Goal: Transaction & Acquisition: Purchase product/service

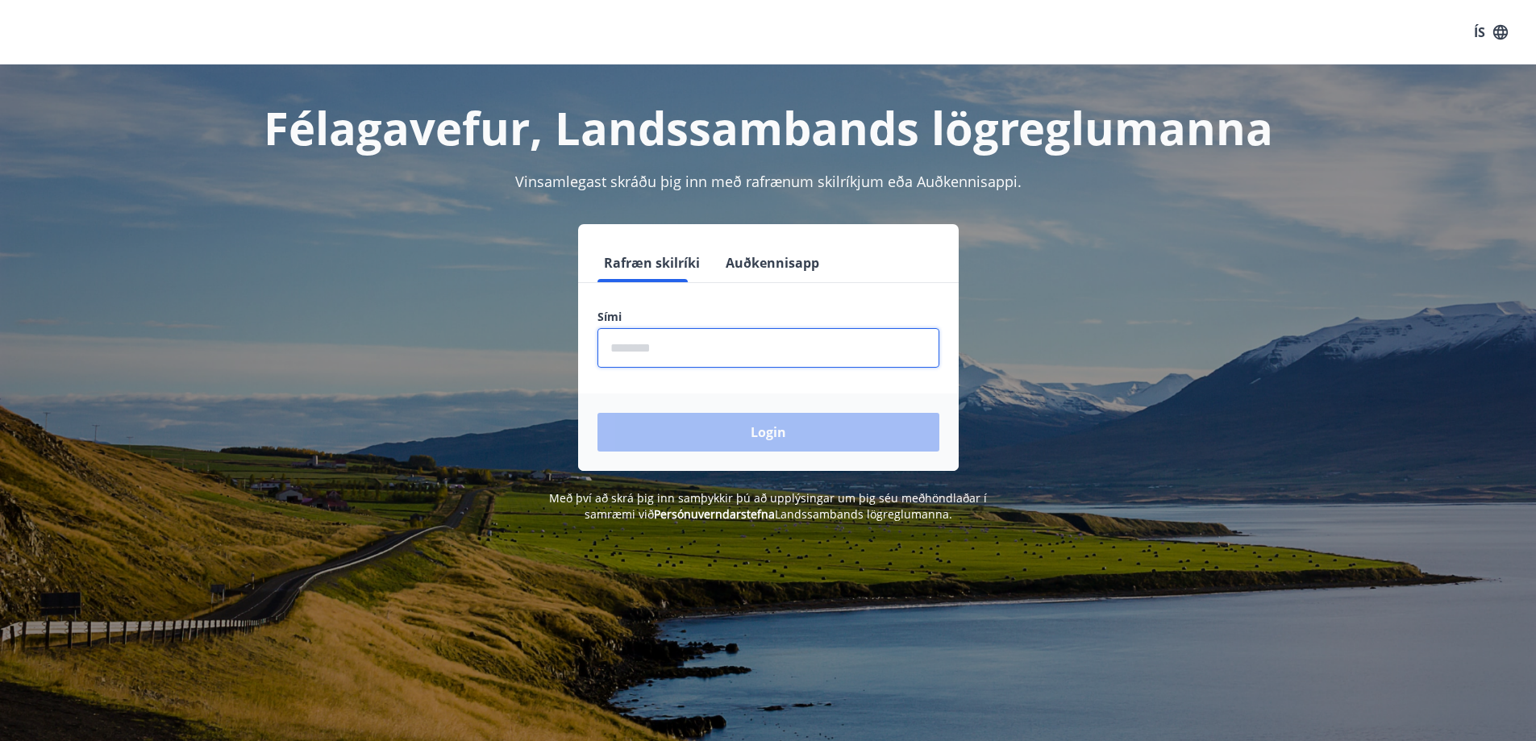
click at [683, 352] on input "phone" at bounding box center [769, 348] width 342 height 40
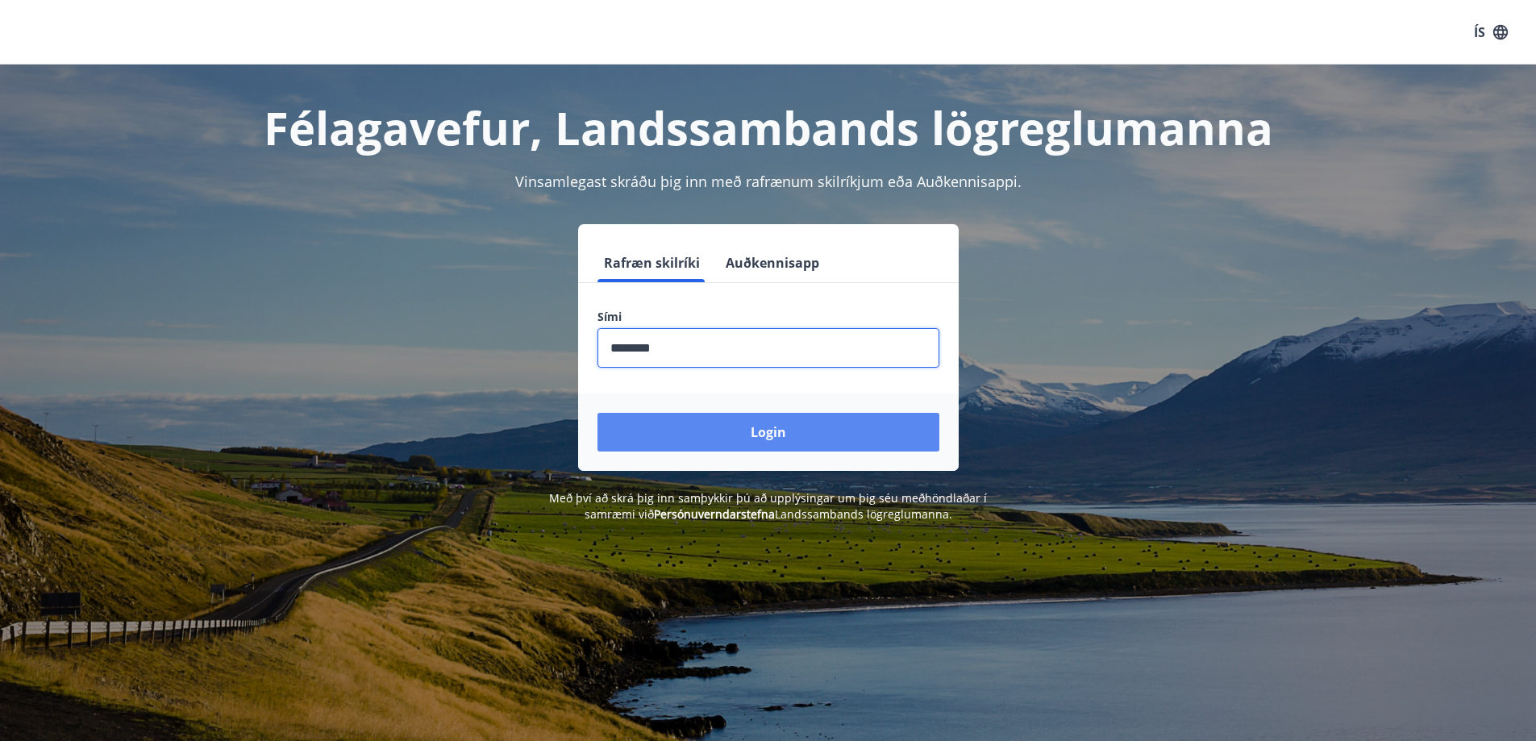
type input "********"
click at [793, 426] on button "Login" at bounding box center [769, 432] width 342 height 39
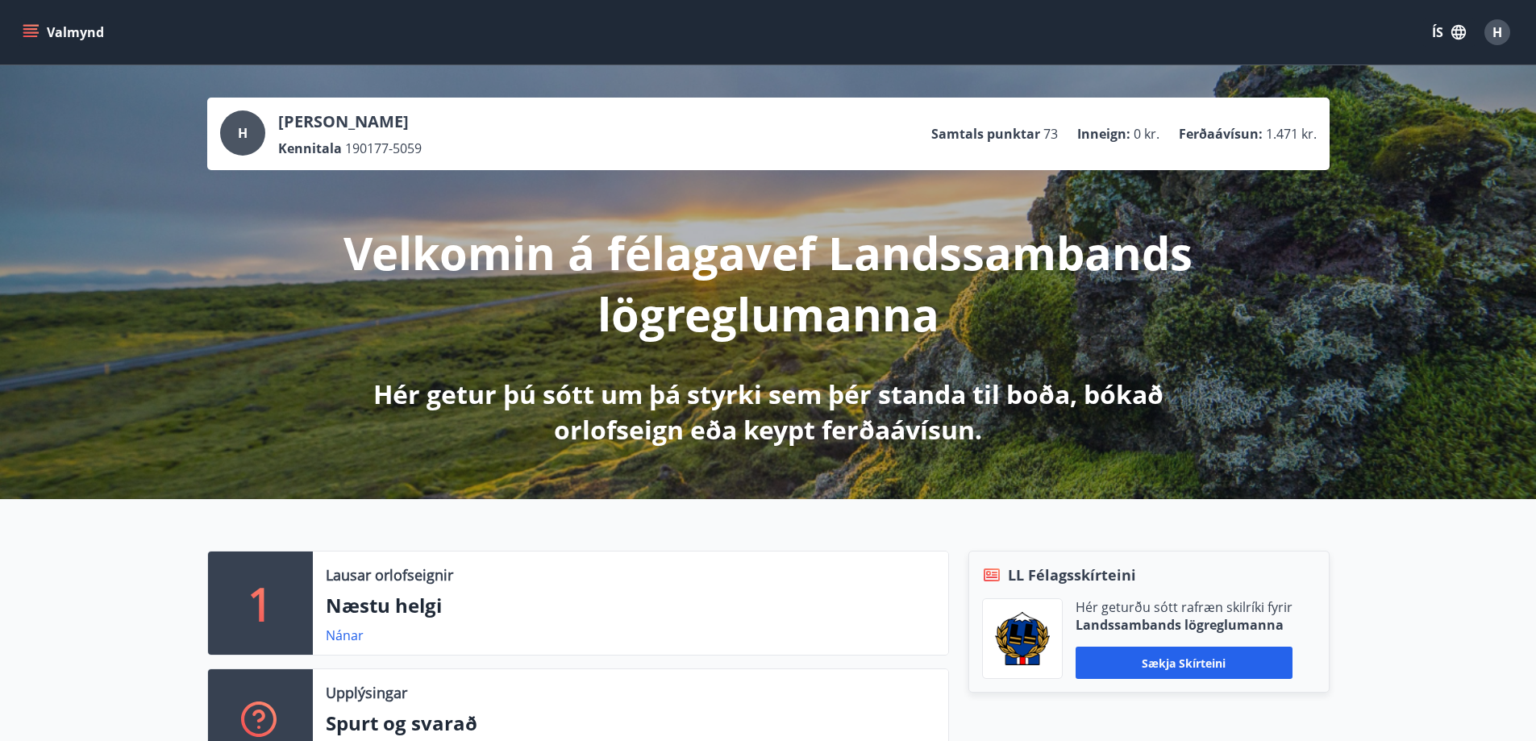
click at [25, 33] on icon "menu" at bounding box center [32, 32] width 18 height 2
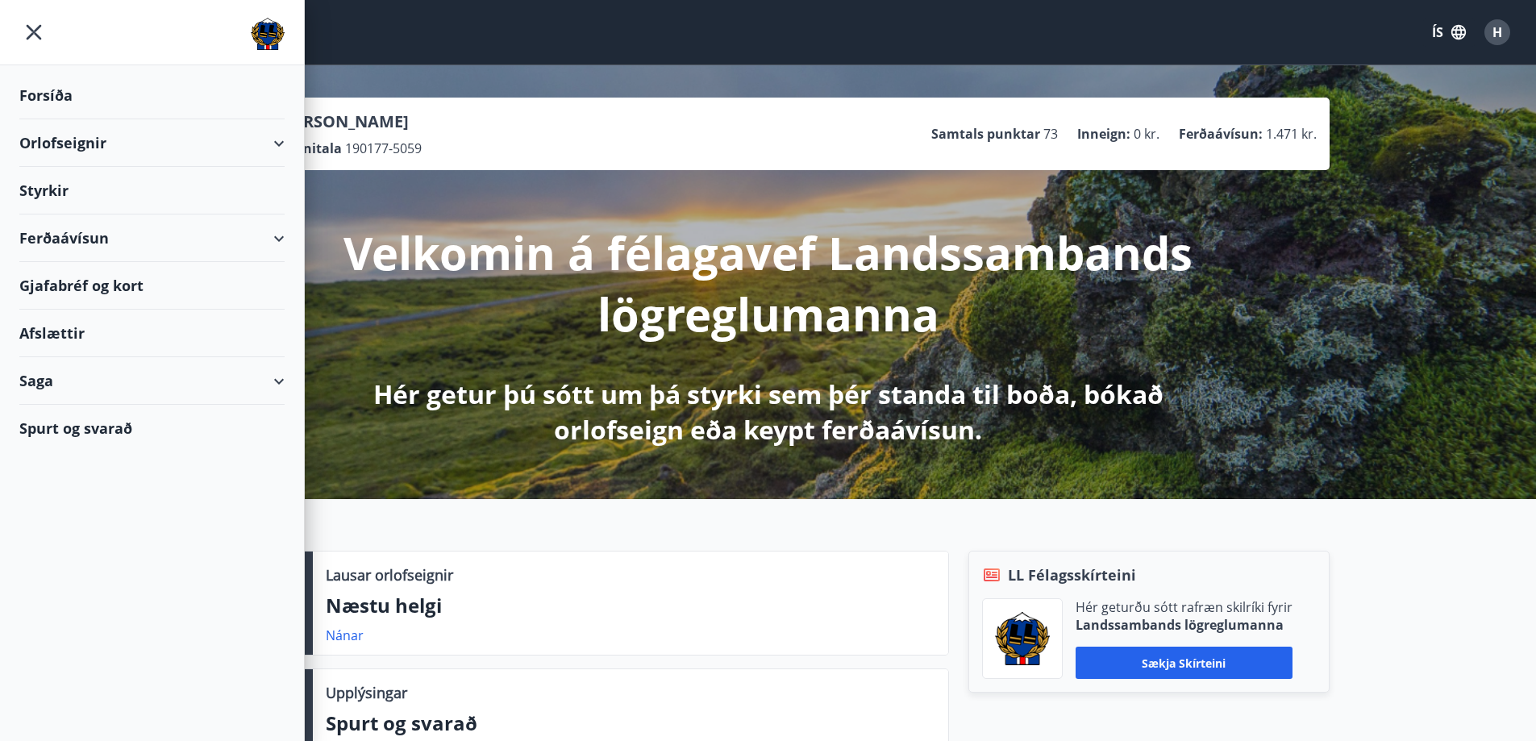
click at [291, 144] on div "Orlofseignir" at bounding box center [152, 143] width 304 height 48
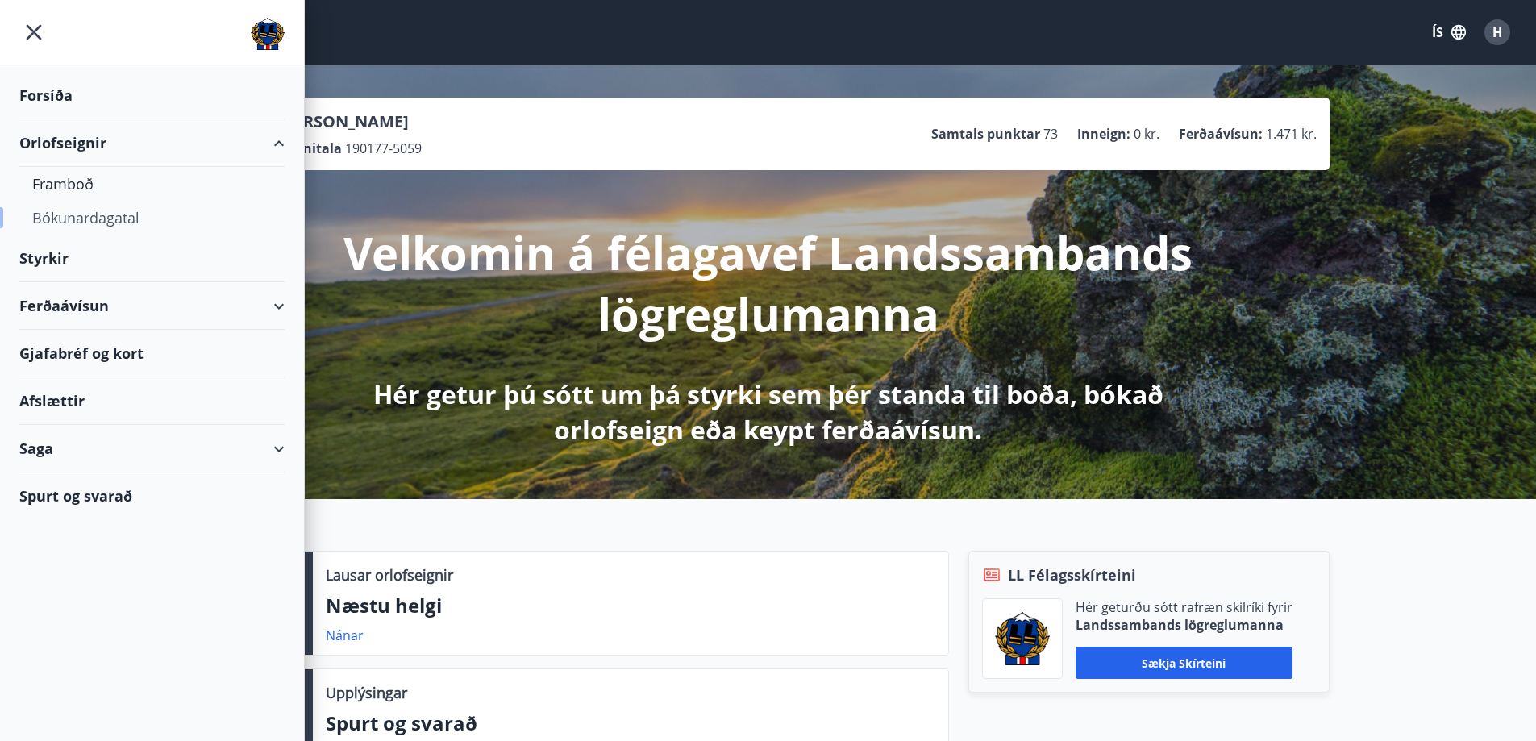
click at [69, 219] on div "Bókunardagatal" at bounding box center [151, 218] width 239 height 34
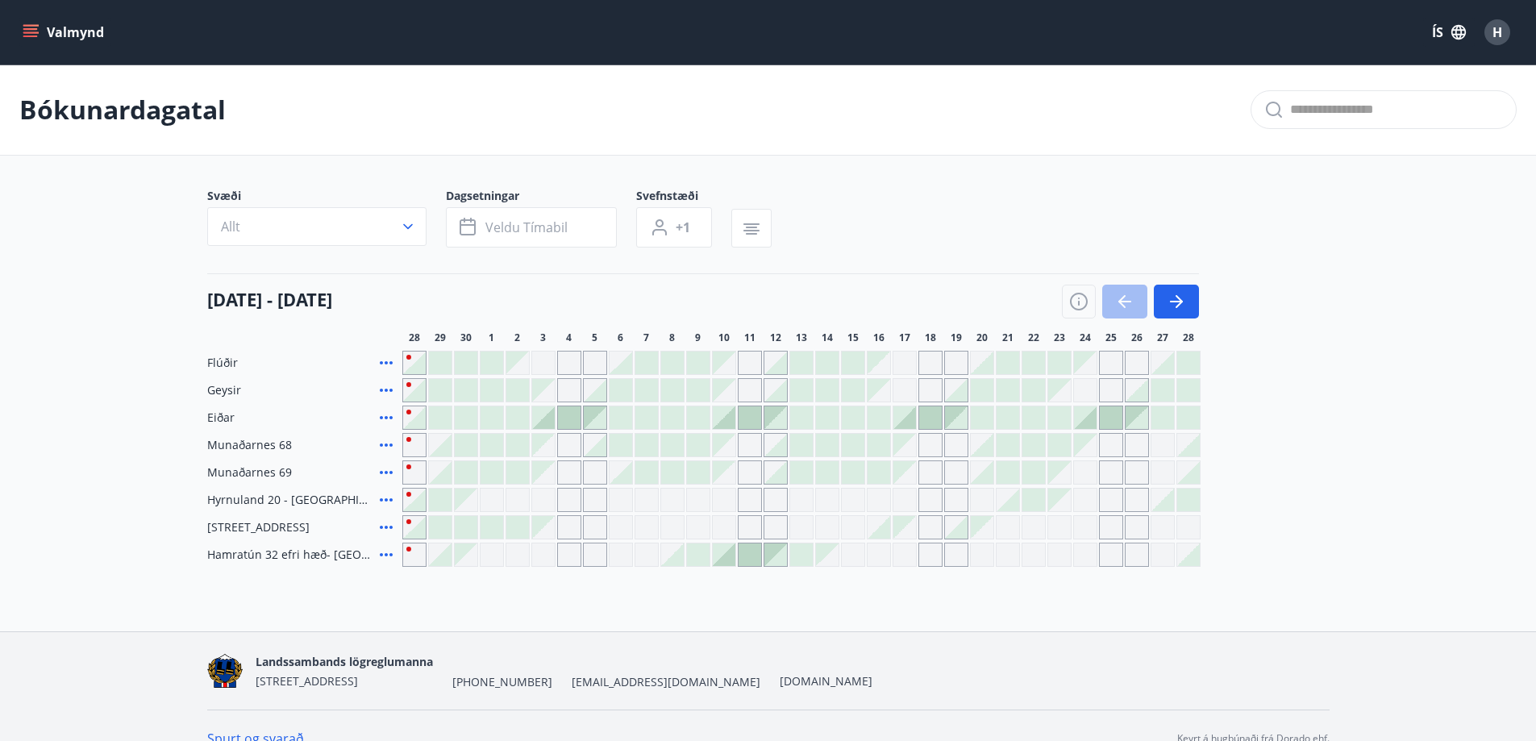
click at [726, 525] on div "Gráir dagar eru ekki bókanlegir" at bounding box center [724, 527] width 24 height 24
click at [764, 527] on div "Gráir dagar eru ekki bókanlegir" at bounding box center [776, 527] width 24 height 24
click at [785, 527] on div "Gráir dagar eru ekki bókanlegir" at bounding box center [776, 527] width 24 height 24
click at [465, 534] on div at bounding box center [466, 527] width 23 height 23
click at [494, 531] on div at bounding box center [492, 527] width 23 height 23
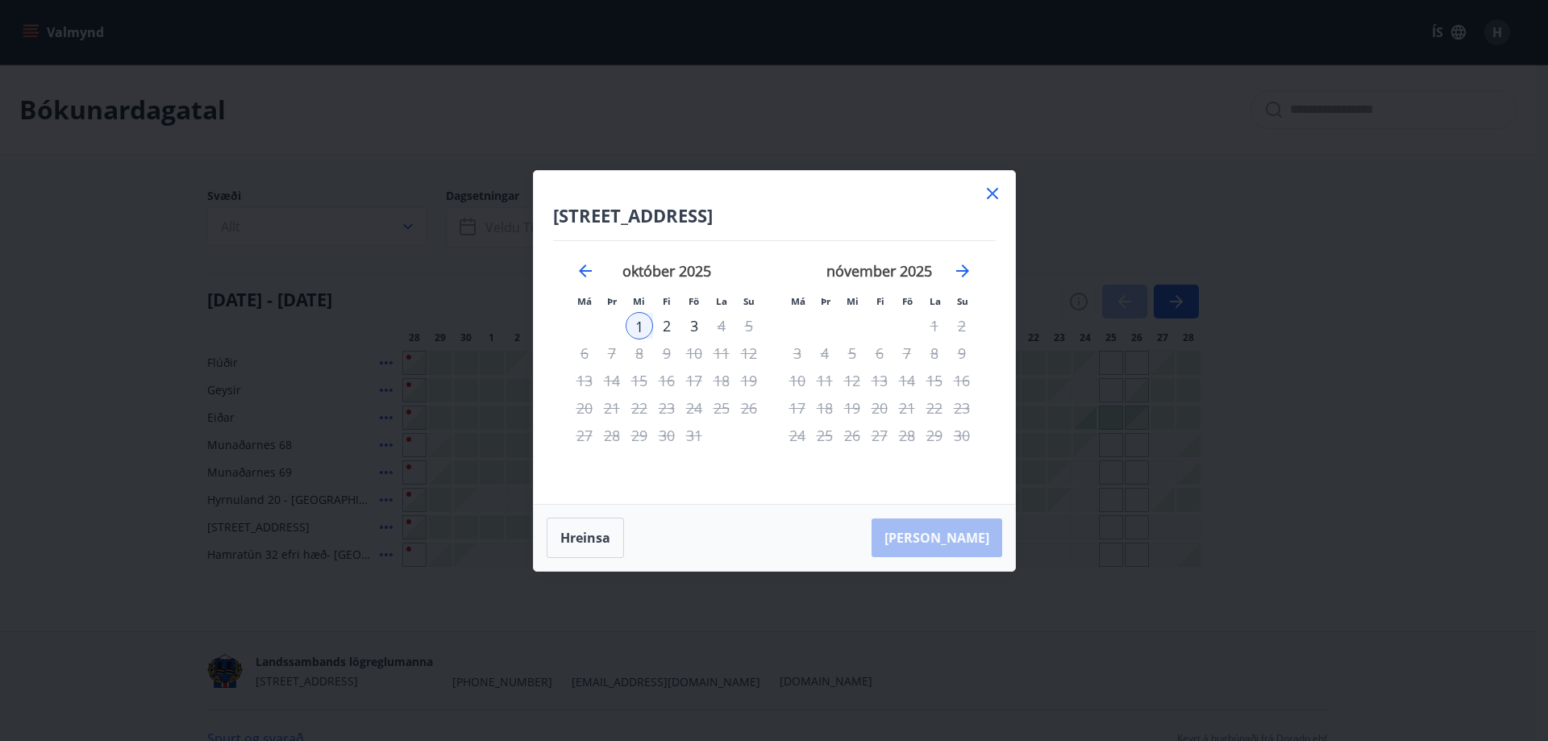
click at [992, 189] on icon at bounding box center [992, 193] width 19 height 19
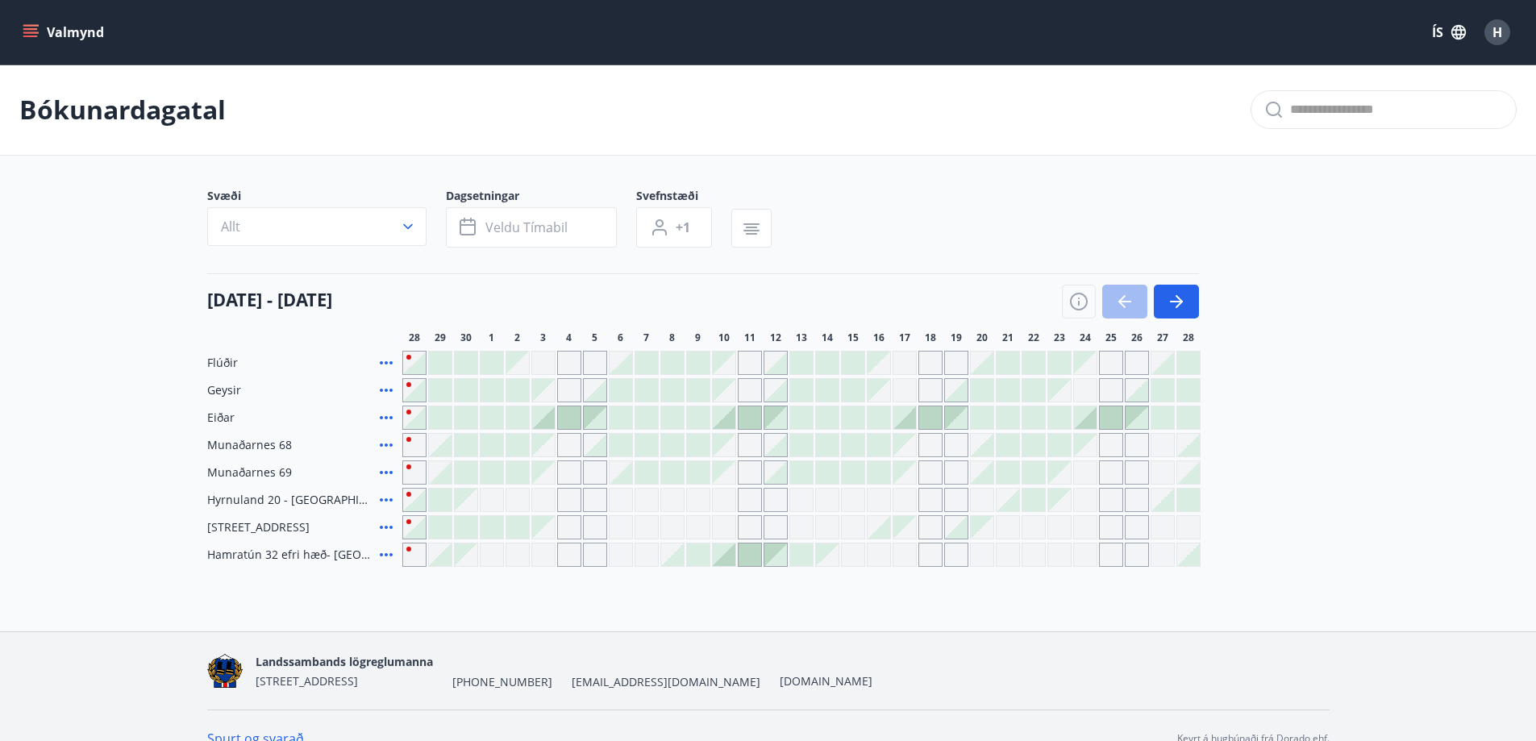
click at [37, 33] on icon "menu" at bounding box center [32, 32] width 18 height 2
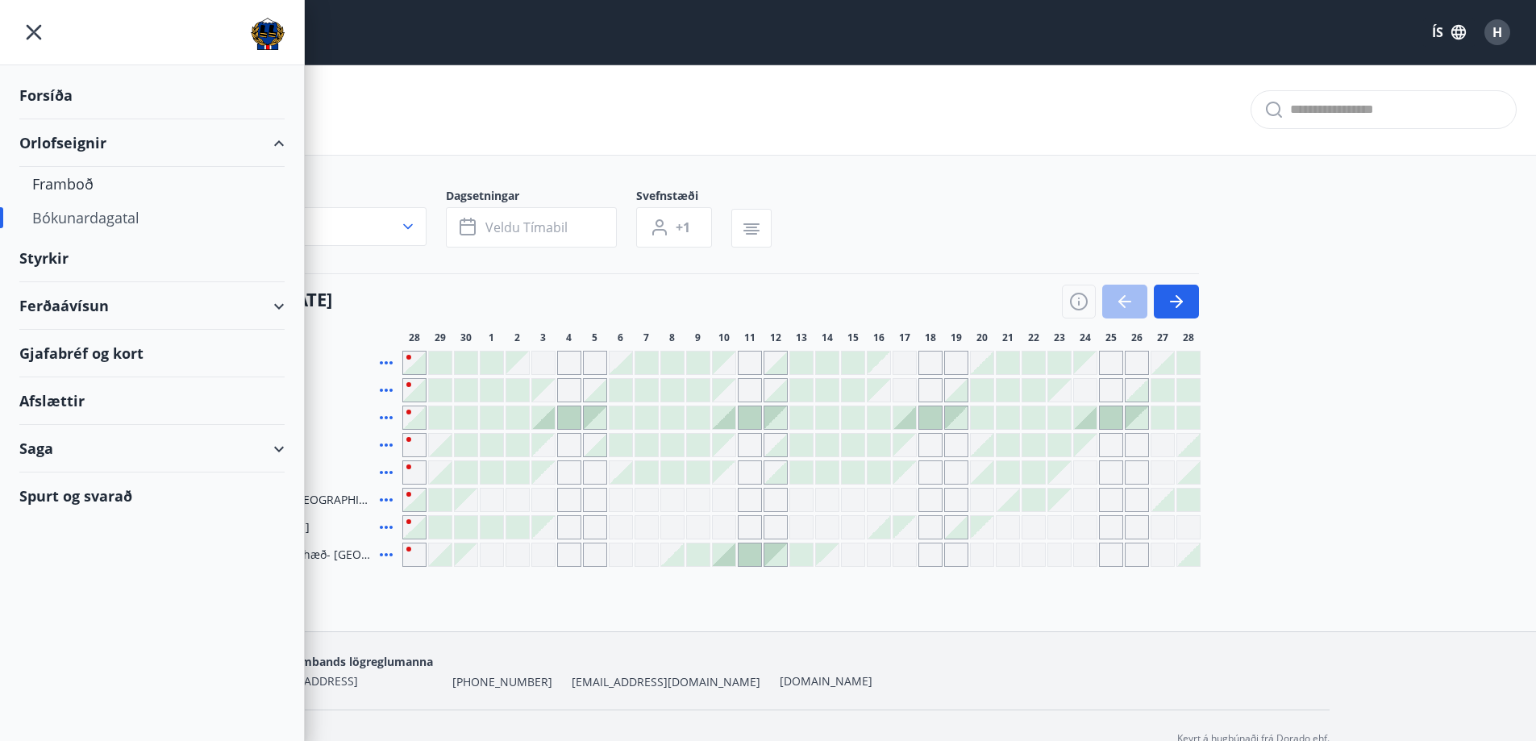
click at [269, 301] on div "Ferðaávísun" at bounding box center [151, 306] width 265 height 48
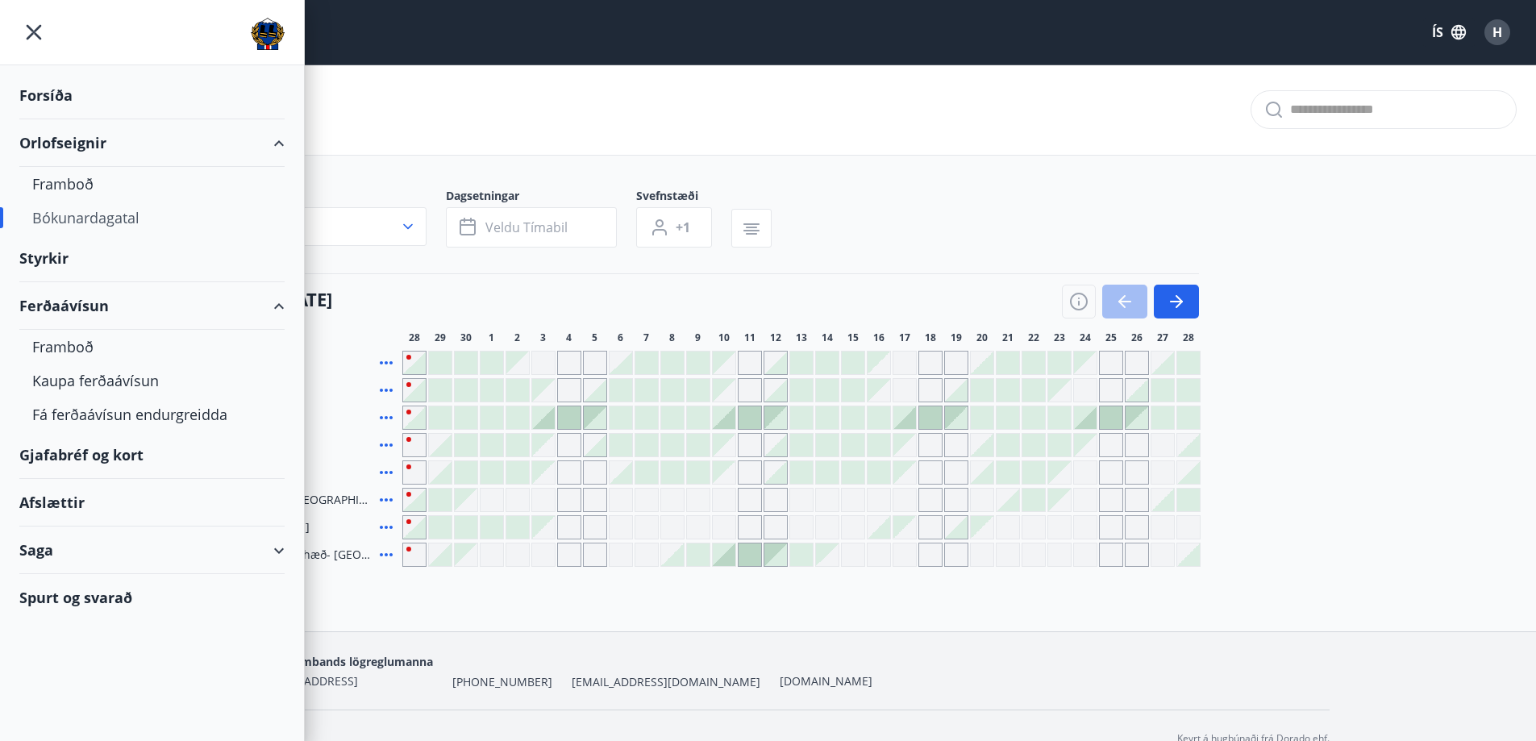
click at [277, 310] on div "Ferðaávísun" at bounding box center [151, 306] width 265 height 48
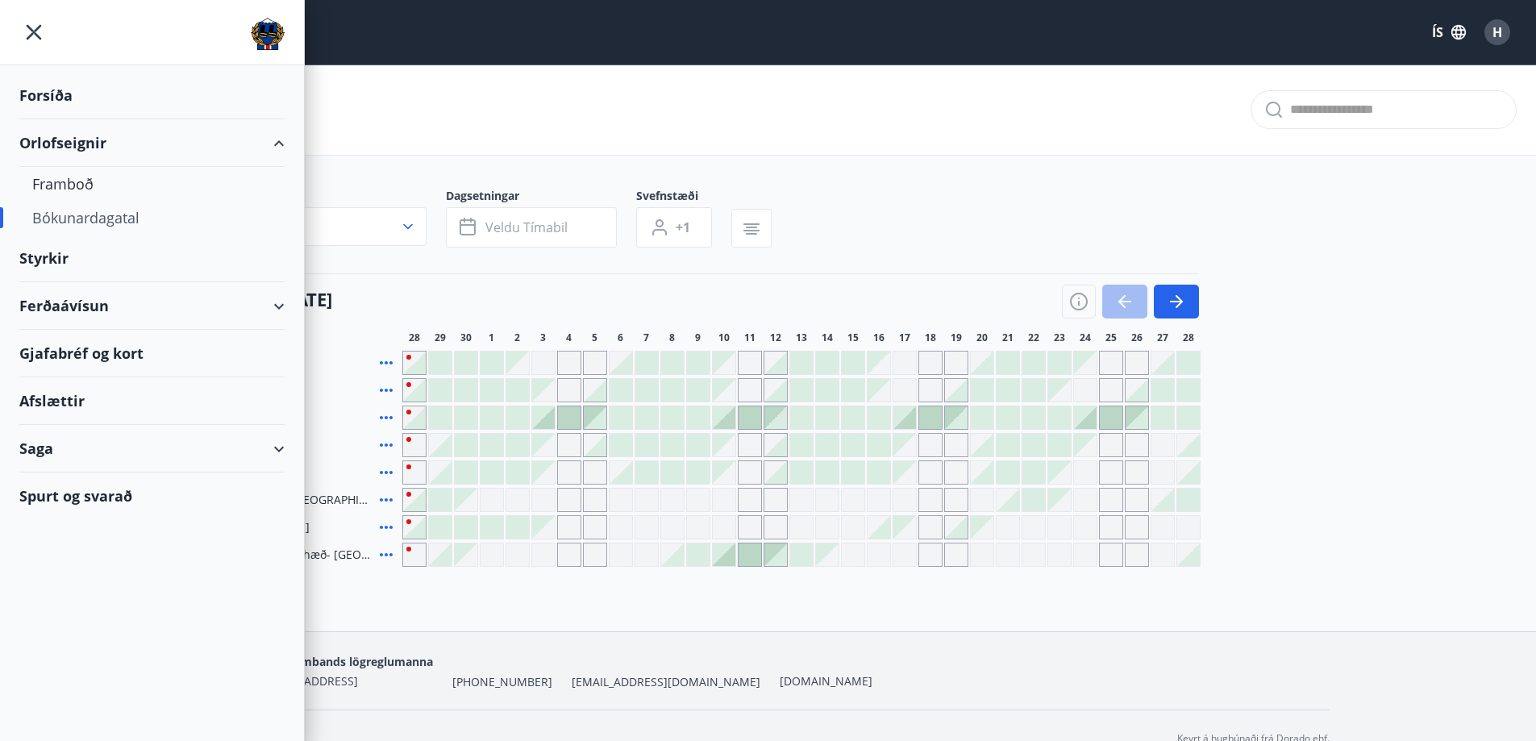
click at [73, 349] on div "Framboð" at bounding box center [151, 347] width 239 height 34
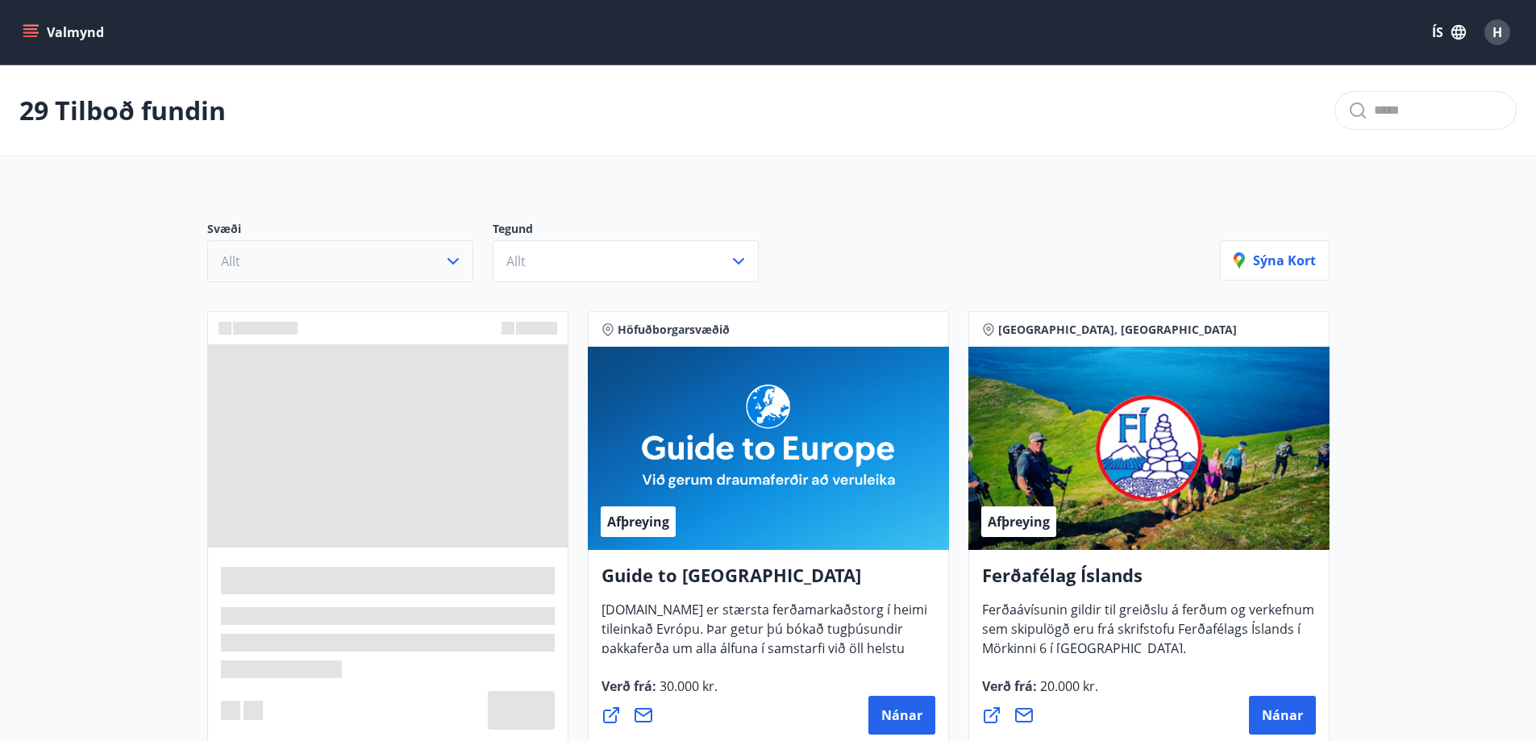
click at [434, 268] on button "Allt" at bounding box center [340, 261] width 266 height 42
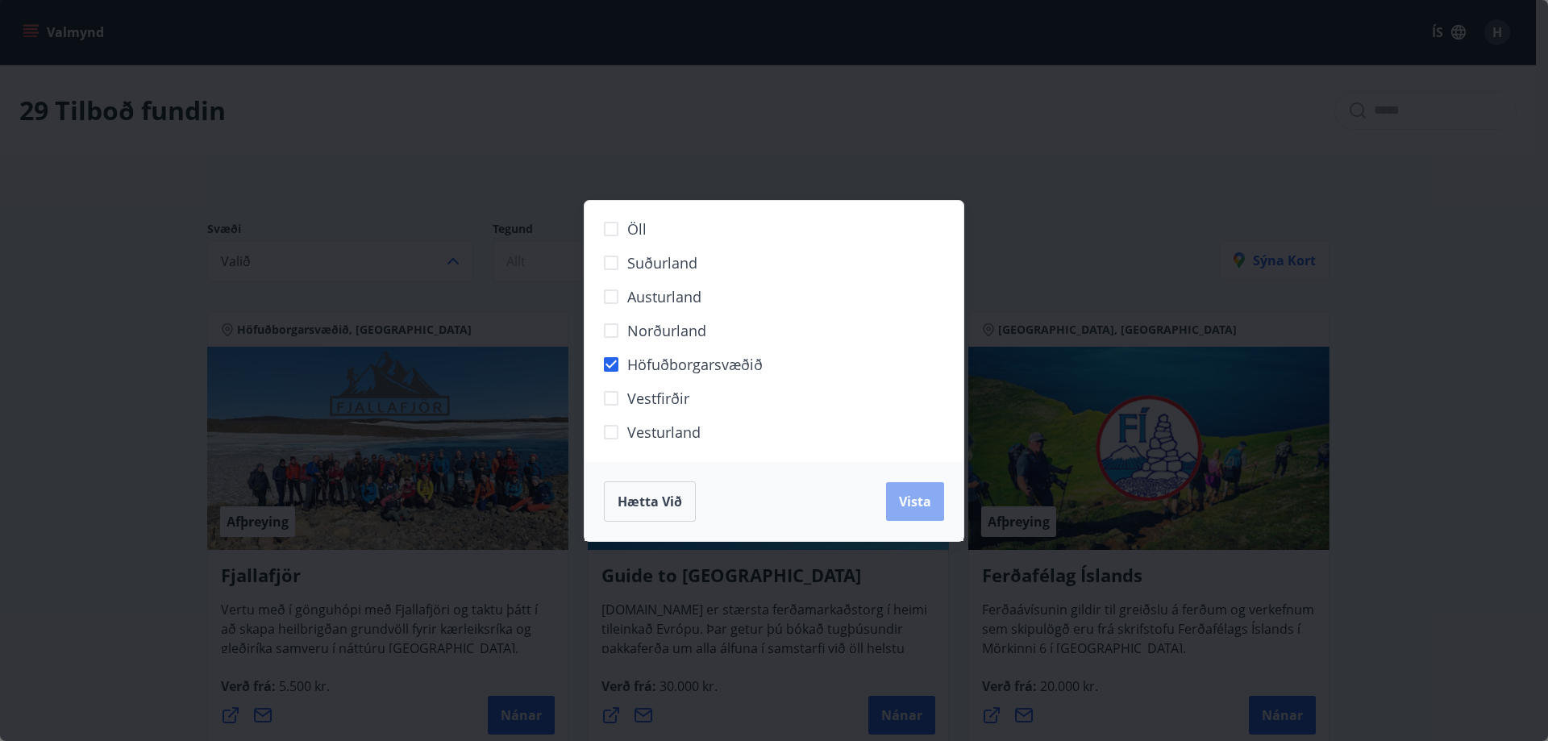
click at [910, 501] on span "Vista" at bounding box center [915, 502] width 32 height 18
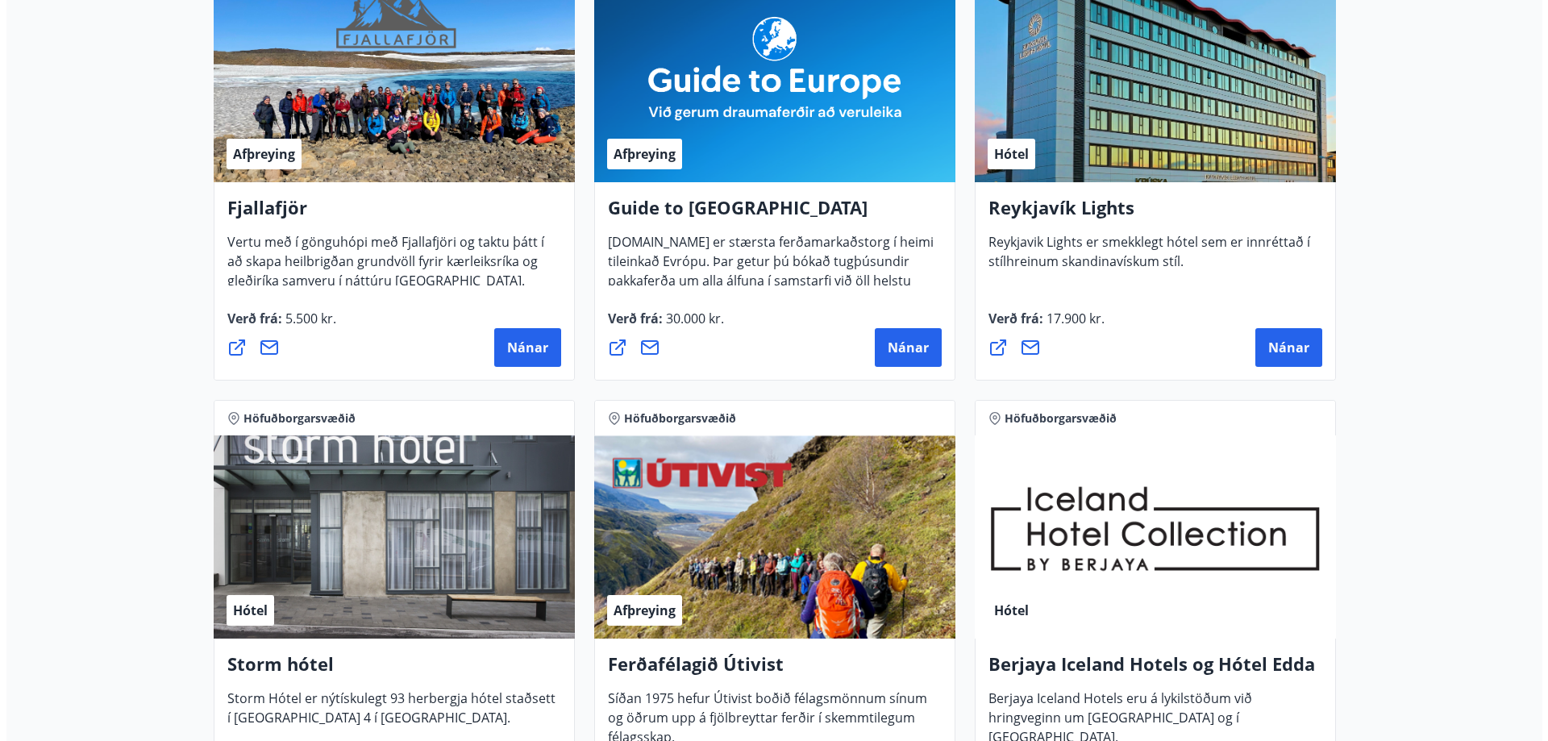
scroll to position [377, 0]
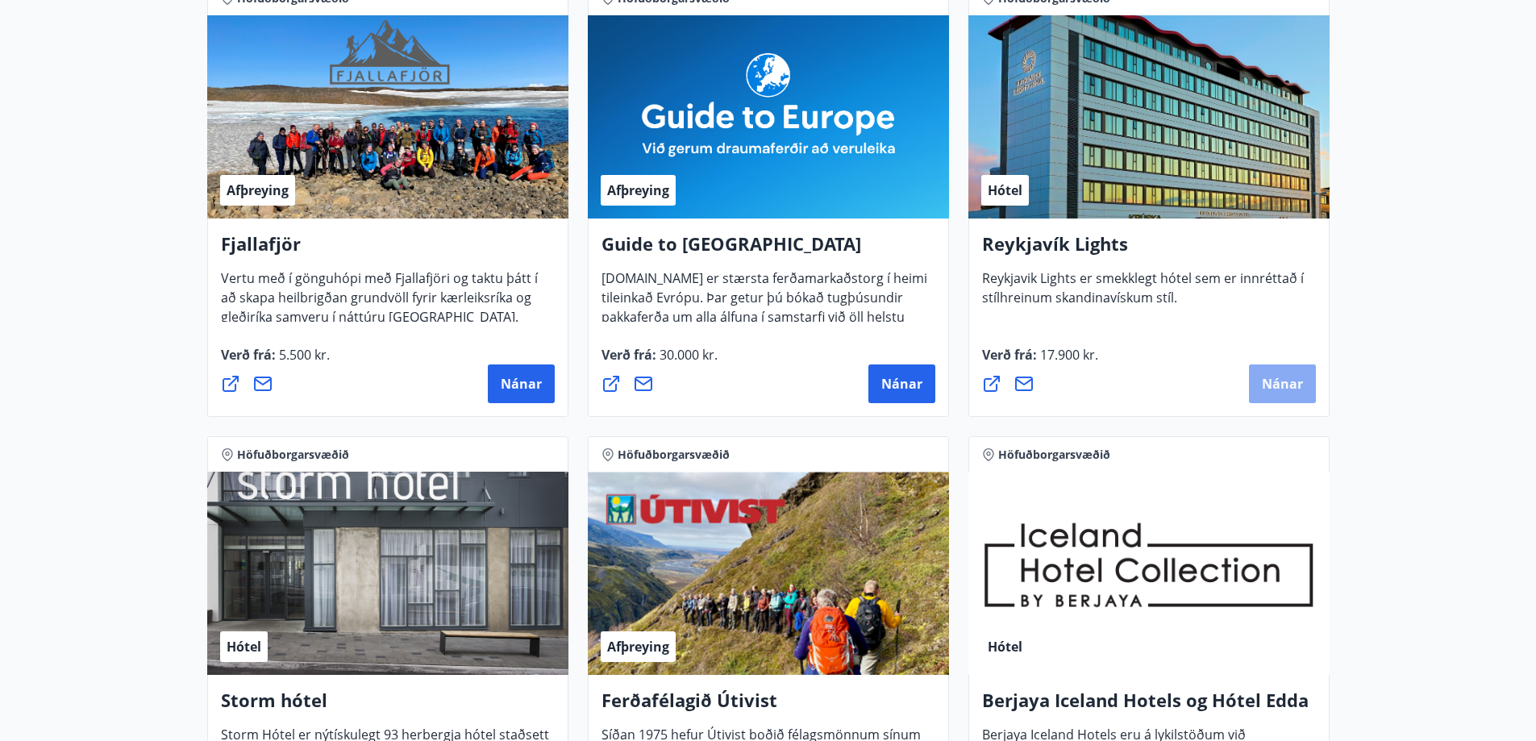
click at [1306, 395] on button "Nánar" at bounding box center [1282, 383] width 67 height 39
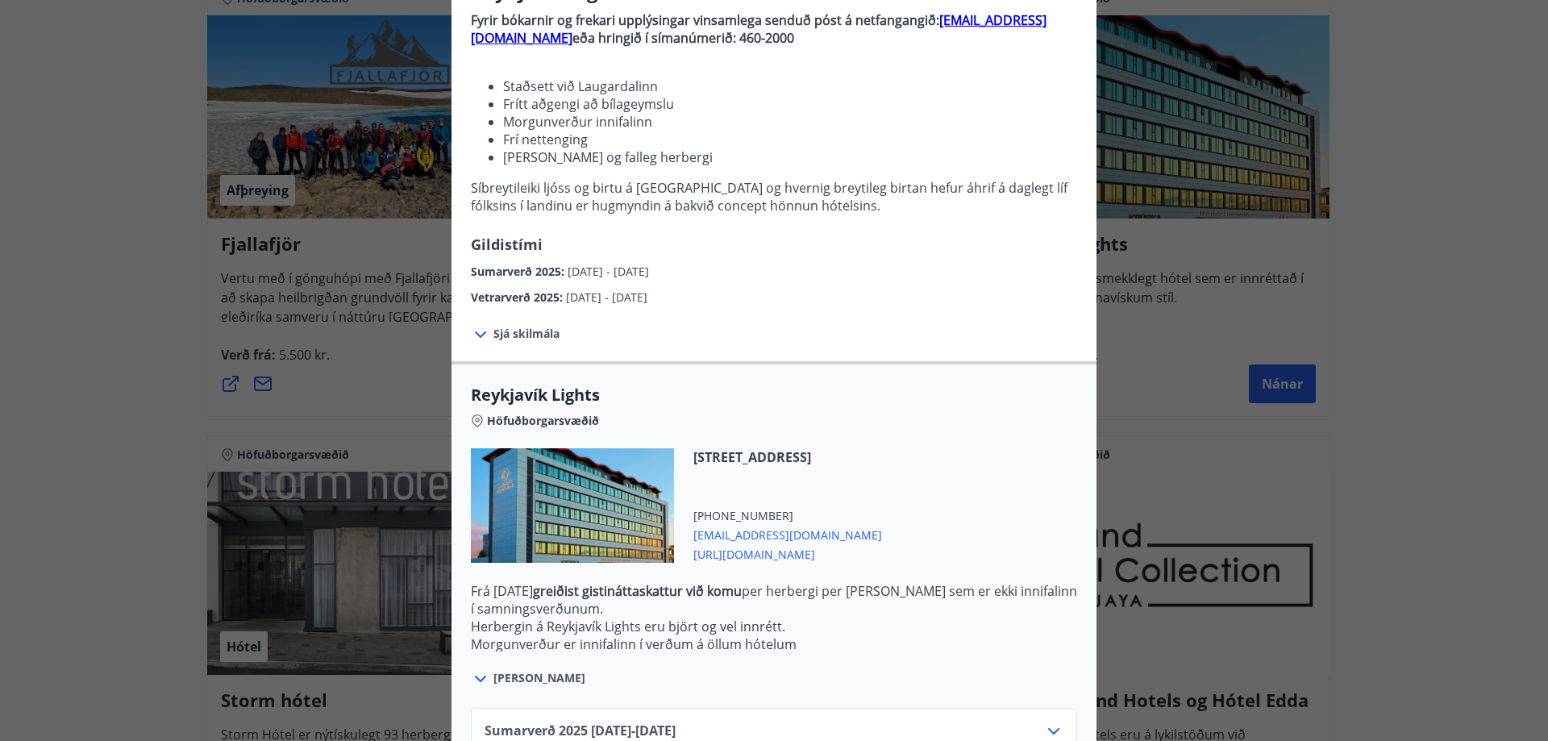
scroll to position [276, 0]
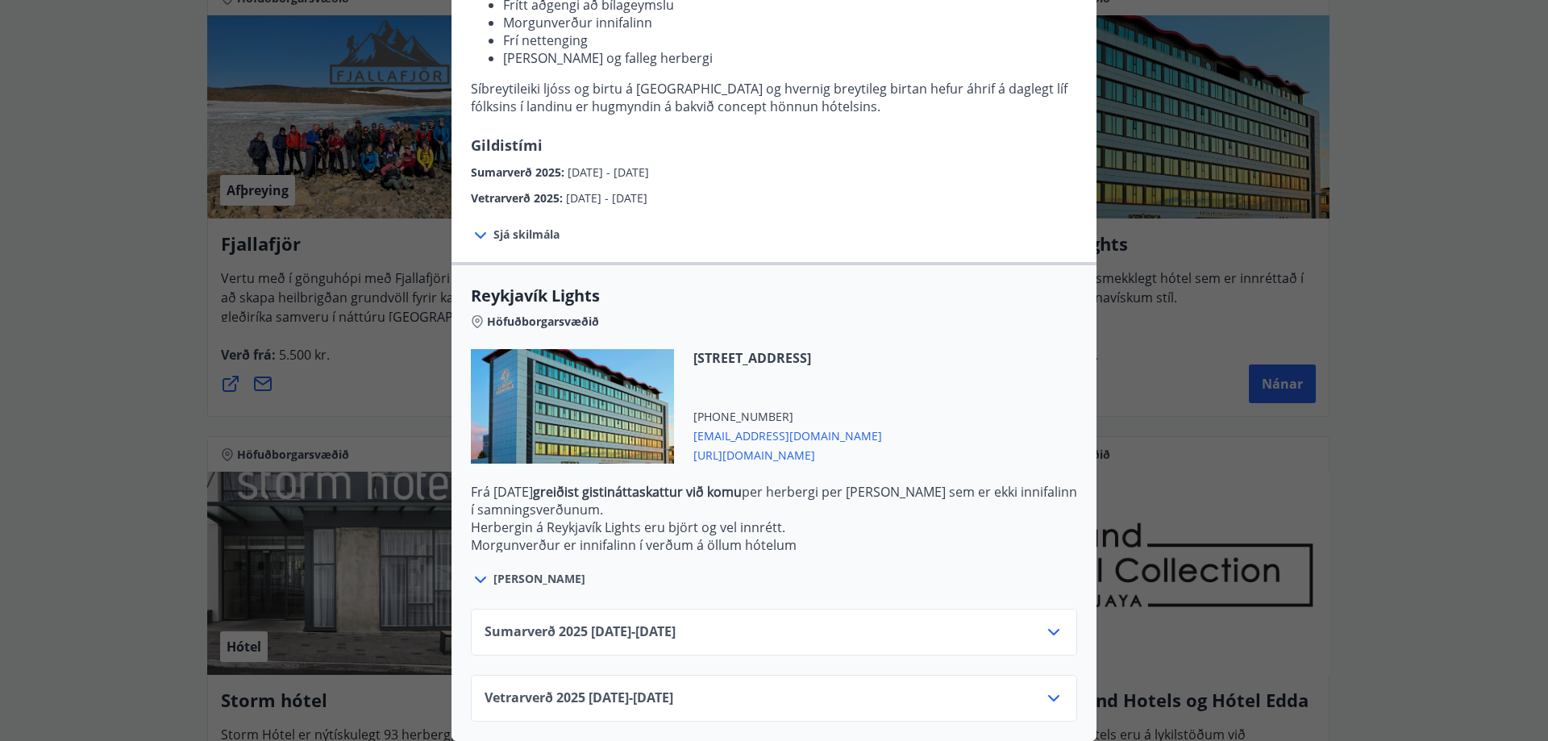
click at [1056, 689] on icon at bounding box center [1053, 698] width 19 height 19
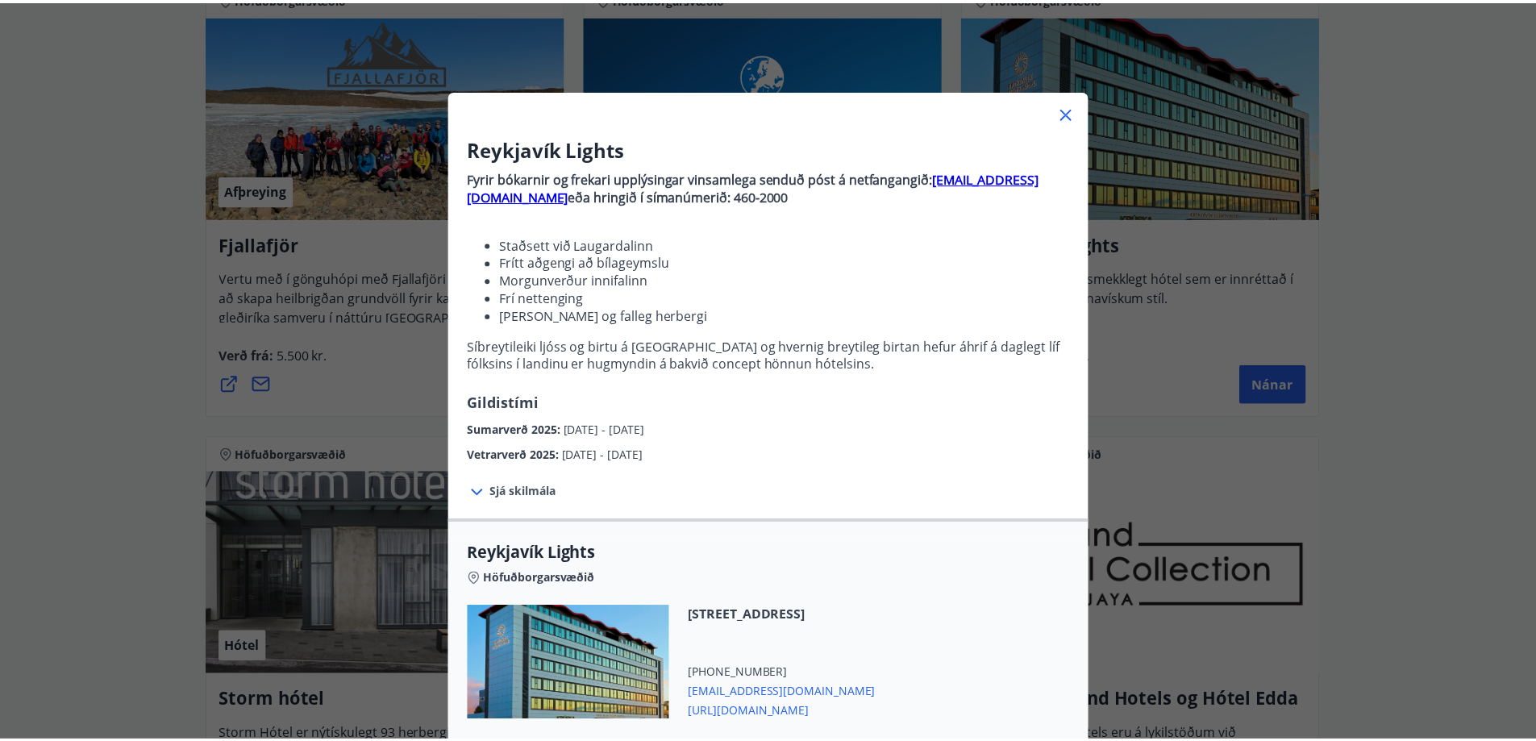
scroll to position [0, 0]
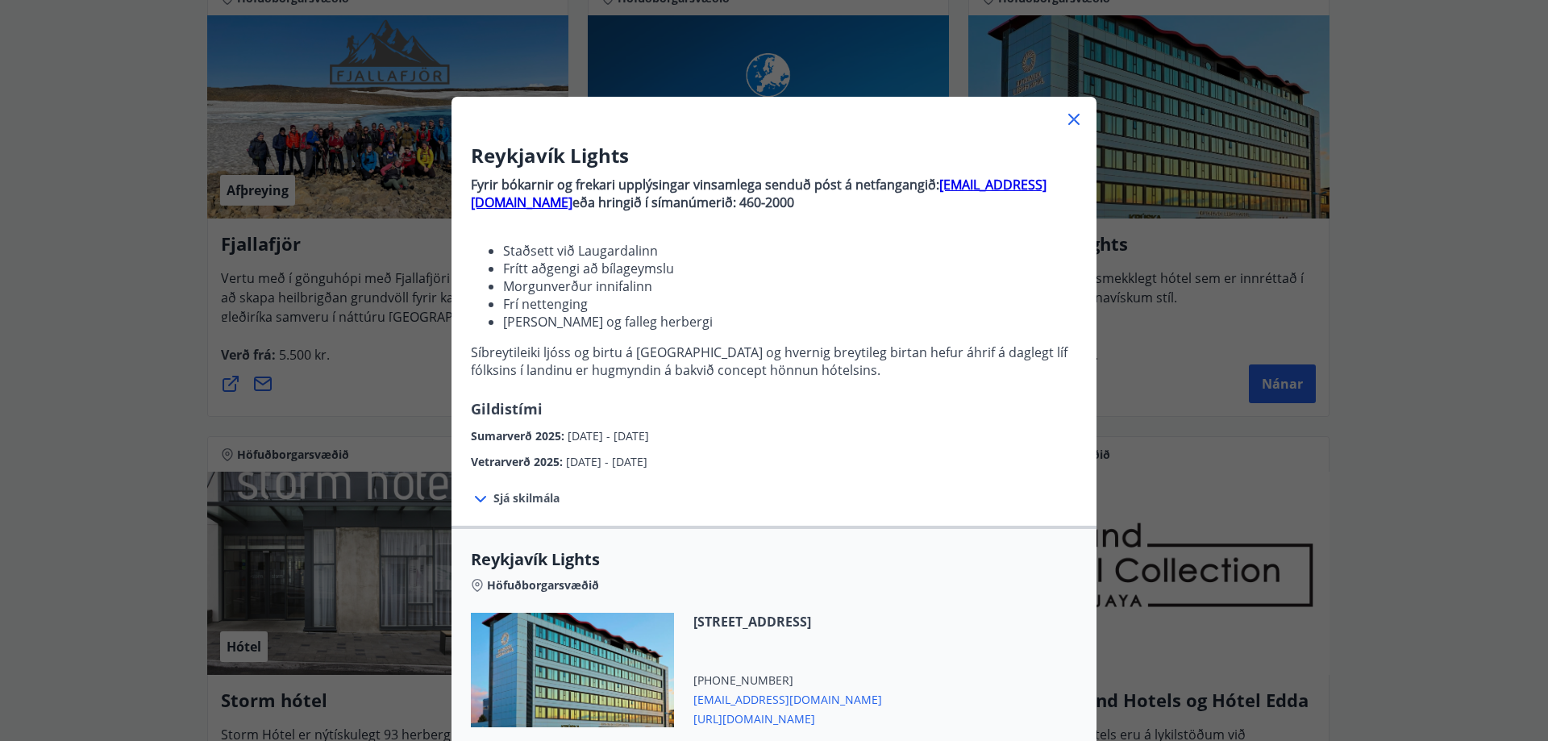
click at [1067, 128] on icon at bounding box center [1073, 119] width 19 height 19
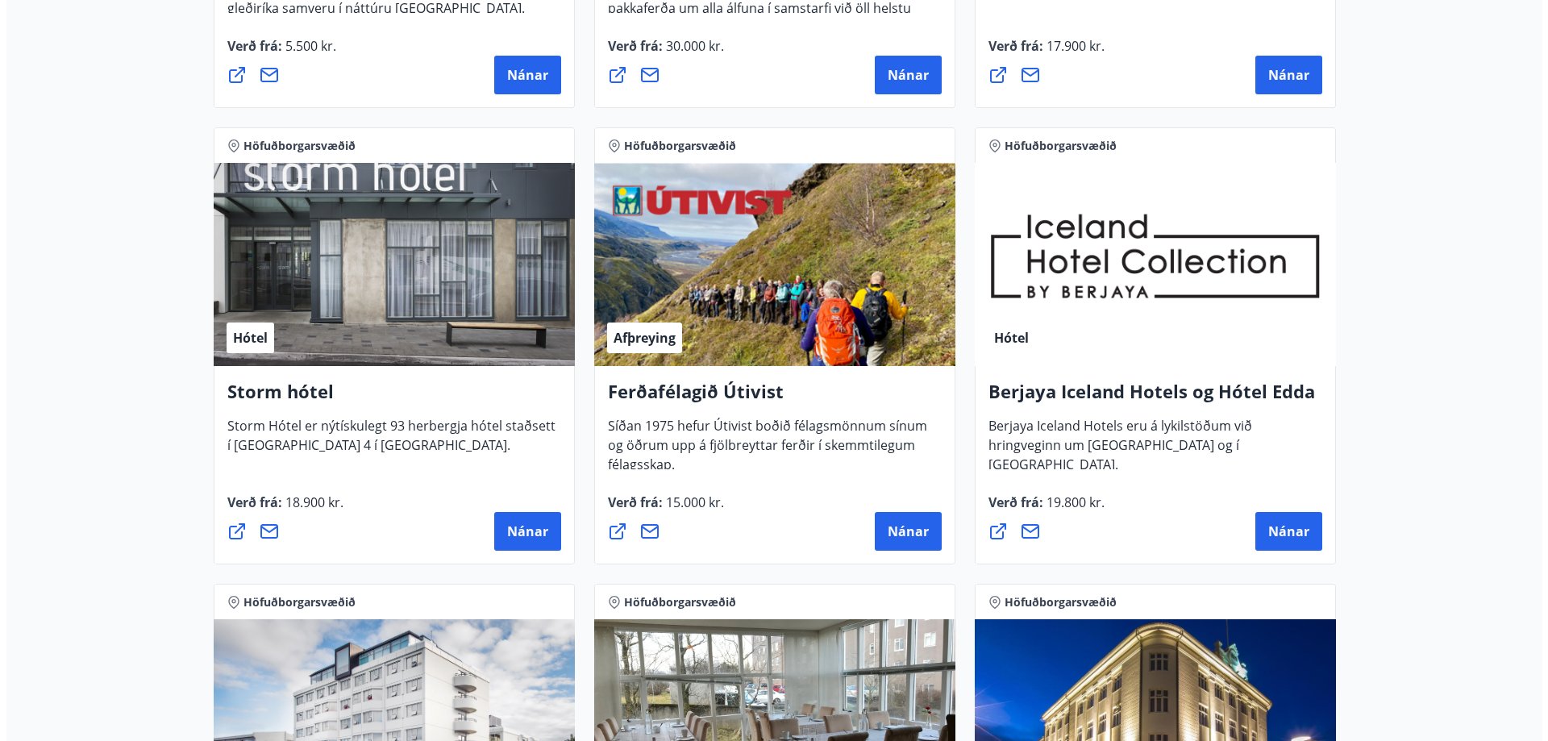
scroll to position [752, 0]
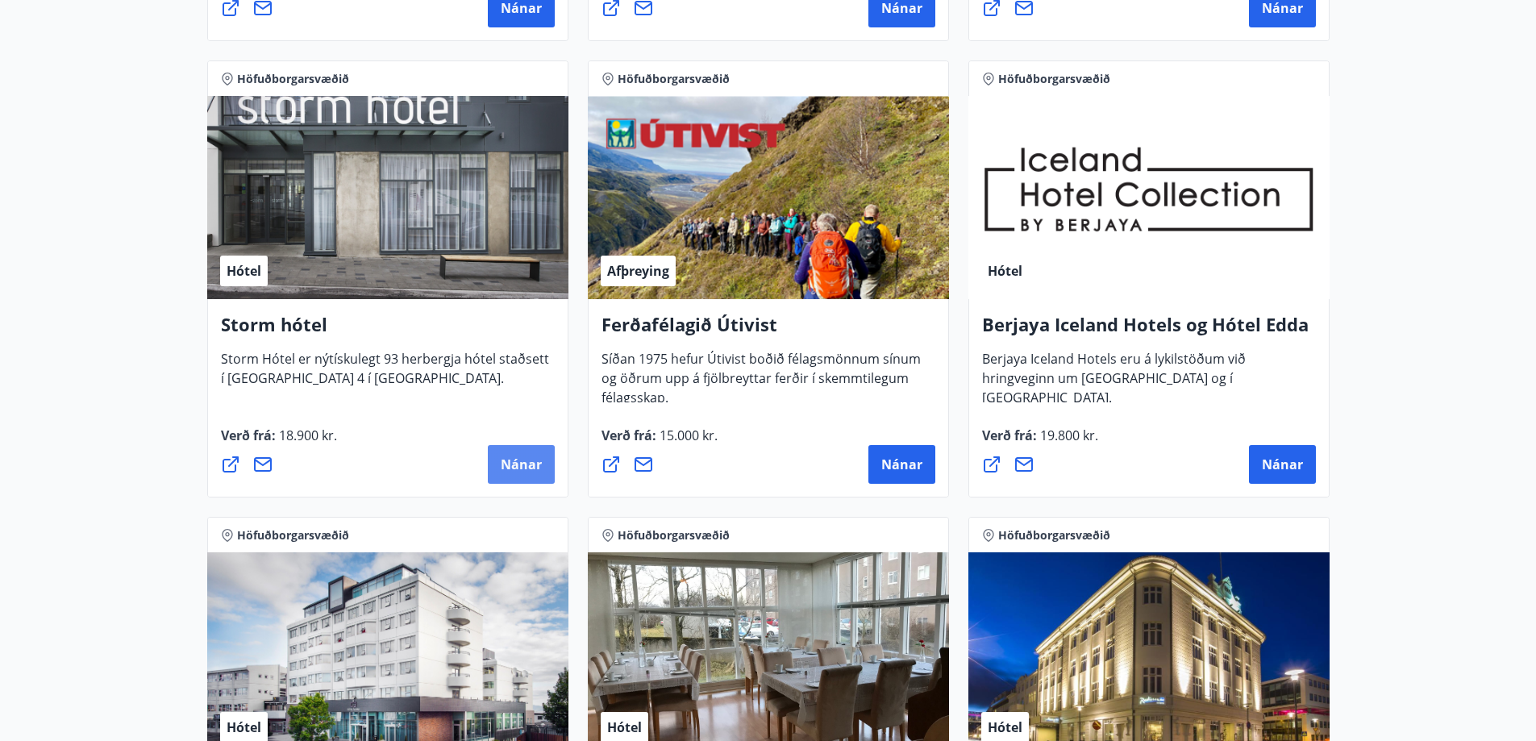
click at [521, 464] on span "Nánar" at bounding box center [521, 465] width 41 height 18
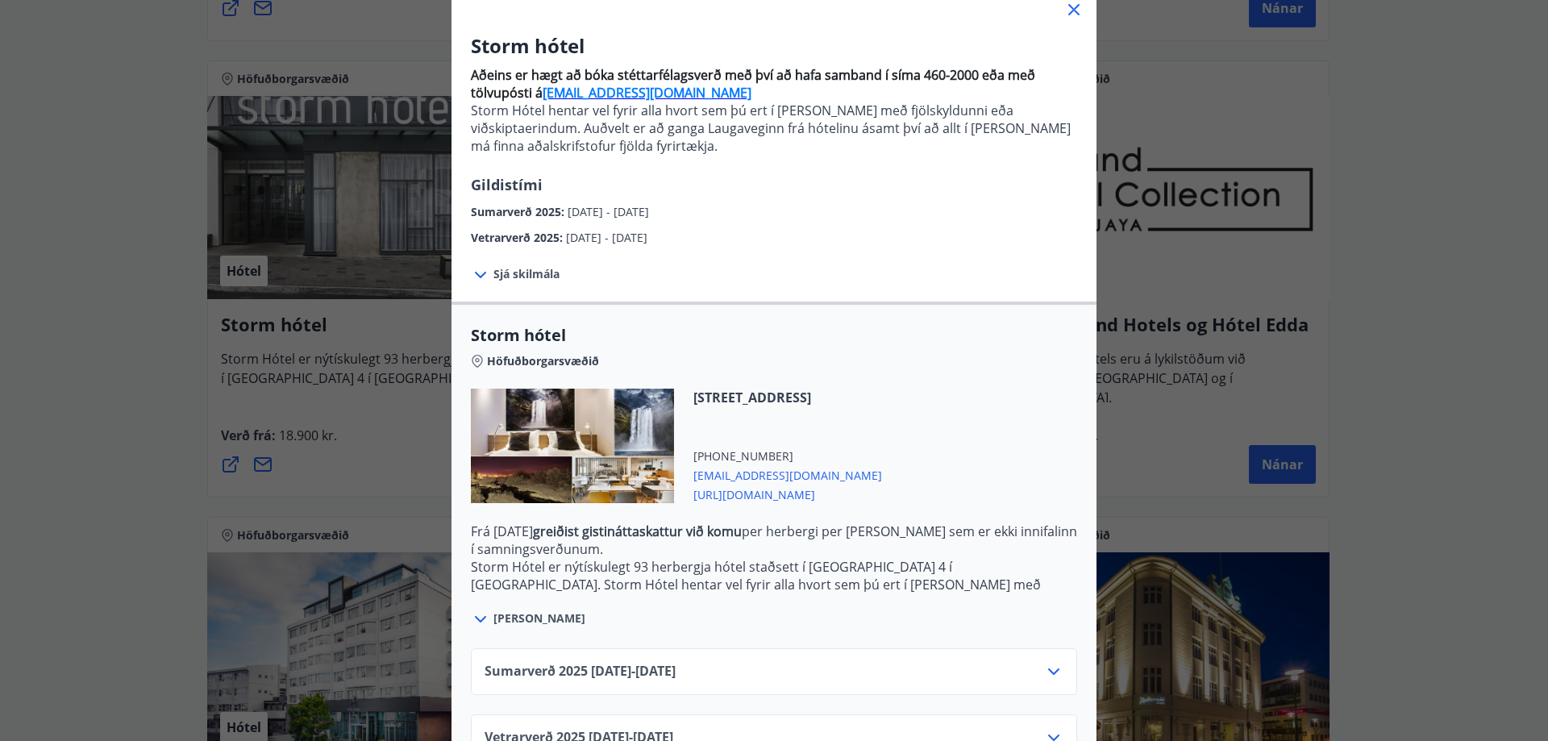
scroll to position [161, 0]
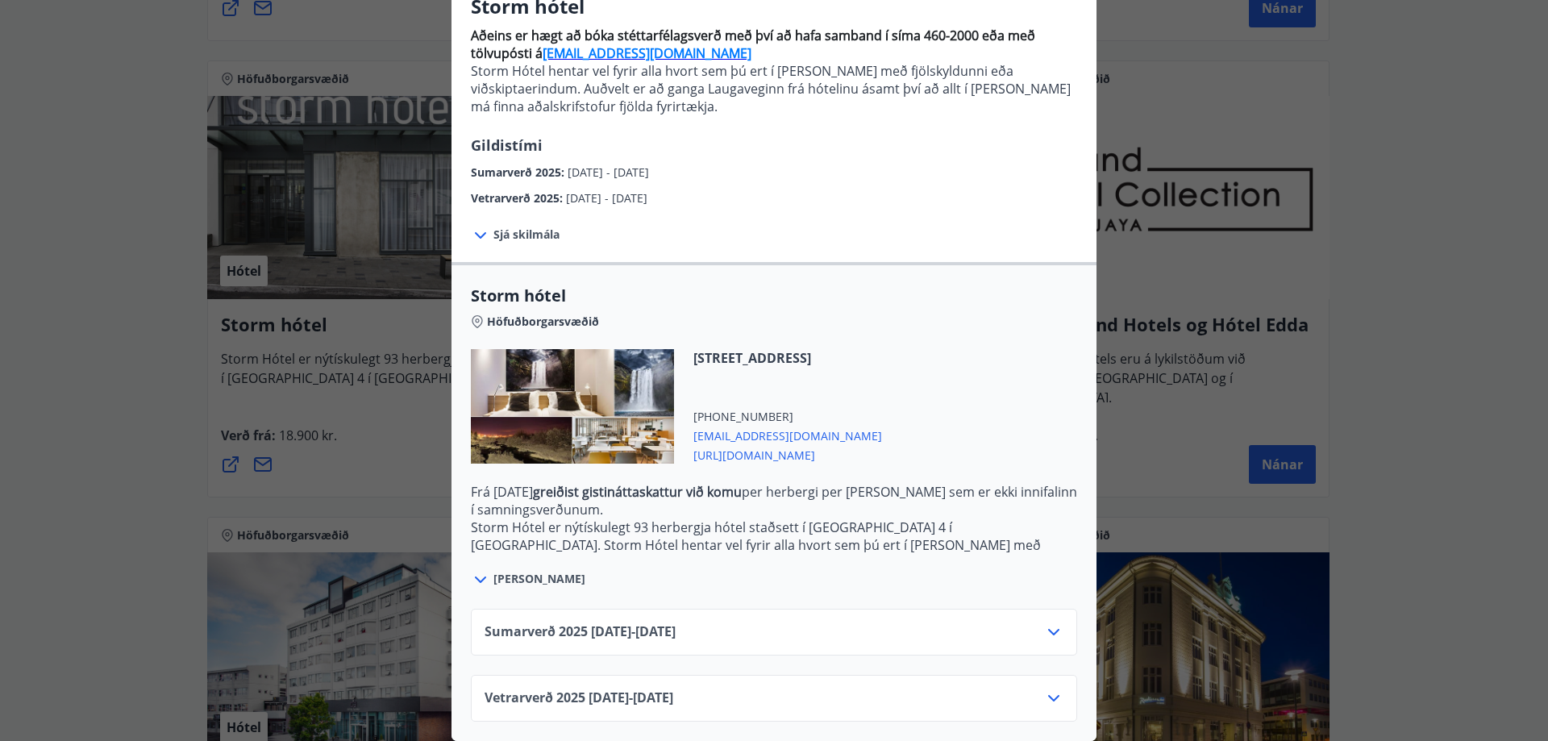
click at [1044, 689] on icon at bounding box center [1053, 698] width 19 height 19
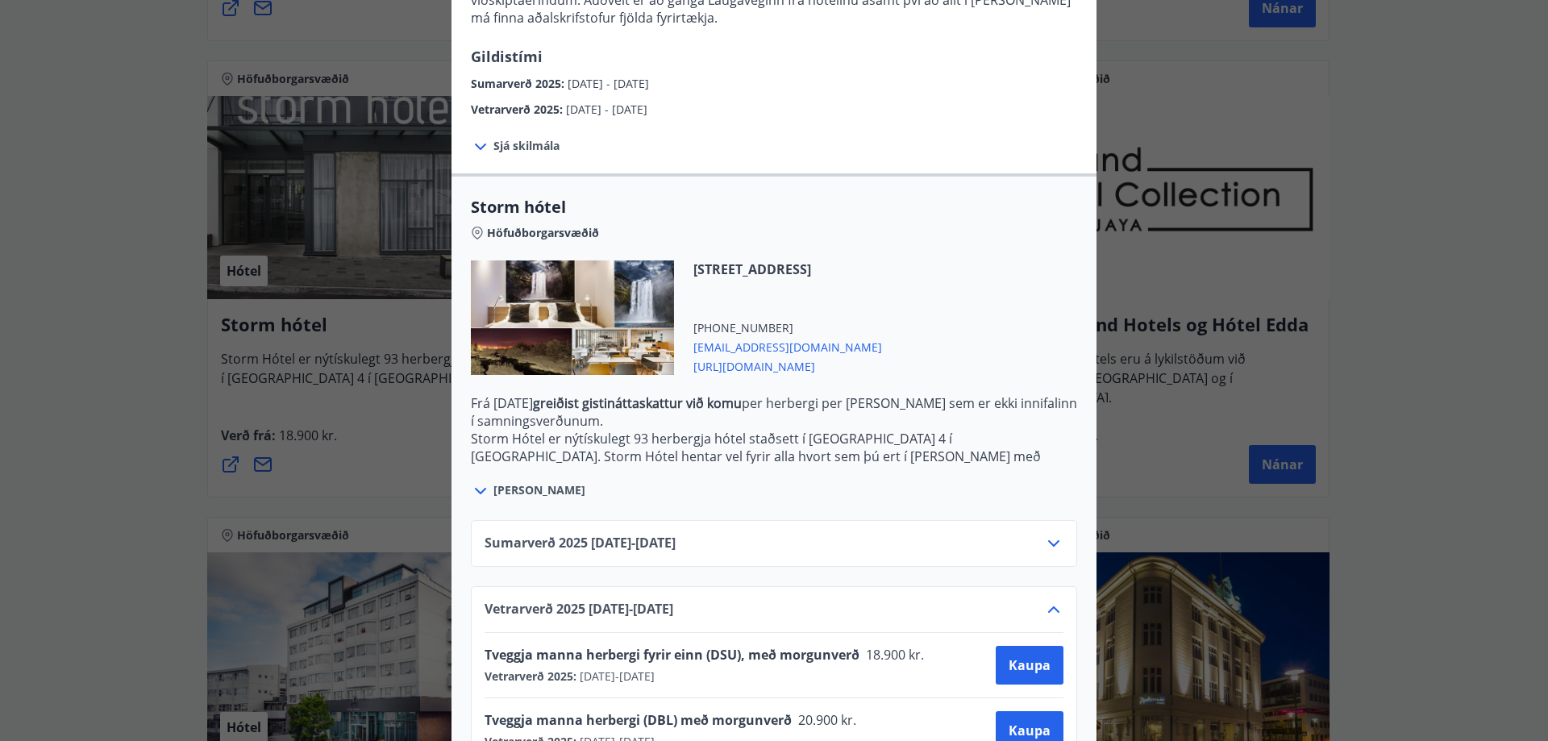
scroll to position [292, 0]
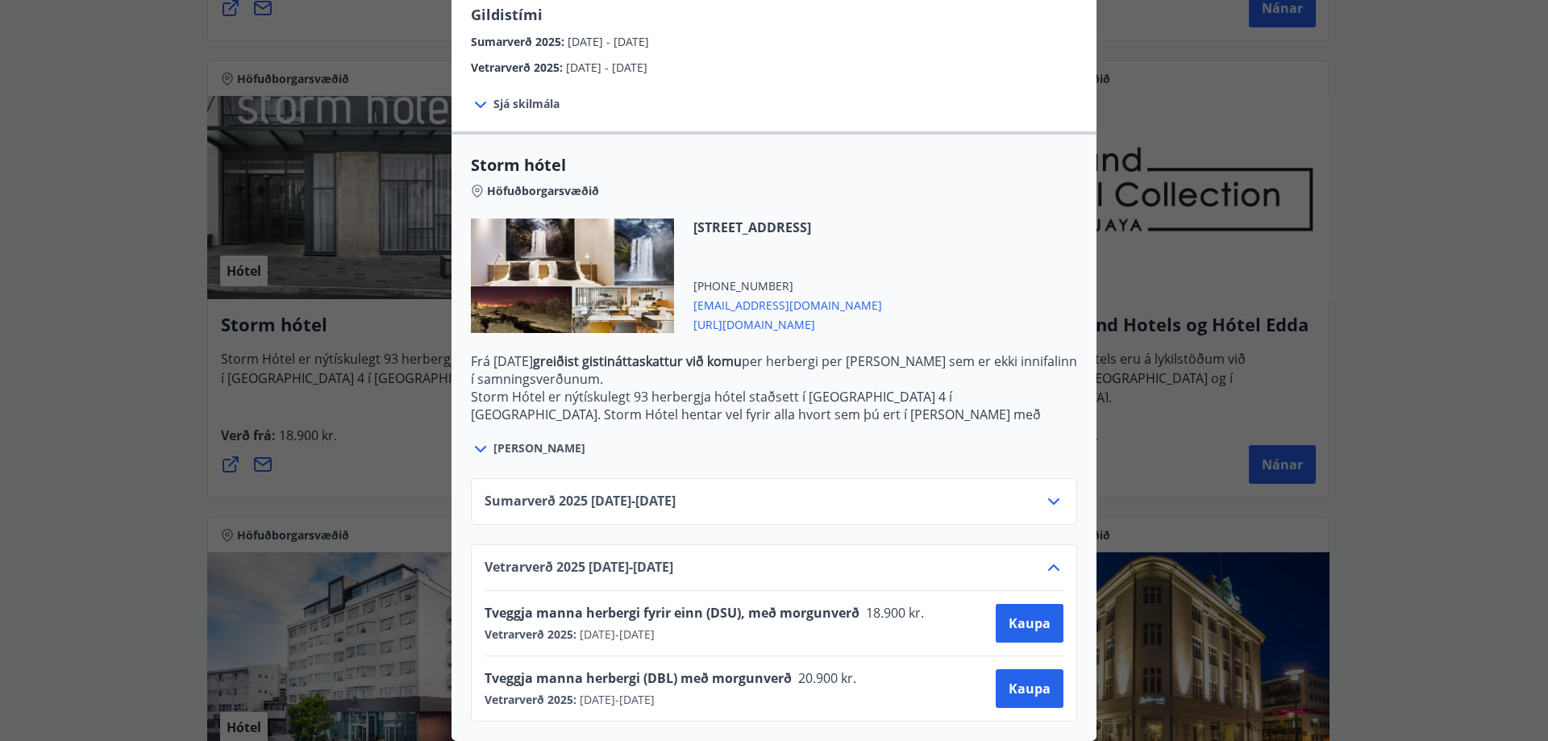
click at [1360, 361] on div "Storm hótel Aðeins er hægt að bóka stéttarfélagsverð með því að hafa samband í …" at bounding box center [774, 90] width 1548 height 741
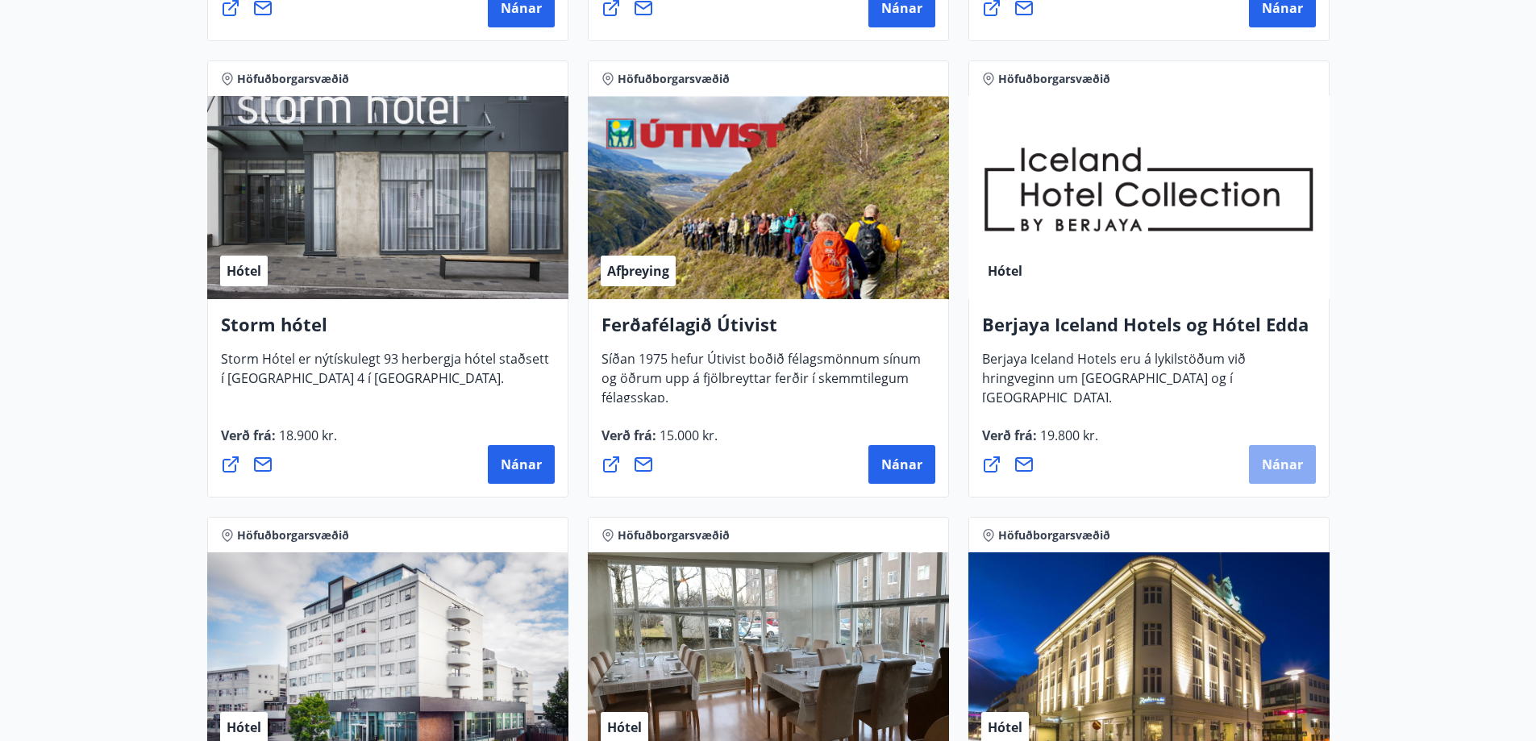
click at [1274, 456] on span "Nánar" at bounding box center [1282, 465] width 41 height 18
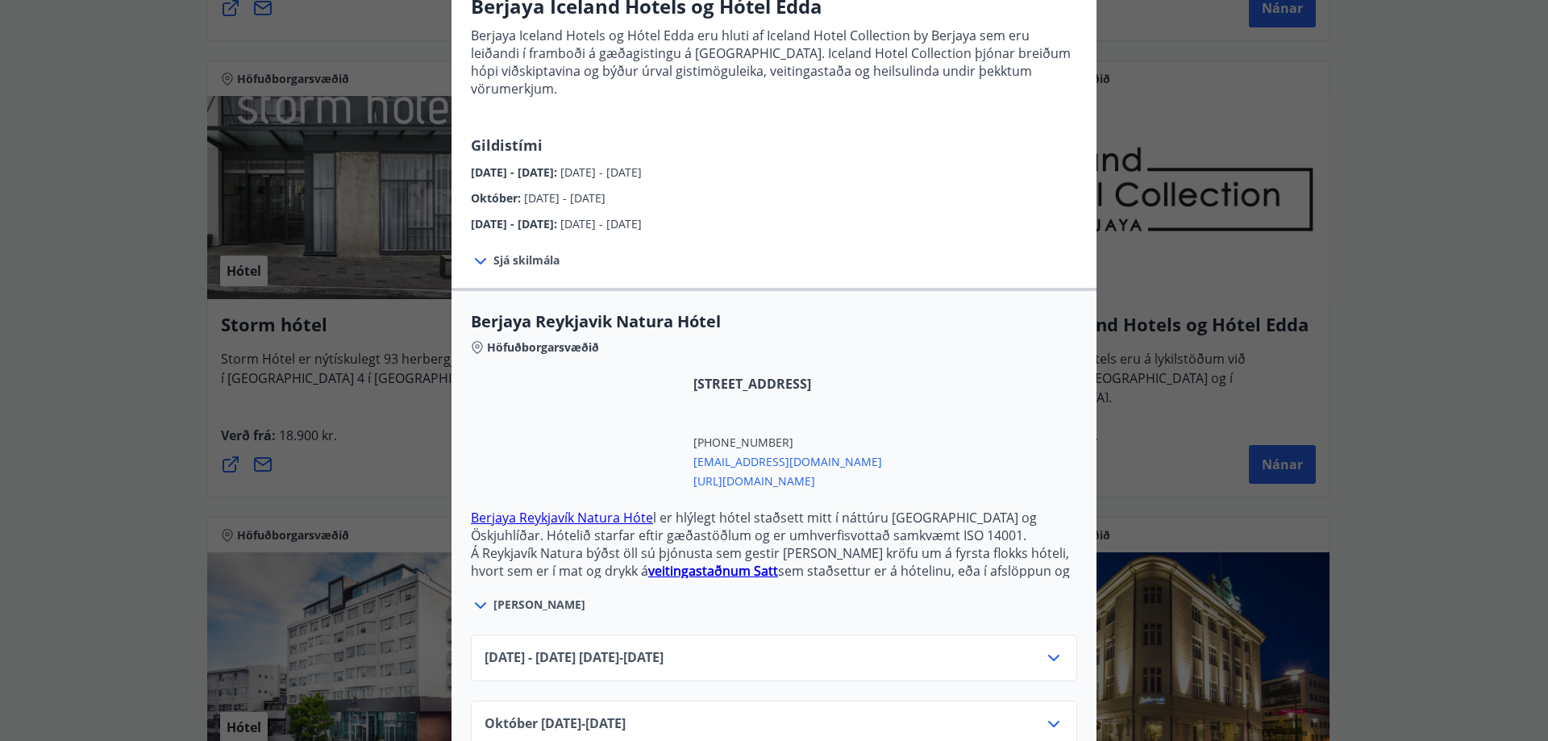
scroll to position [235, 0]
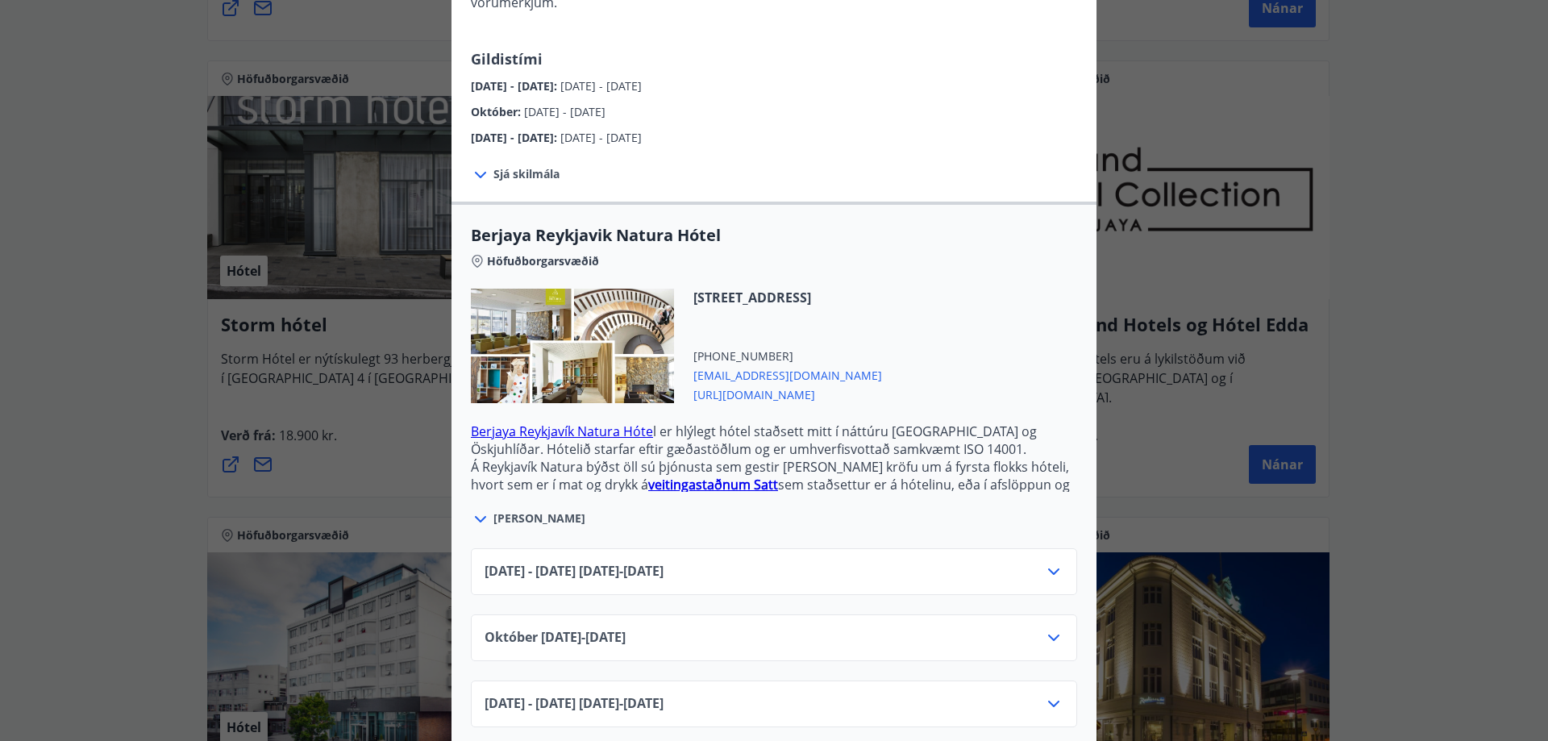
click at [1052, 635] on icon at bounding box center [1053, 638] width 11 height 6
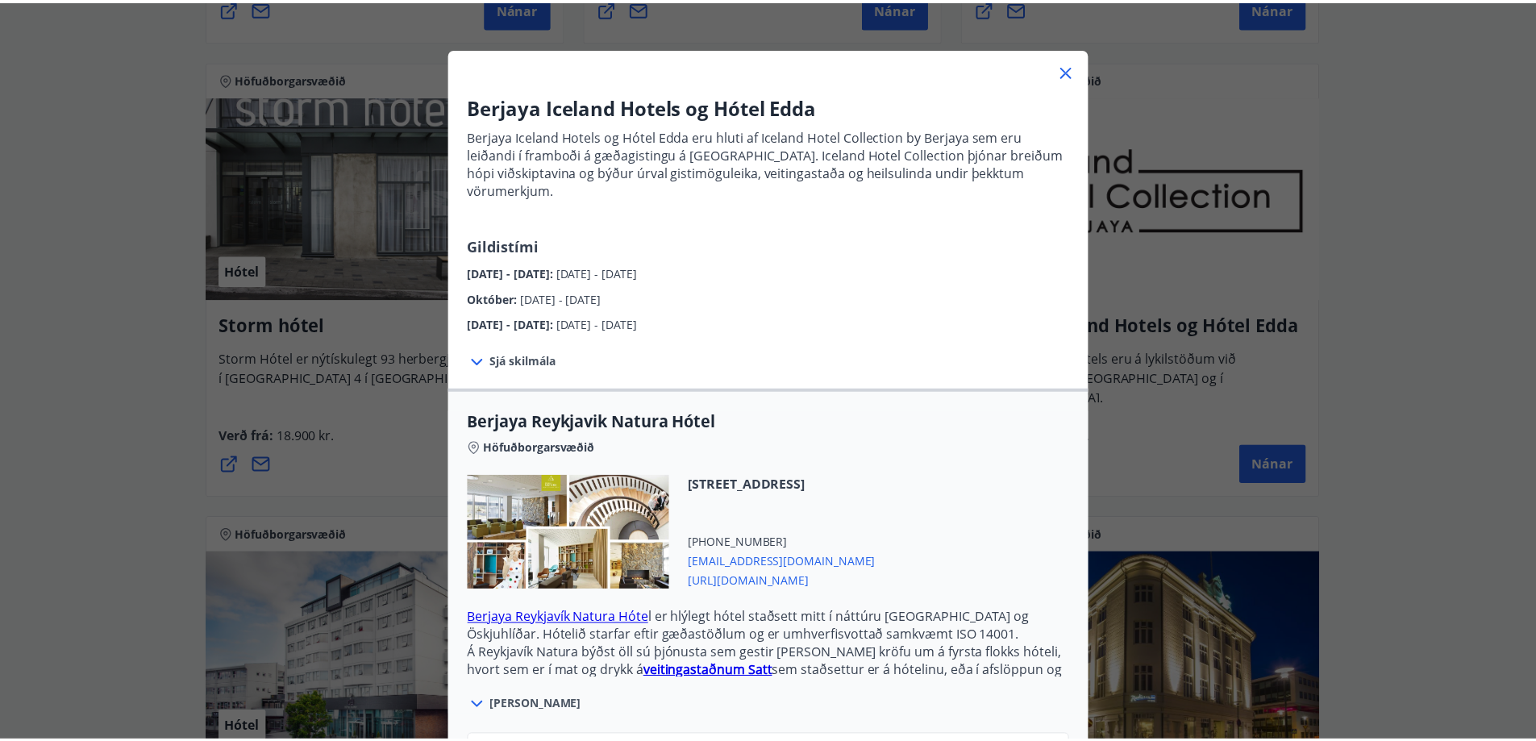
scroll to position [0, 0]
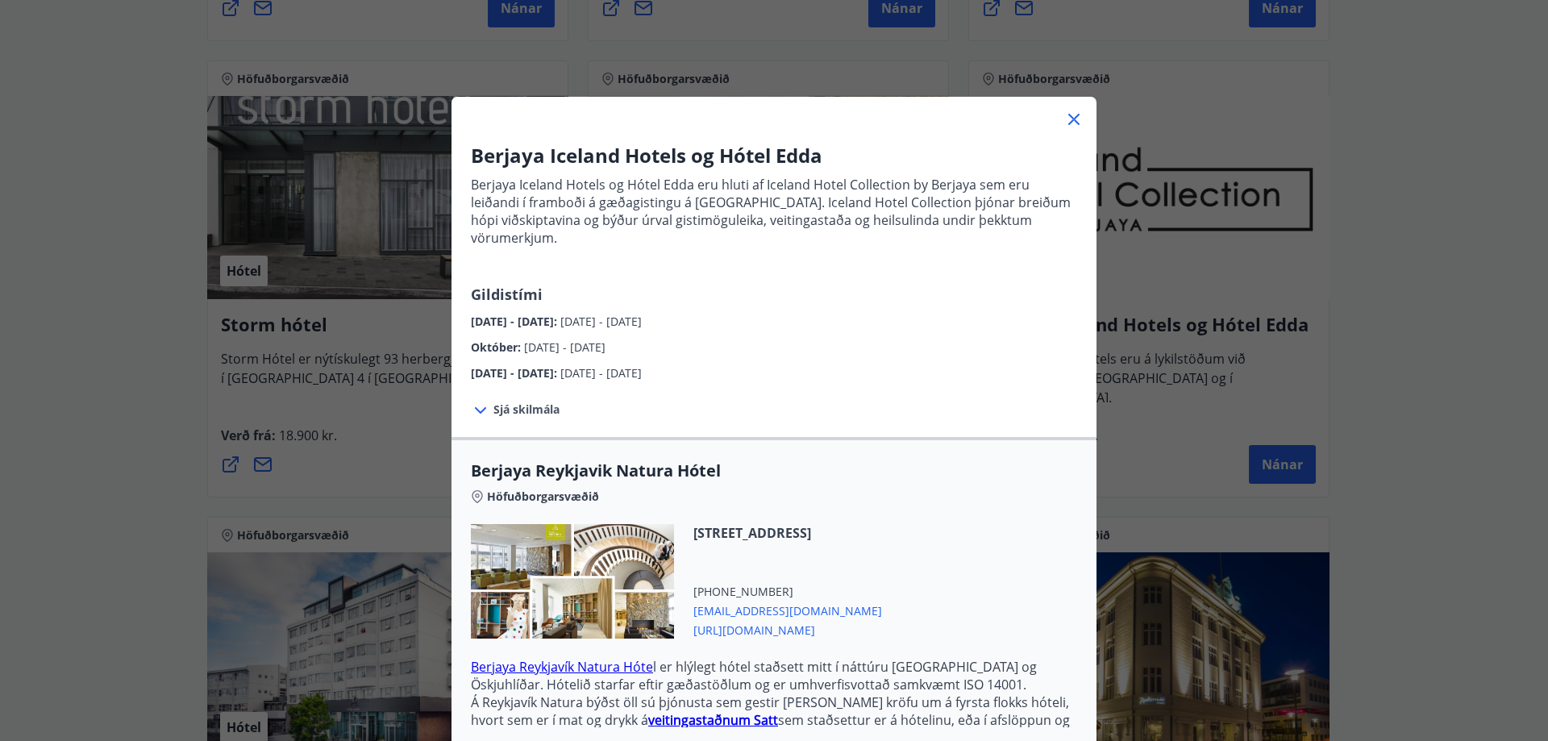
click at [1074, 118] on icon at bounding box center [1073, 119] width 19 height 19
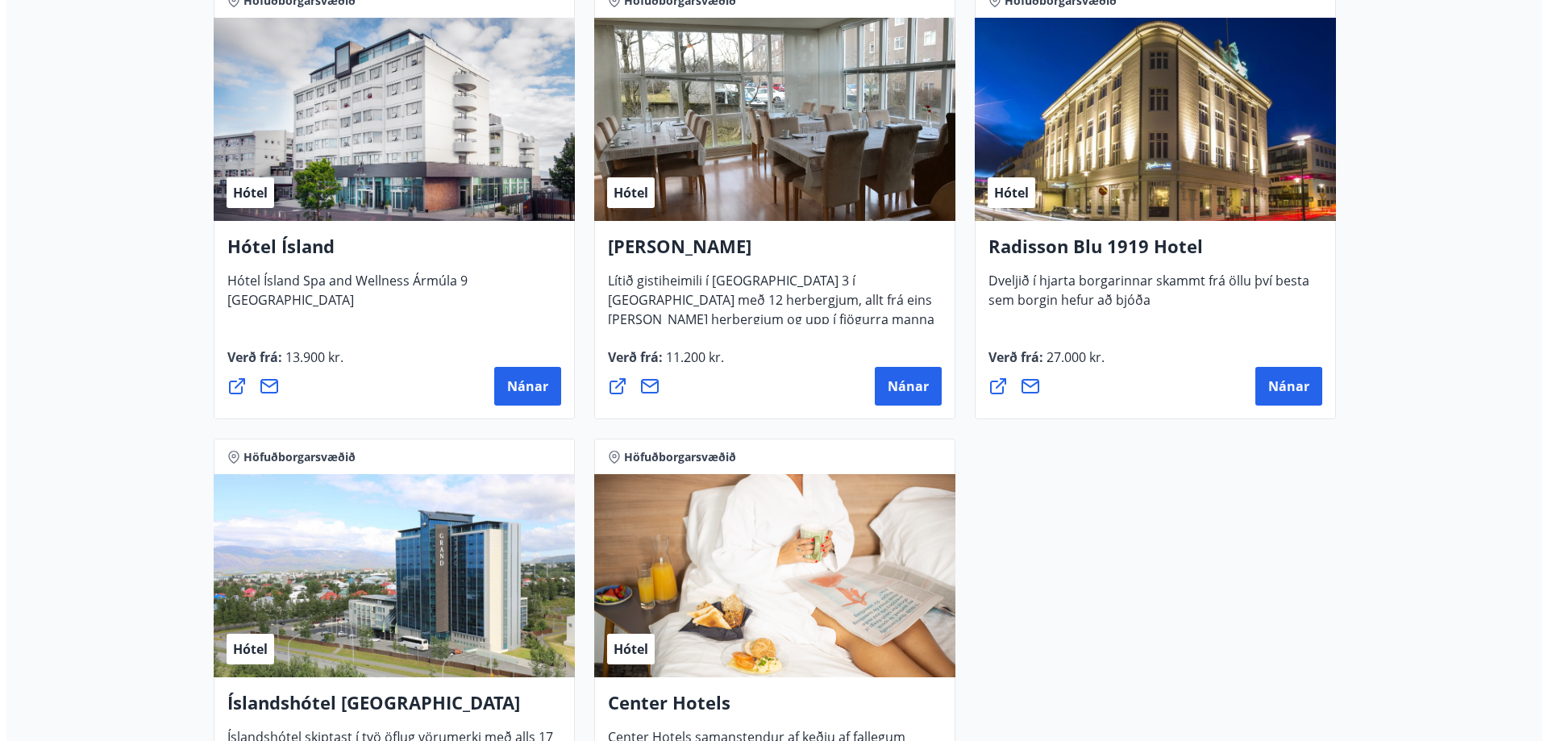
scroll to position [1317, 0]
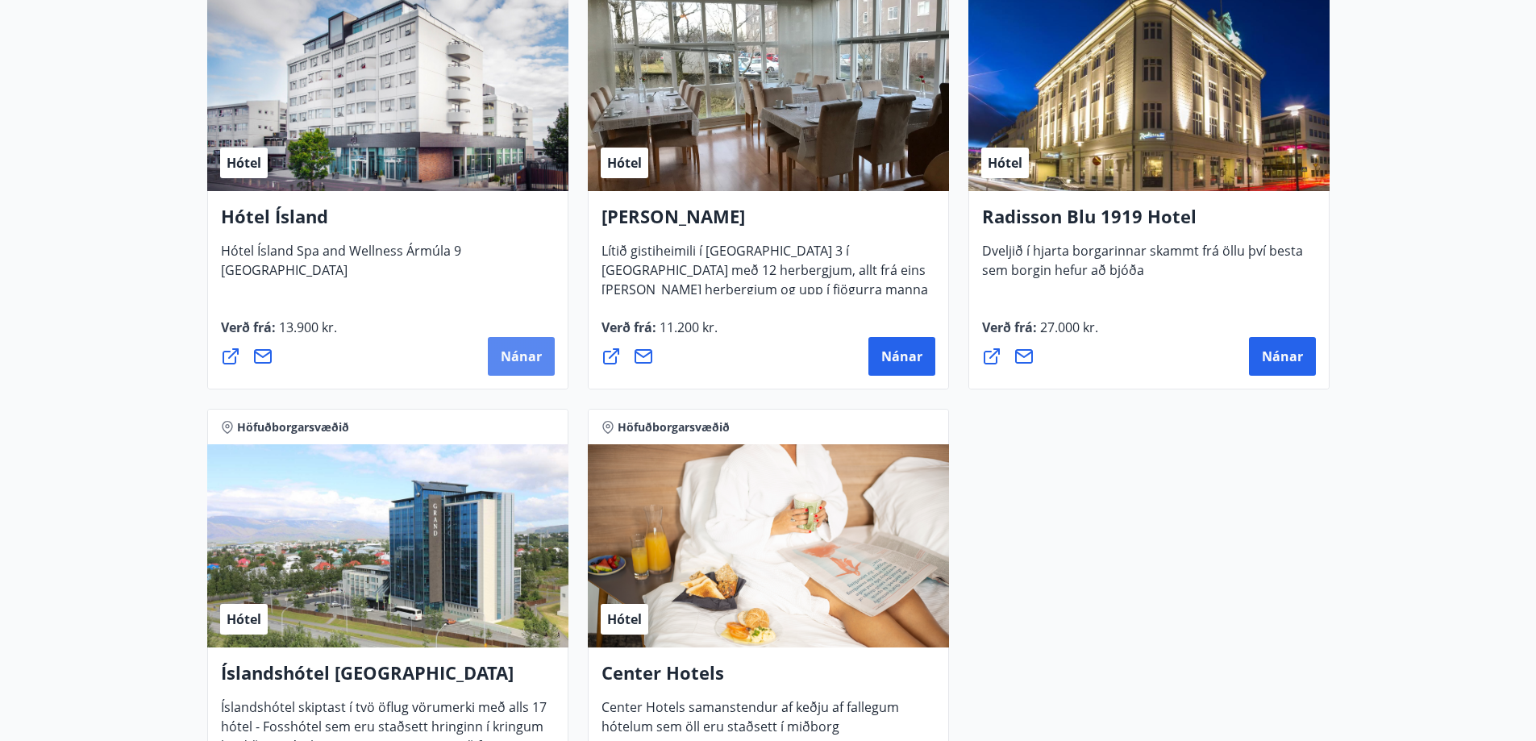
click at [527, 360] on span "Nánar" at bounding box center [521, 357] width 41 height 18
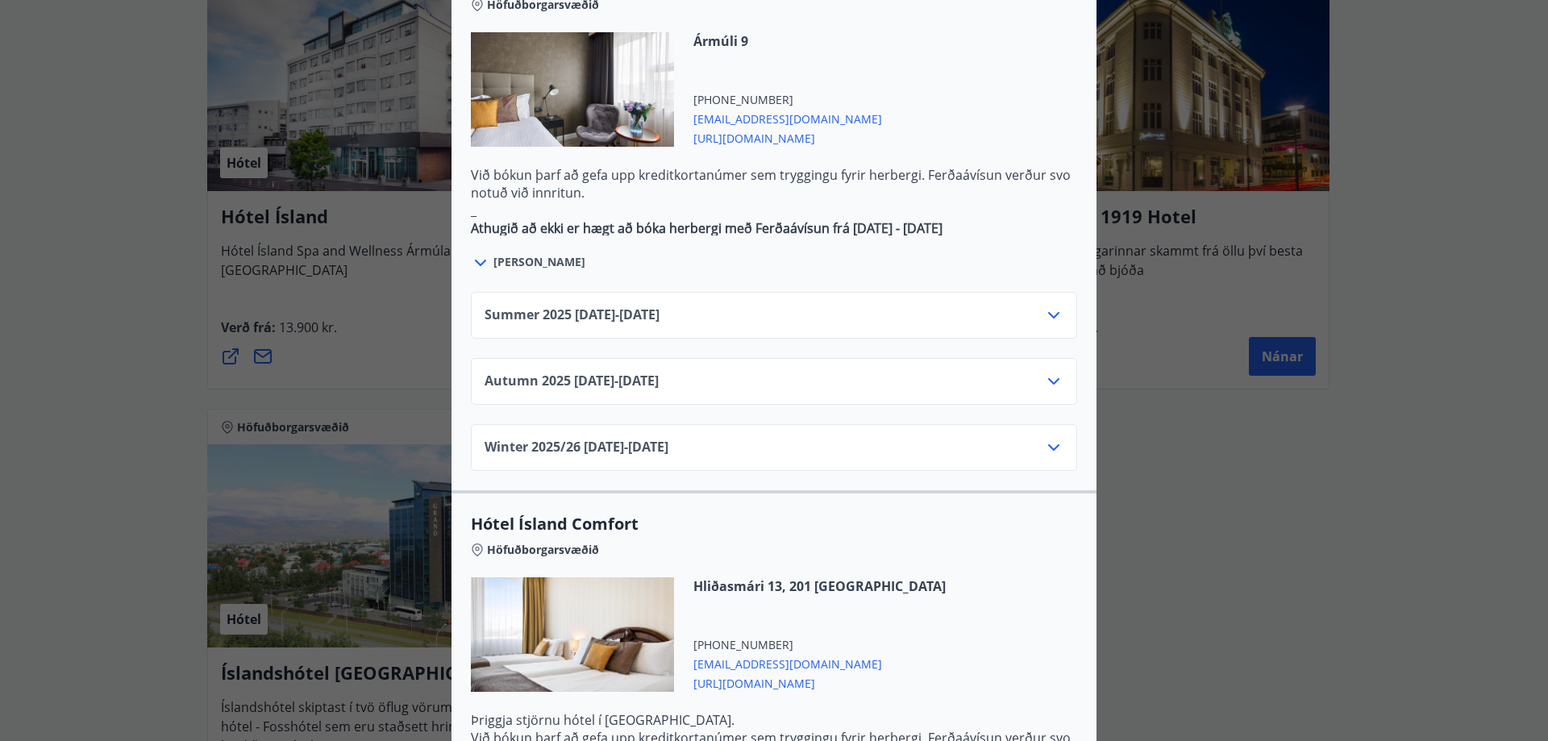
scroll to position [847, 0]
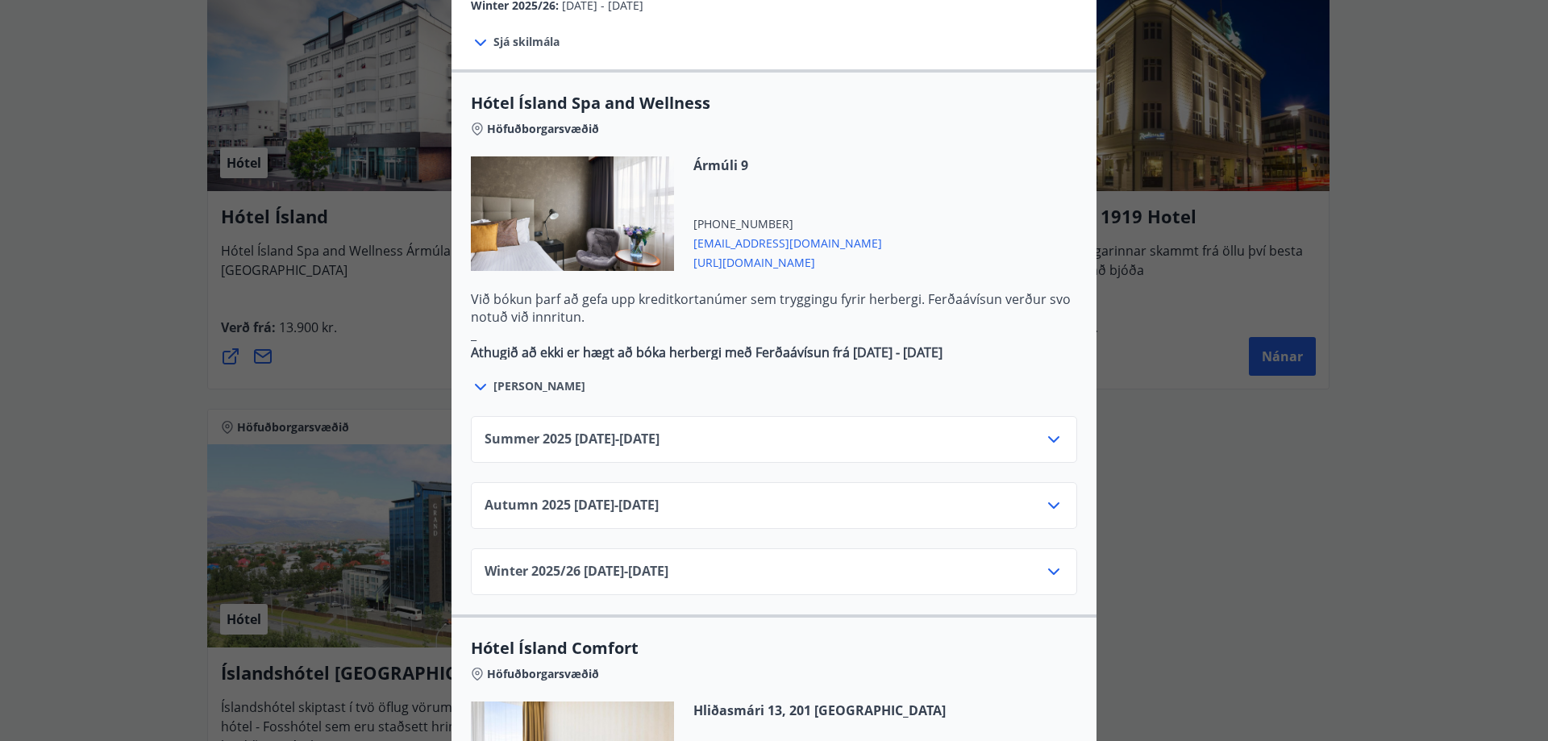
click at [1051, 496] on icon at bounding box center [1053, 505] width 19 height 19
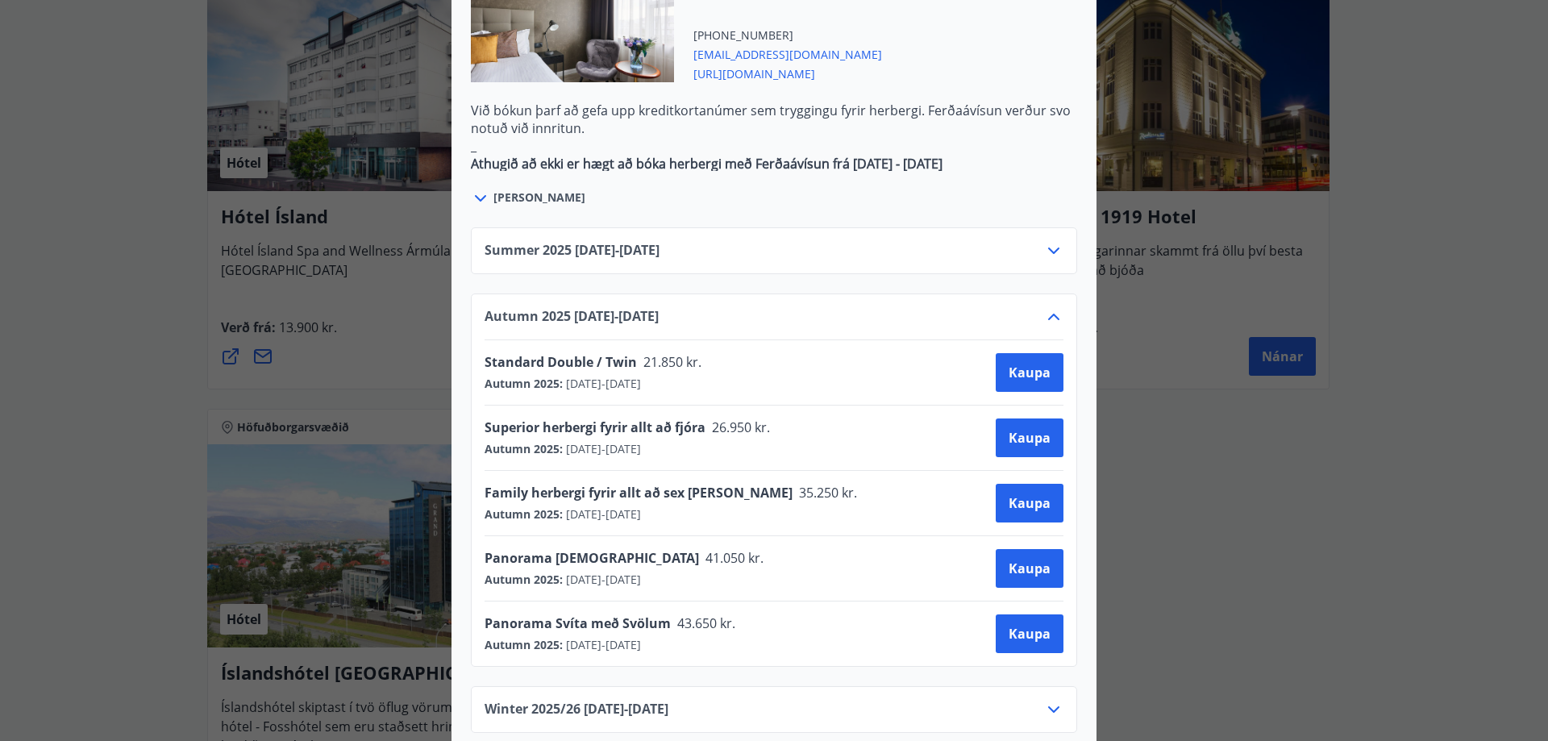
scroll to position [1550, 0]
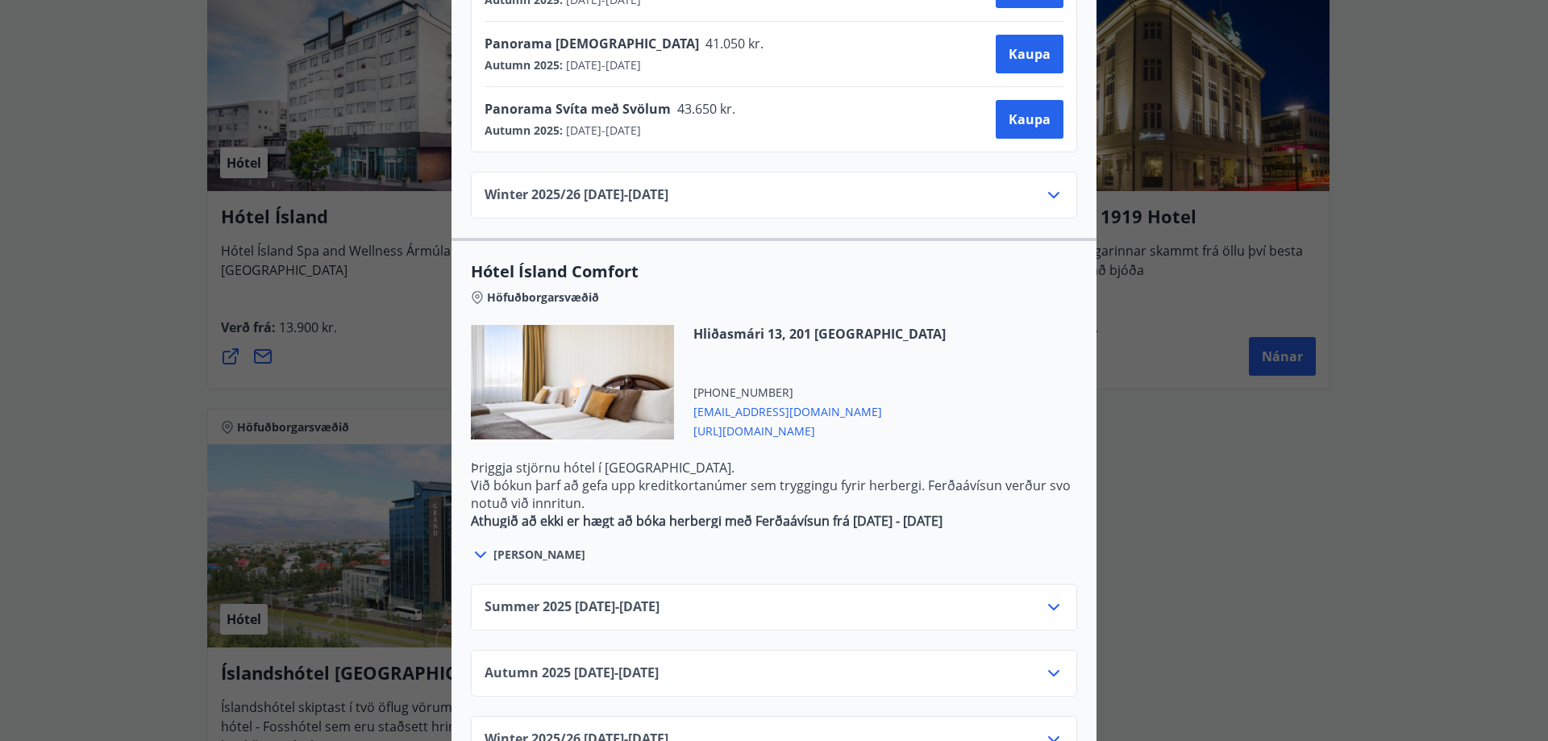
click at [1050, 664] on icon at bounding box center [1053, 673] width 19 height 19
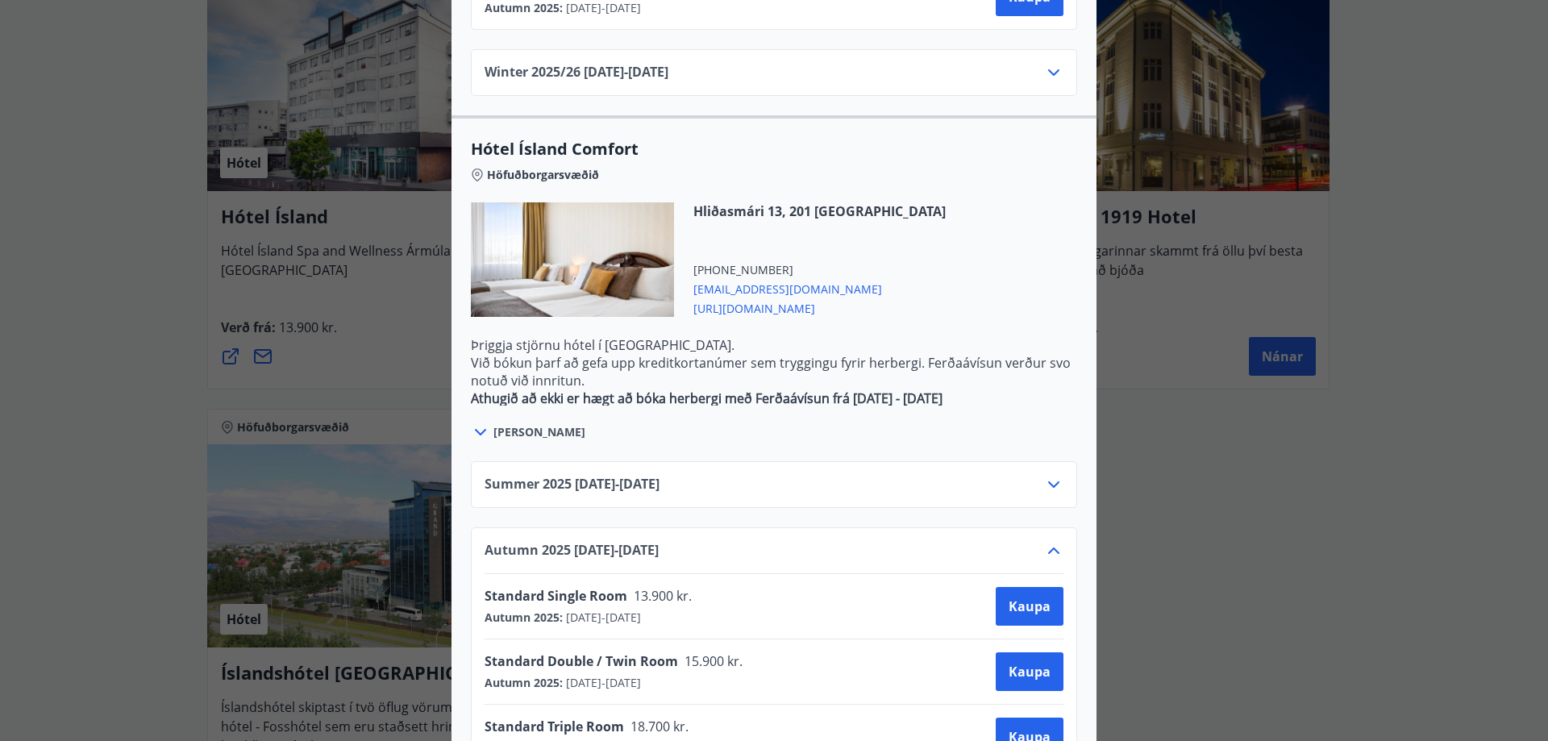
scroll to position [1746, 0]
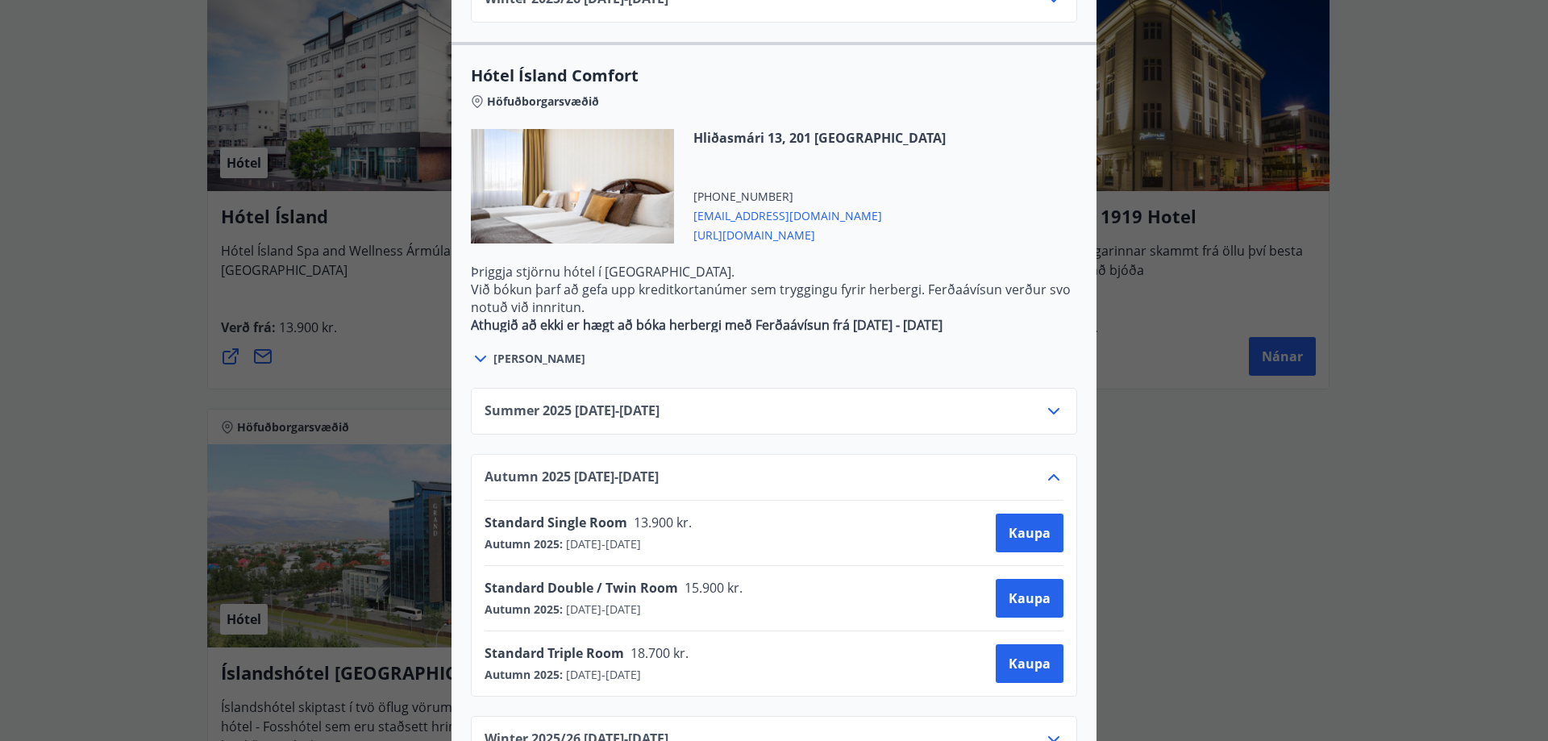
click at [785, 224] on span "[URL][DOMAIN_NAME]" at bounding box center [819, 233] width 252 height 19
click at [1028, 655] on span "Kaupa" at bounding box center [1030, 664] width 42 height 18
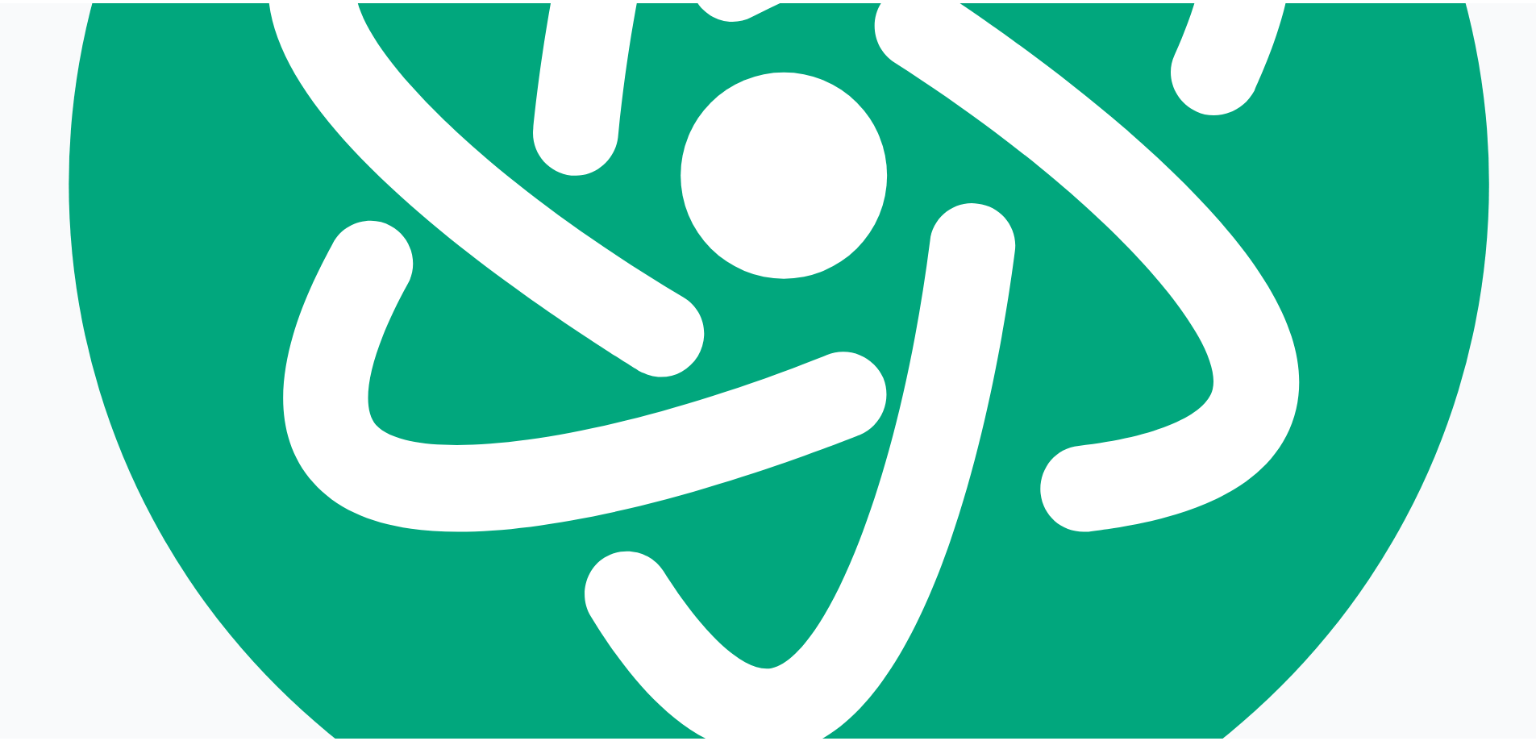
scroll to position [2, 0]
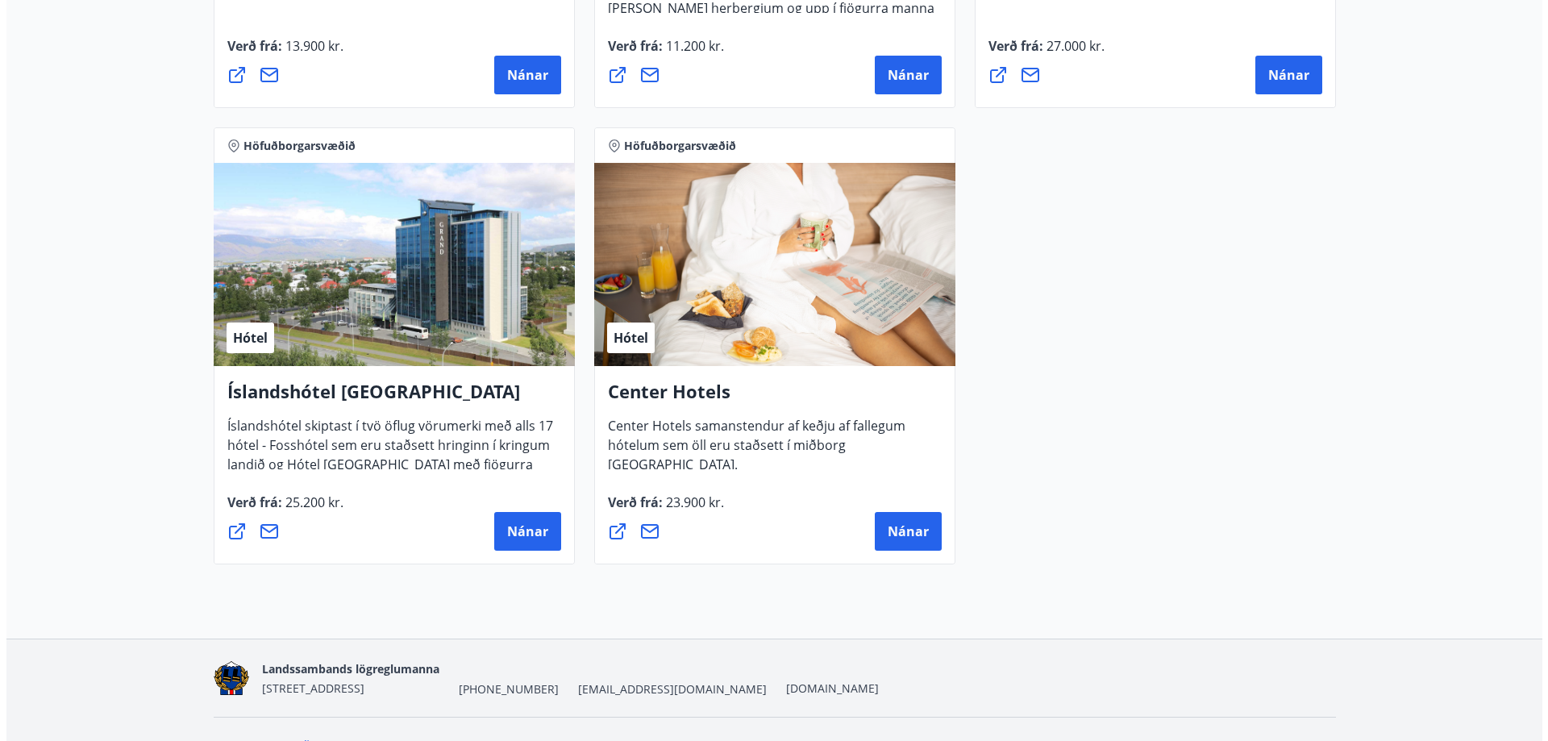
scroll to position [1631, 0]
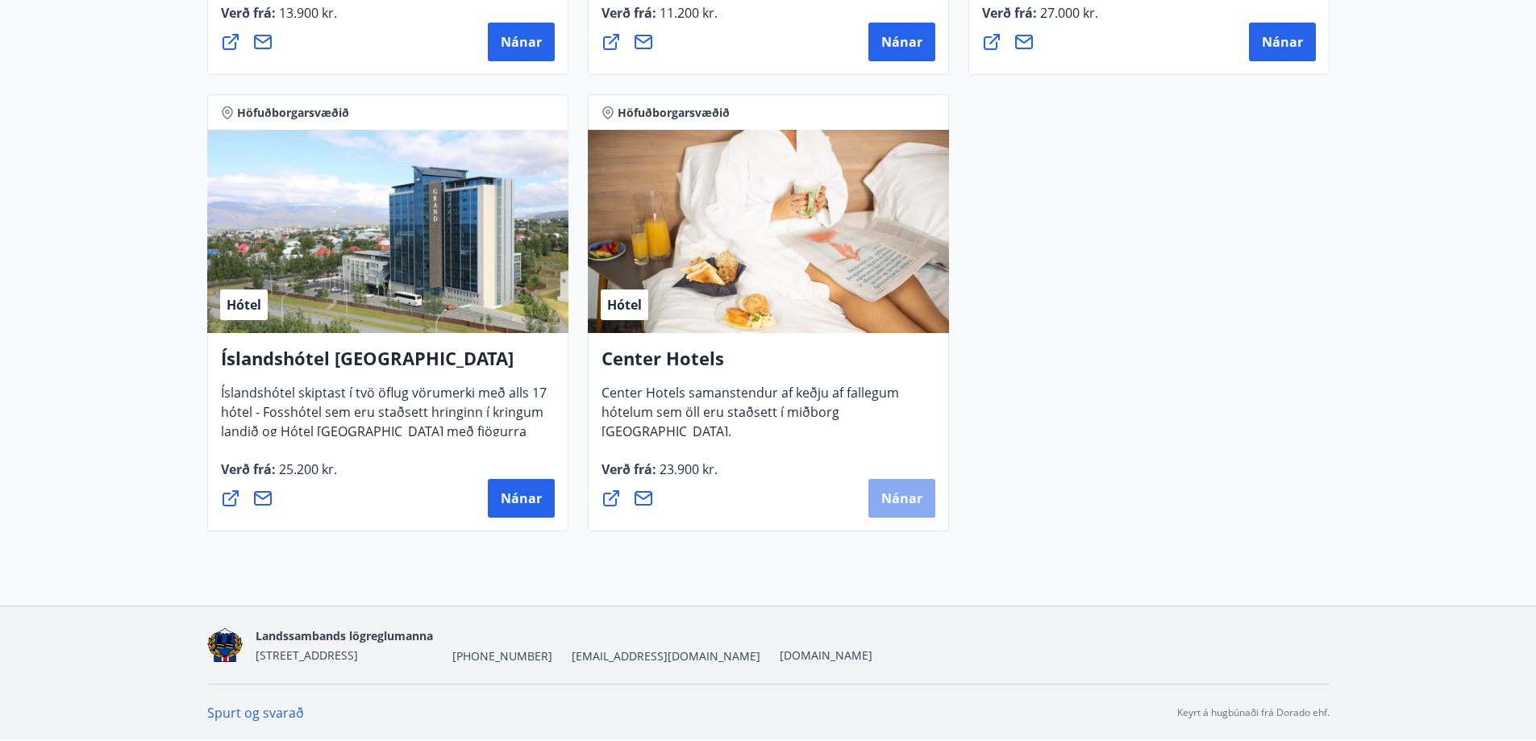
click at [908, 489] on button "Nánar" at bounding box center [901, 498] width 67 height 39
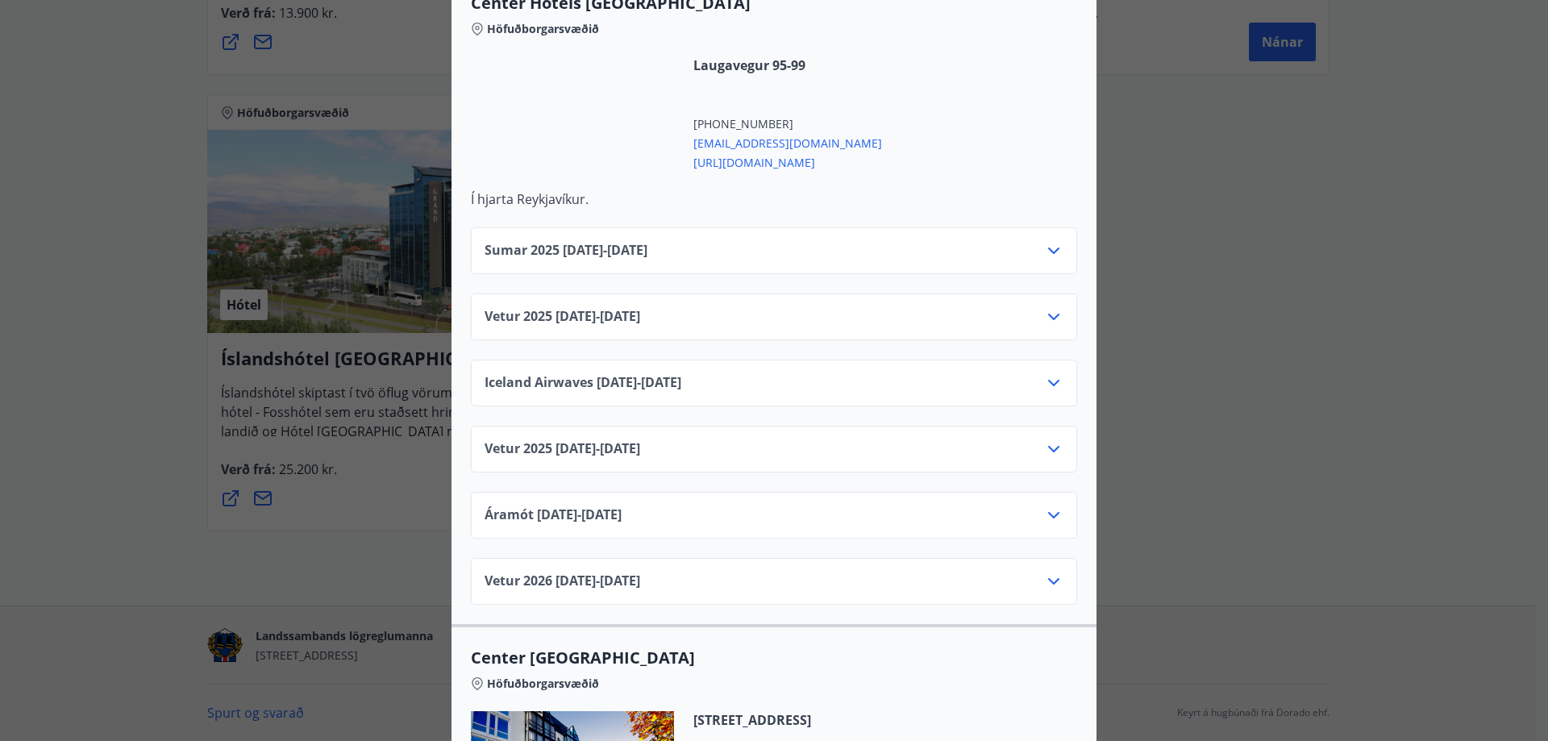
scroll to position [564, 0]
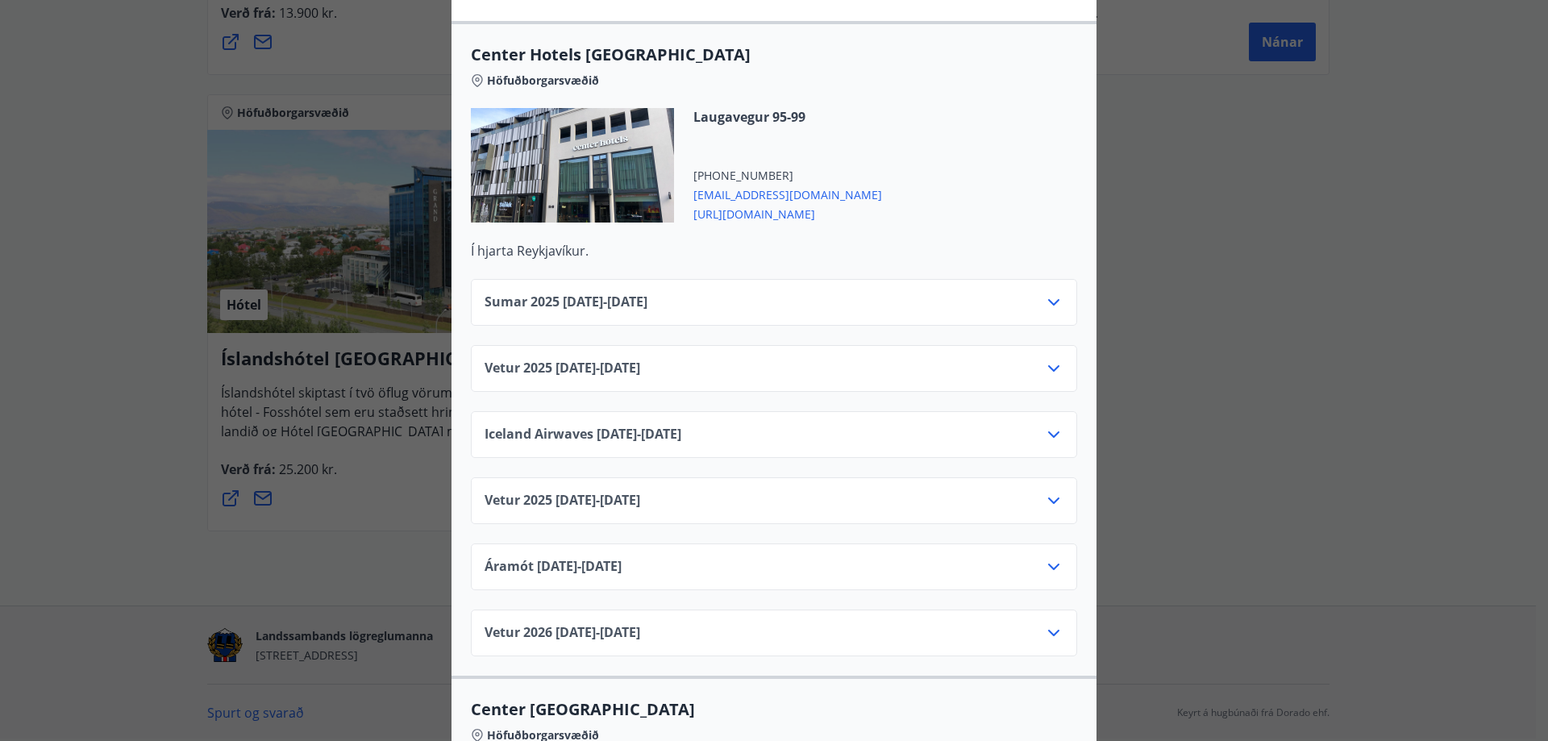
click at [1054, 359] on icon at bounding box center [1053, 368] width 19 height 19
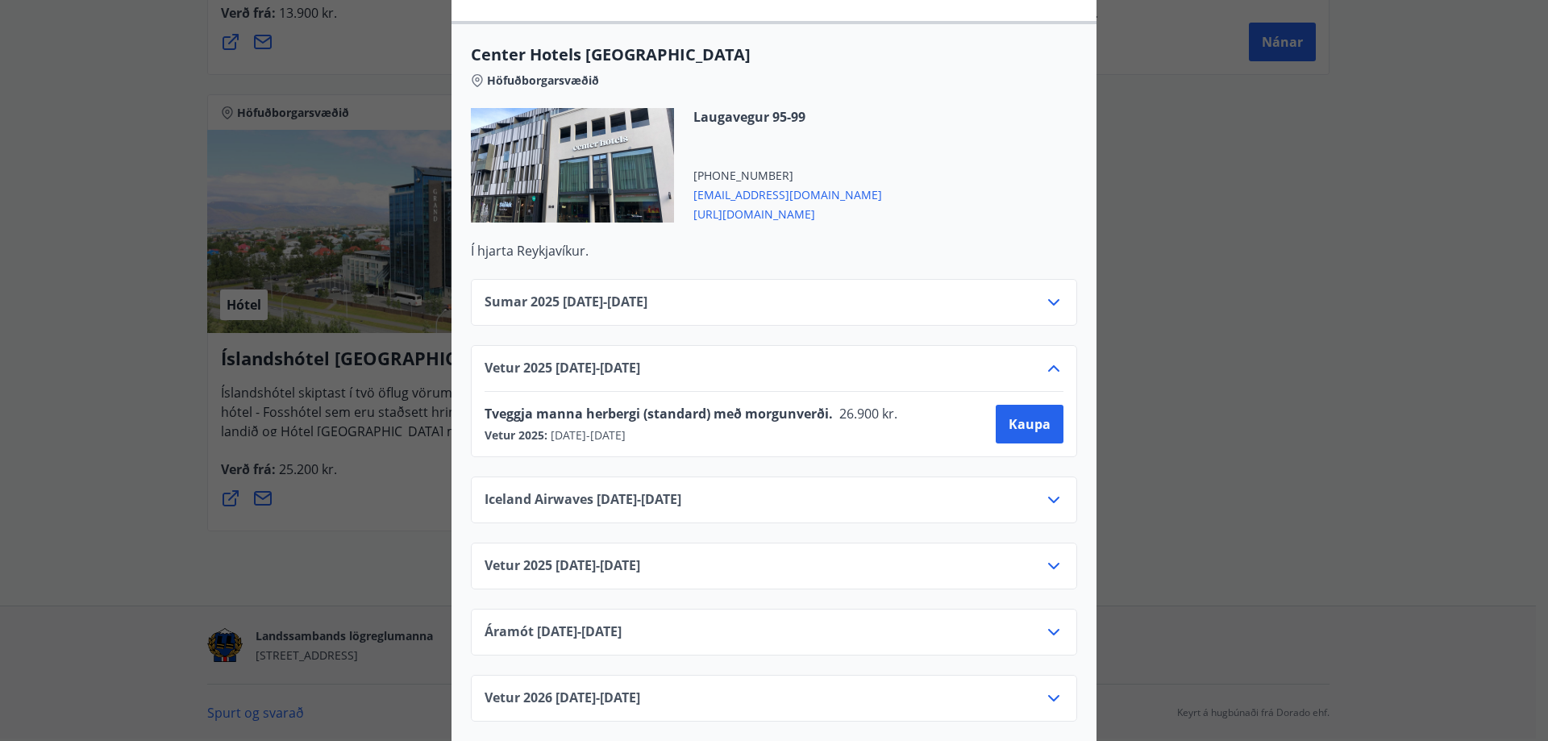
click at [1054, 359] on icon at bounding box center [1053, 368] width 19 height 19
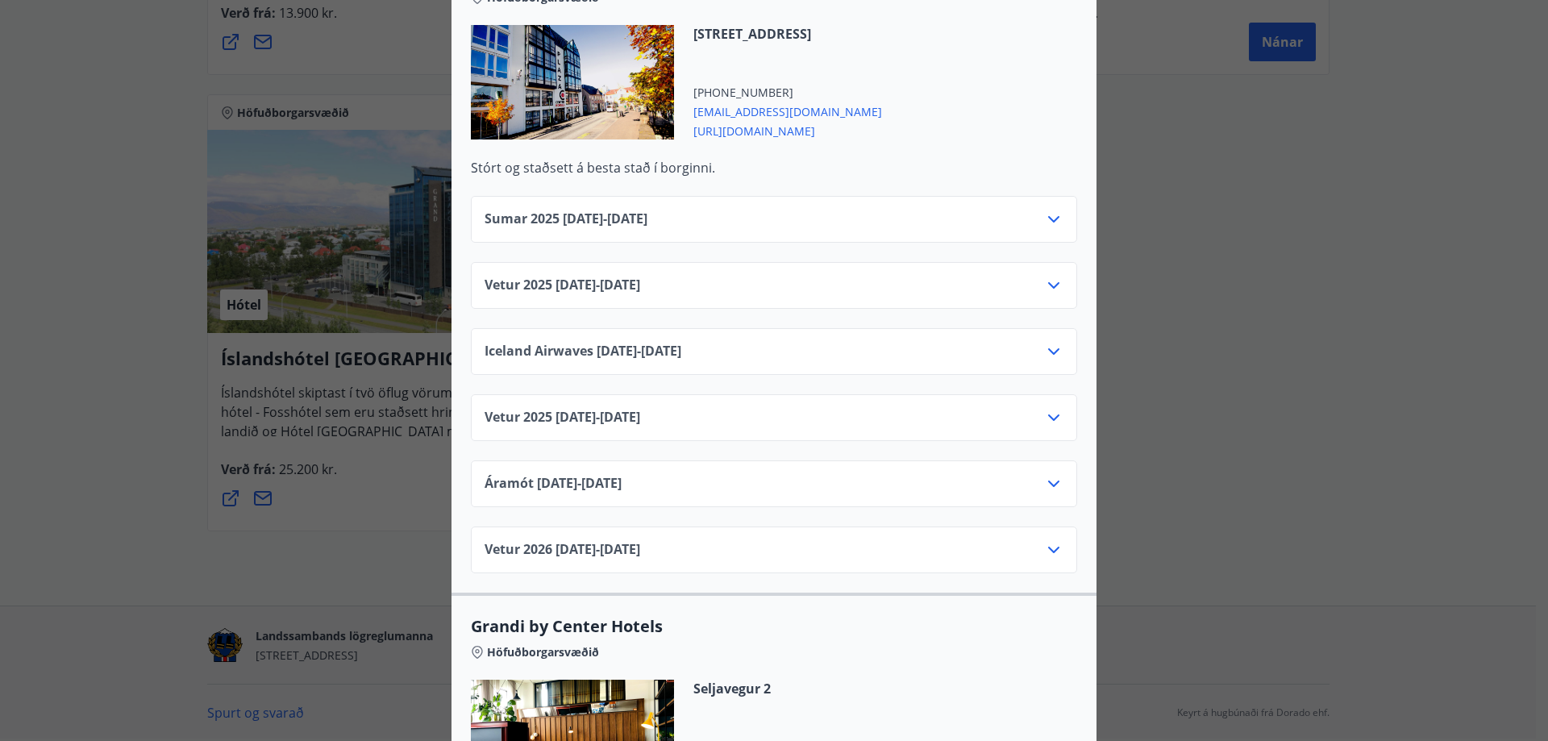
scroll to position [1317, 0]
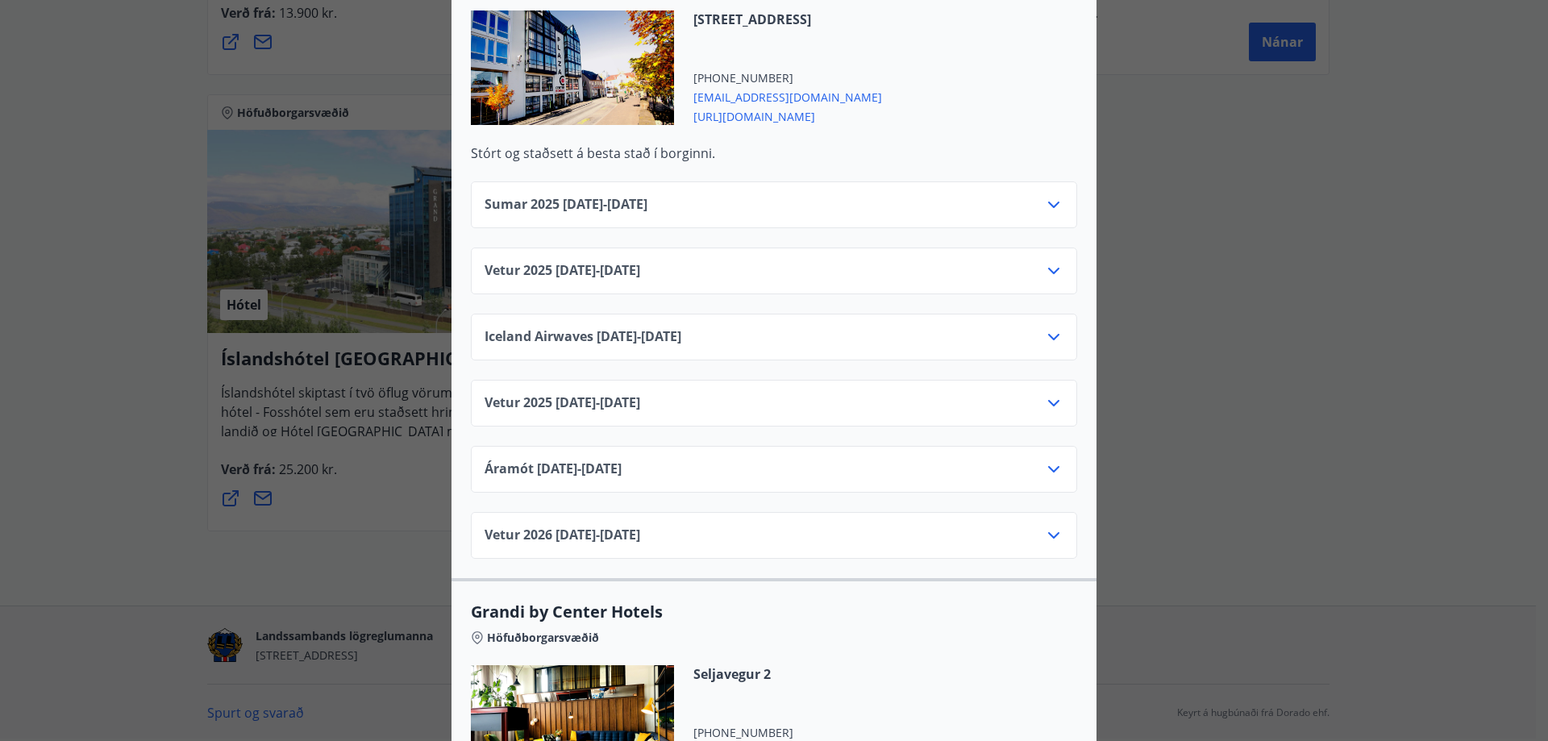
click at [1052, 261] on icon at bounding box center [1053, 270] width 19 height 19
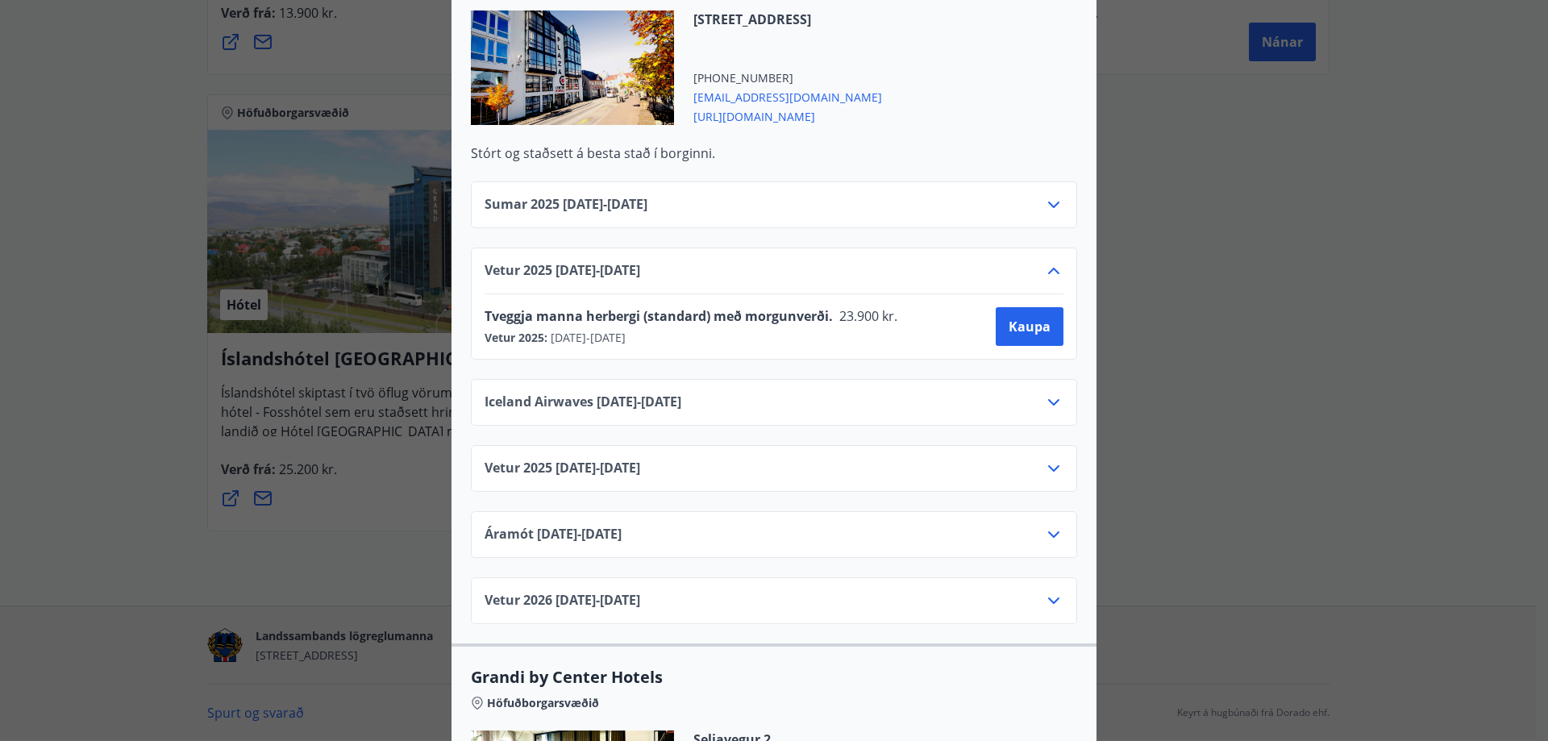
click at [1051, 261] on icon at bounding box center [1053, 270] width 19 height 19
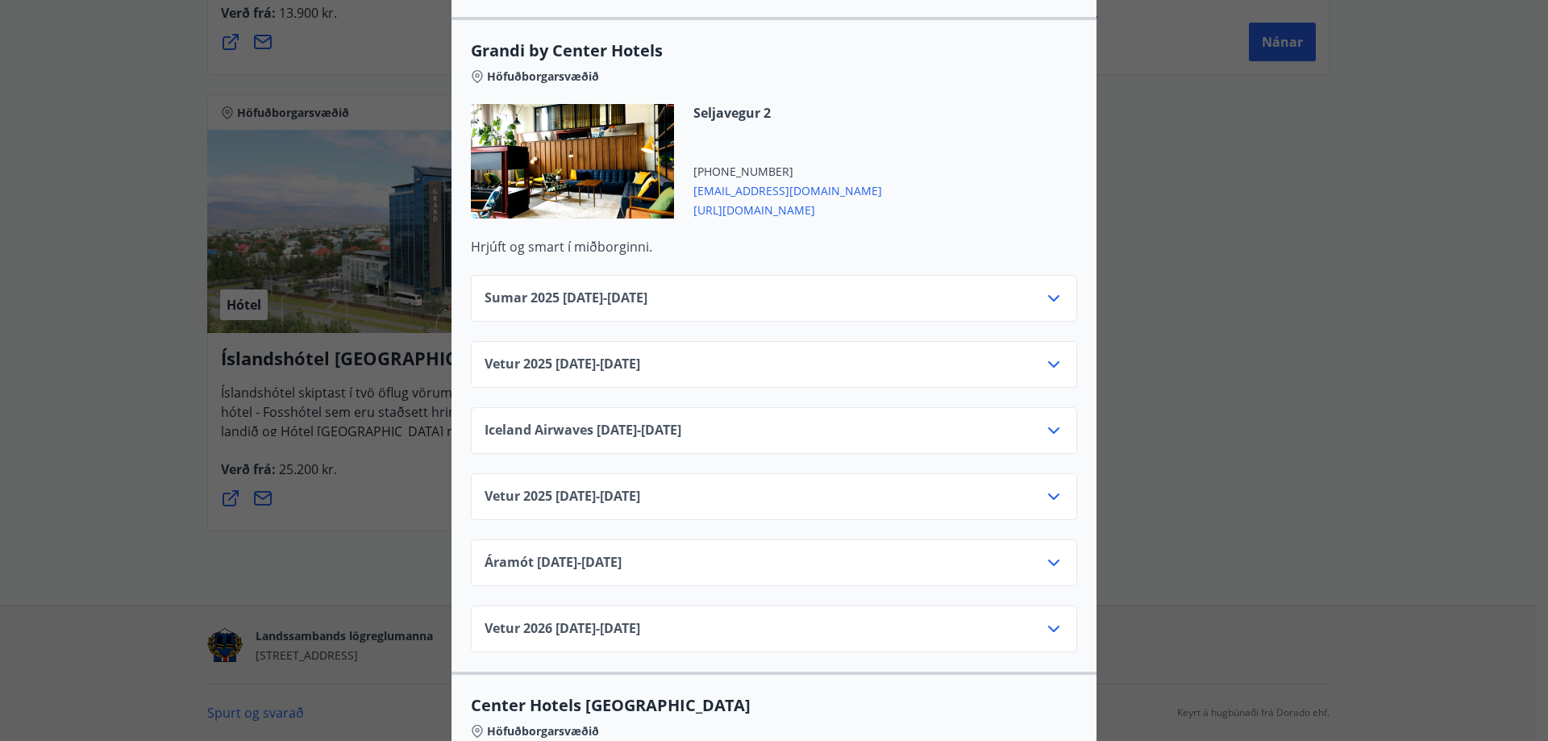
scroll to position [1881, 0]
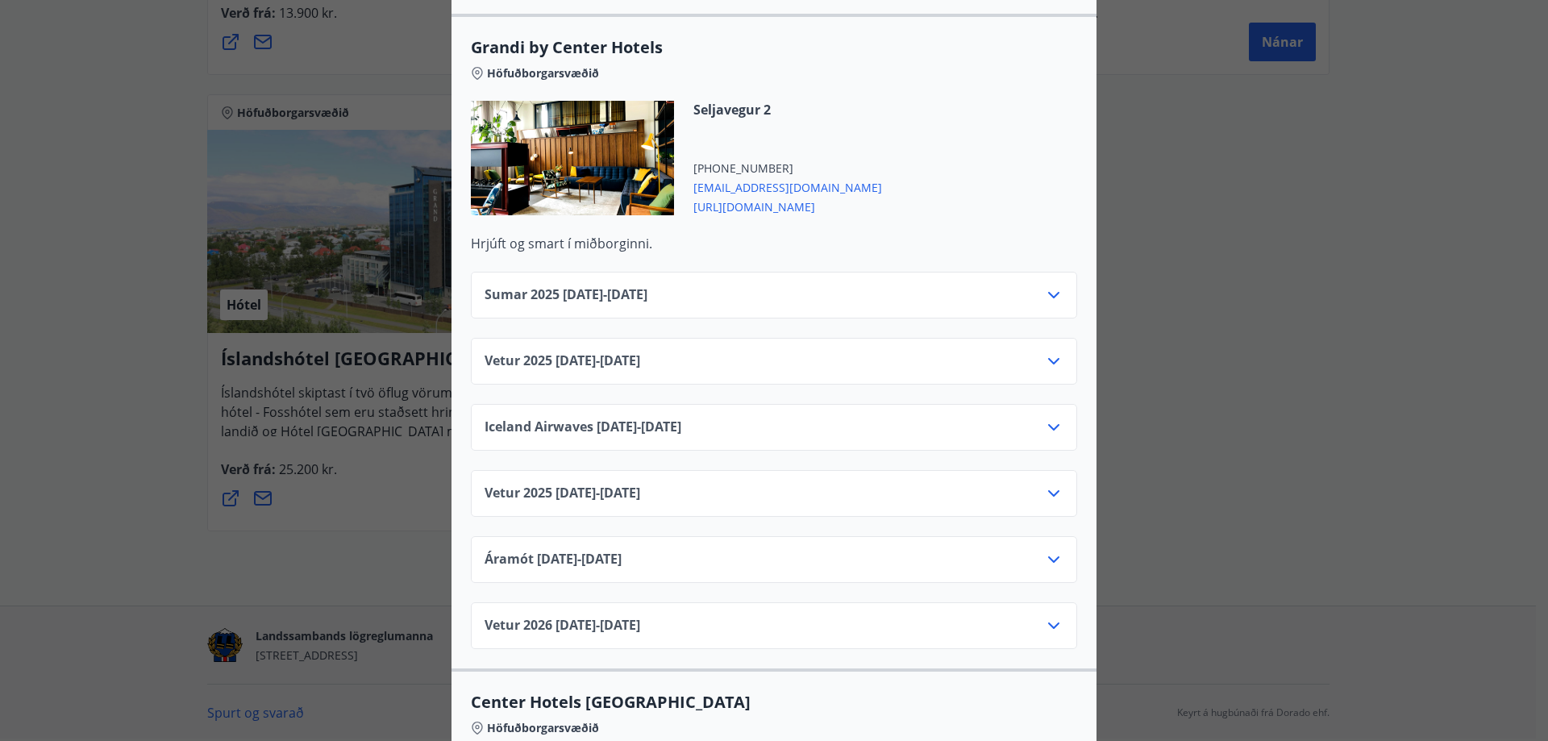
click at [1048, 352] on icon at bounding box center [1053, 361] width 19 height 19
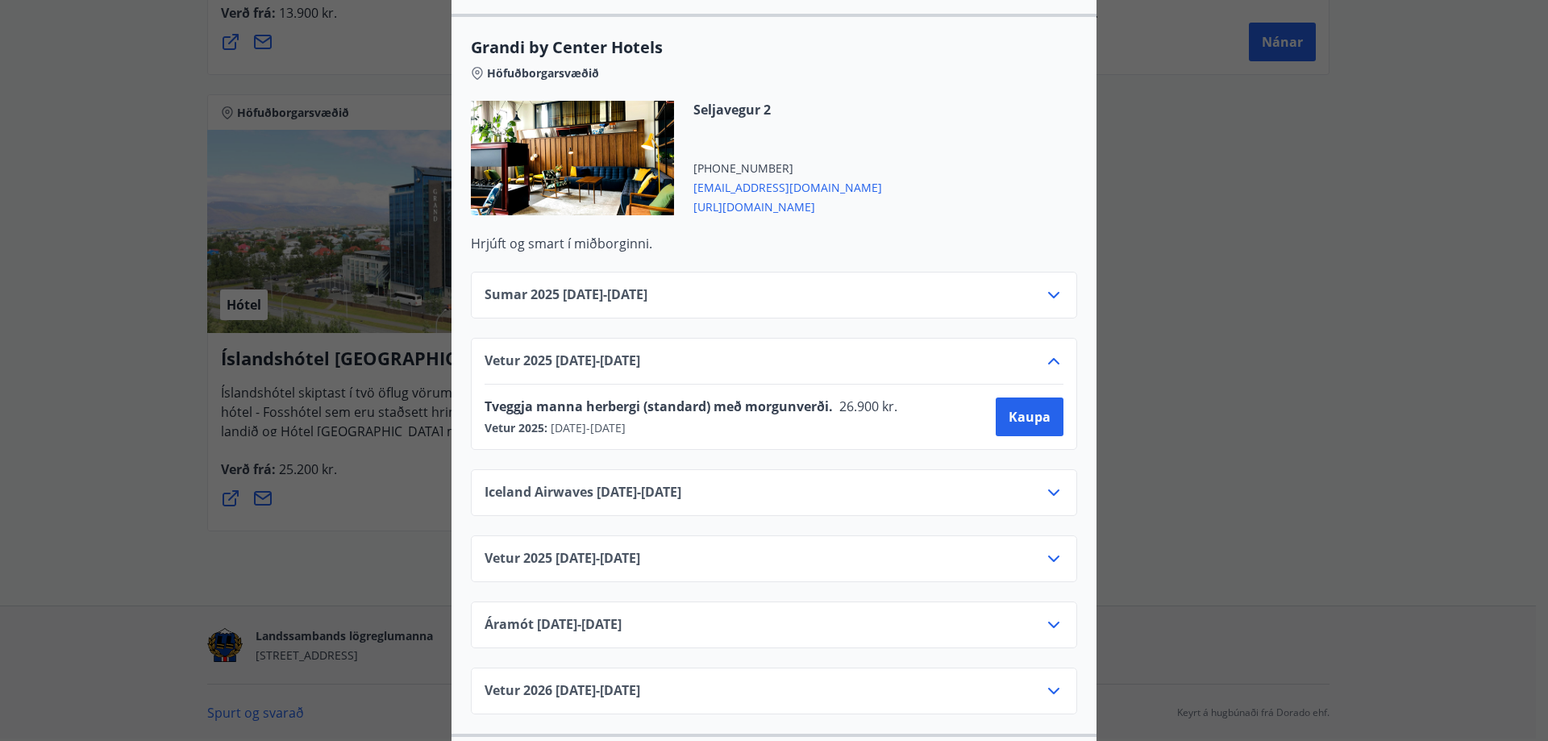
click at [1048, 352] on icon at bounding box center [1053, 361] width 19 height 19
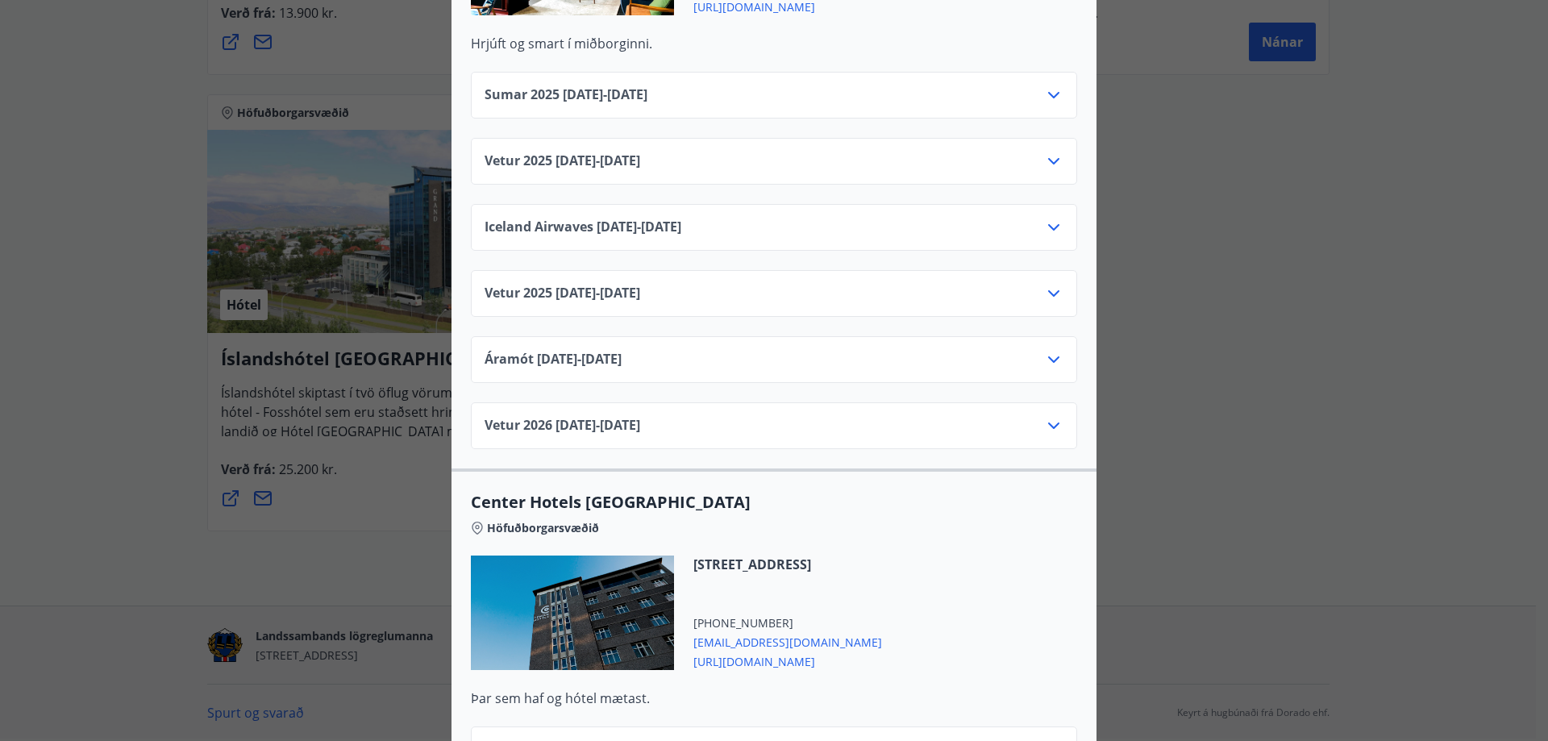
scroll to position [2446, 0]
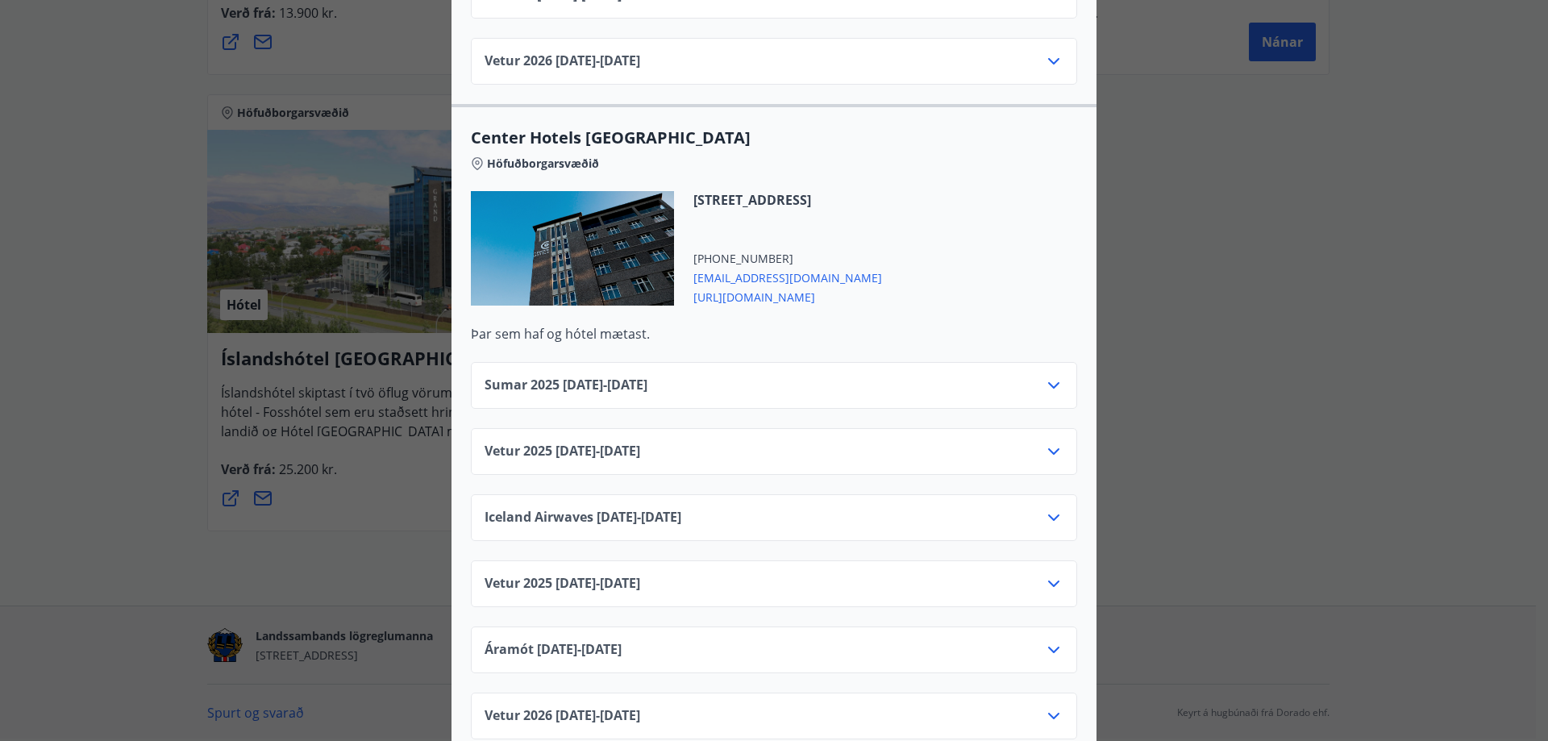
click at [1044, 442] on icon at bounding box center [1053, 451] width 19 height 19
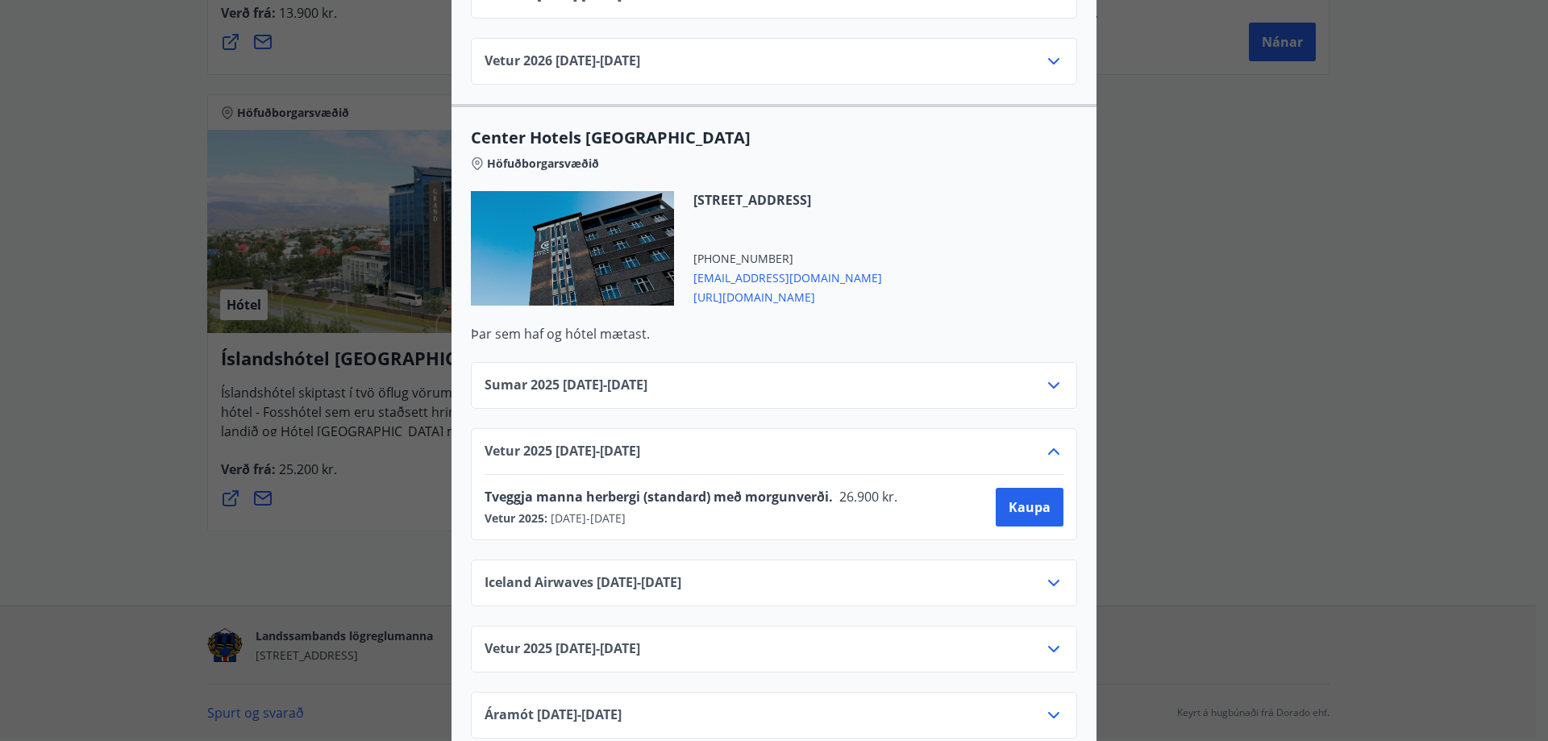
click at [1044, 442] on icon at bounding box center [1053, 451] width 19 height 19
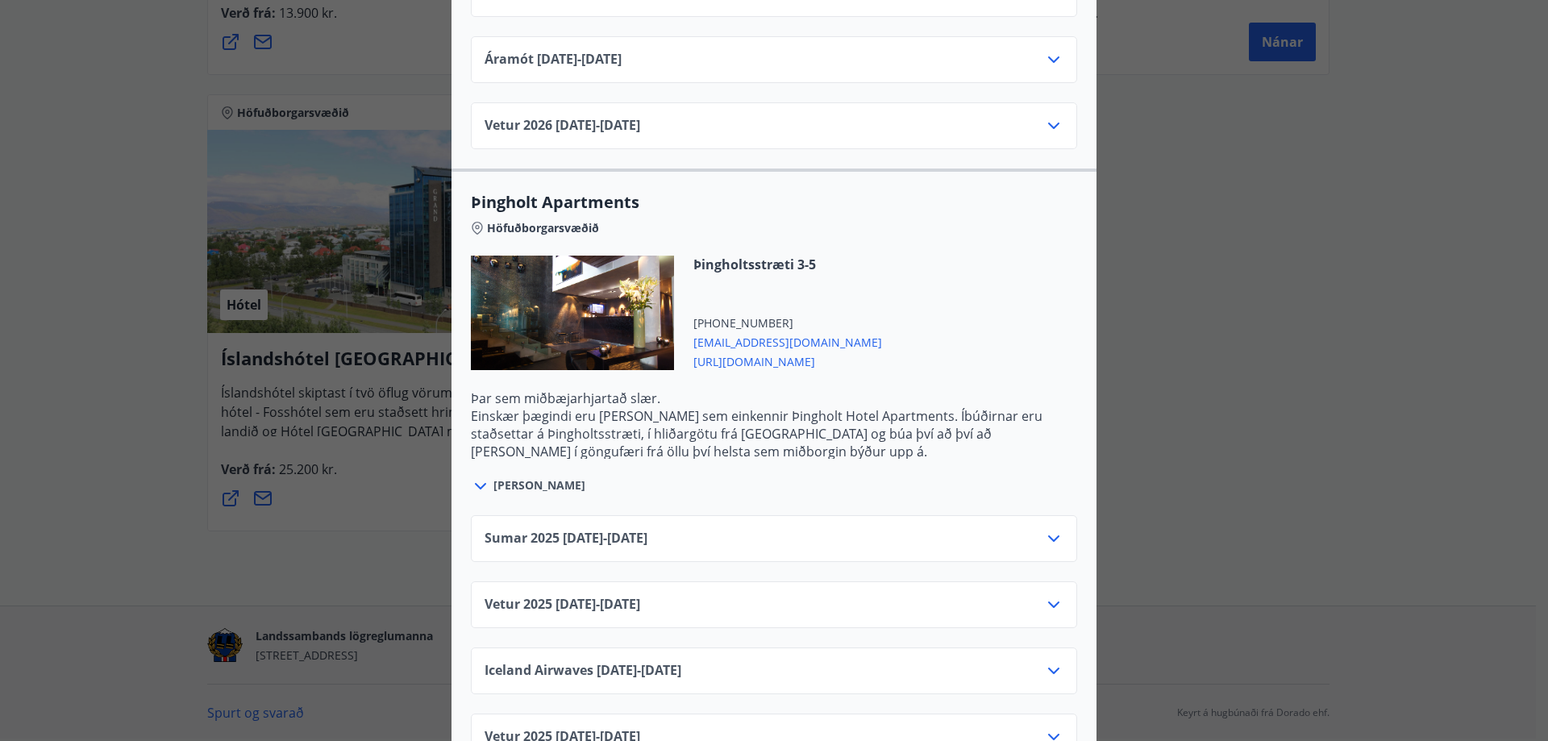
scroll to position [3199, 0]
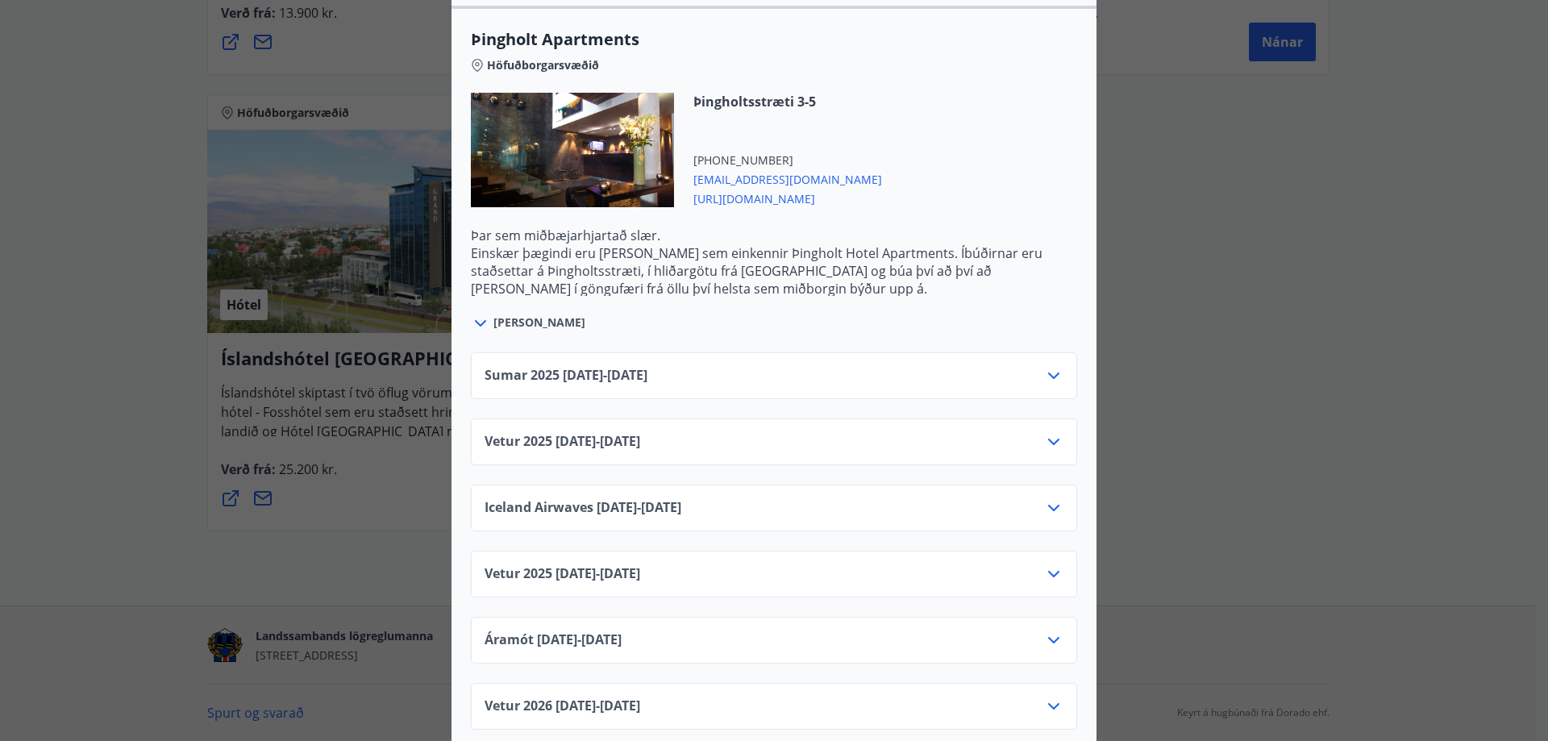
click at [1047, 432] on icon at bounding box center [1053, 441] width 19 height 19
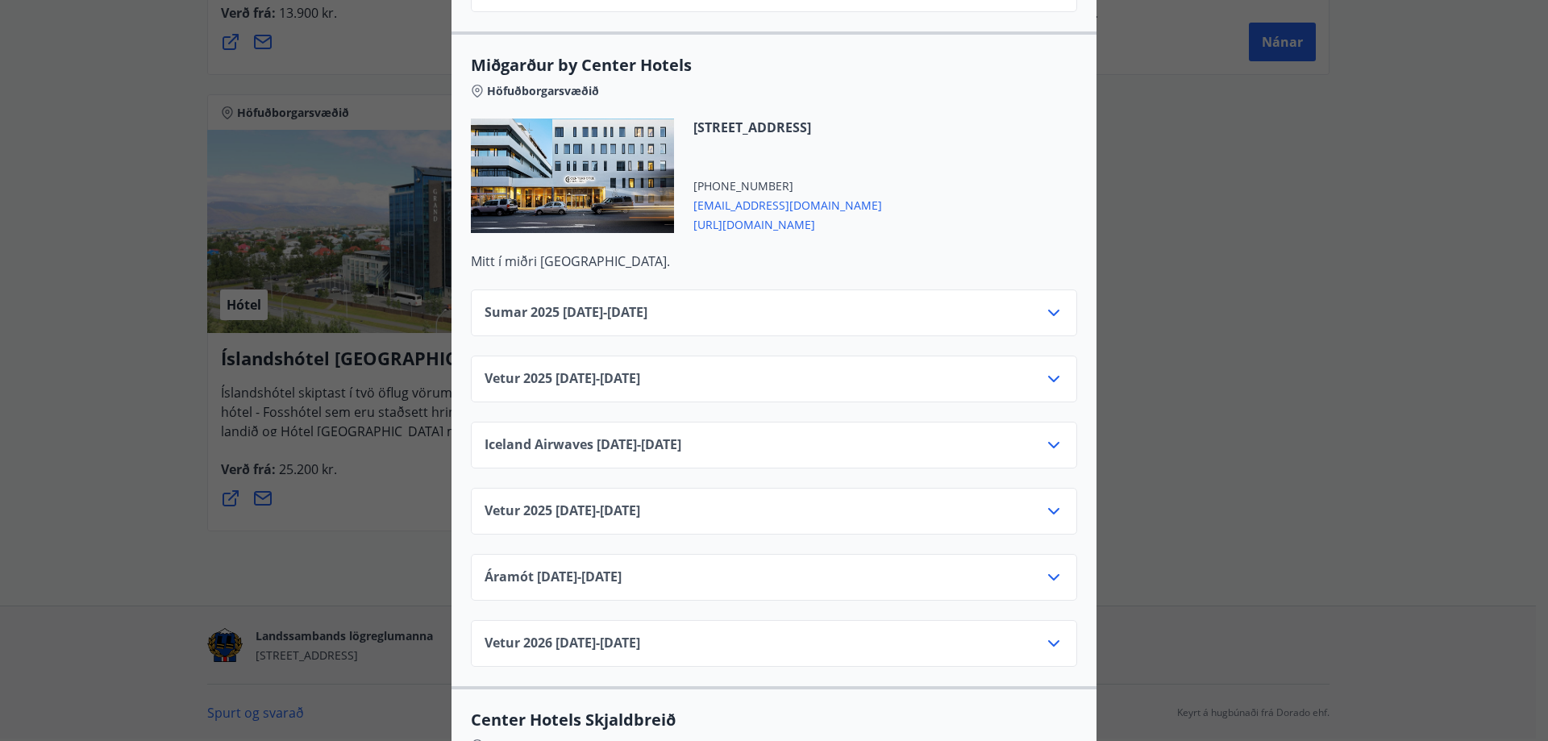
scroll to position [3951, 0]
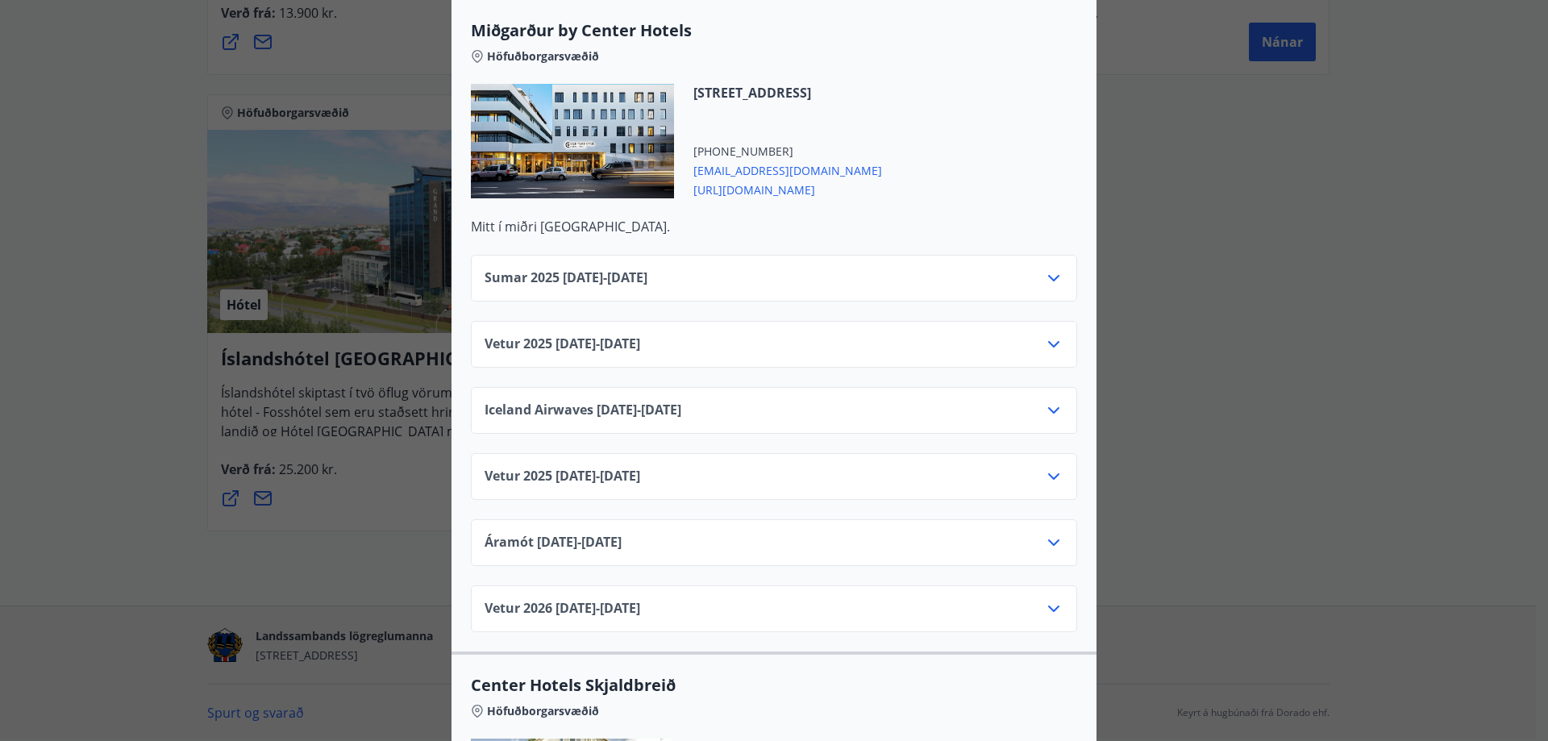
click at [1050, 335] on icon at bounding box center [1053, 344] width 19 height 19
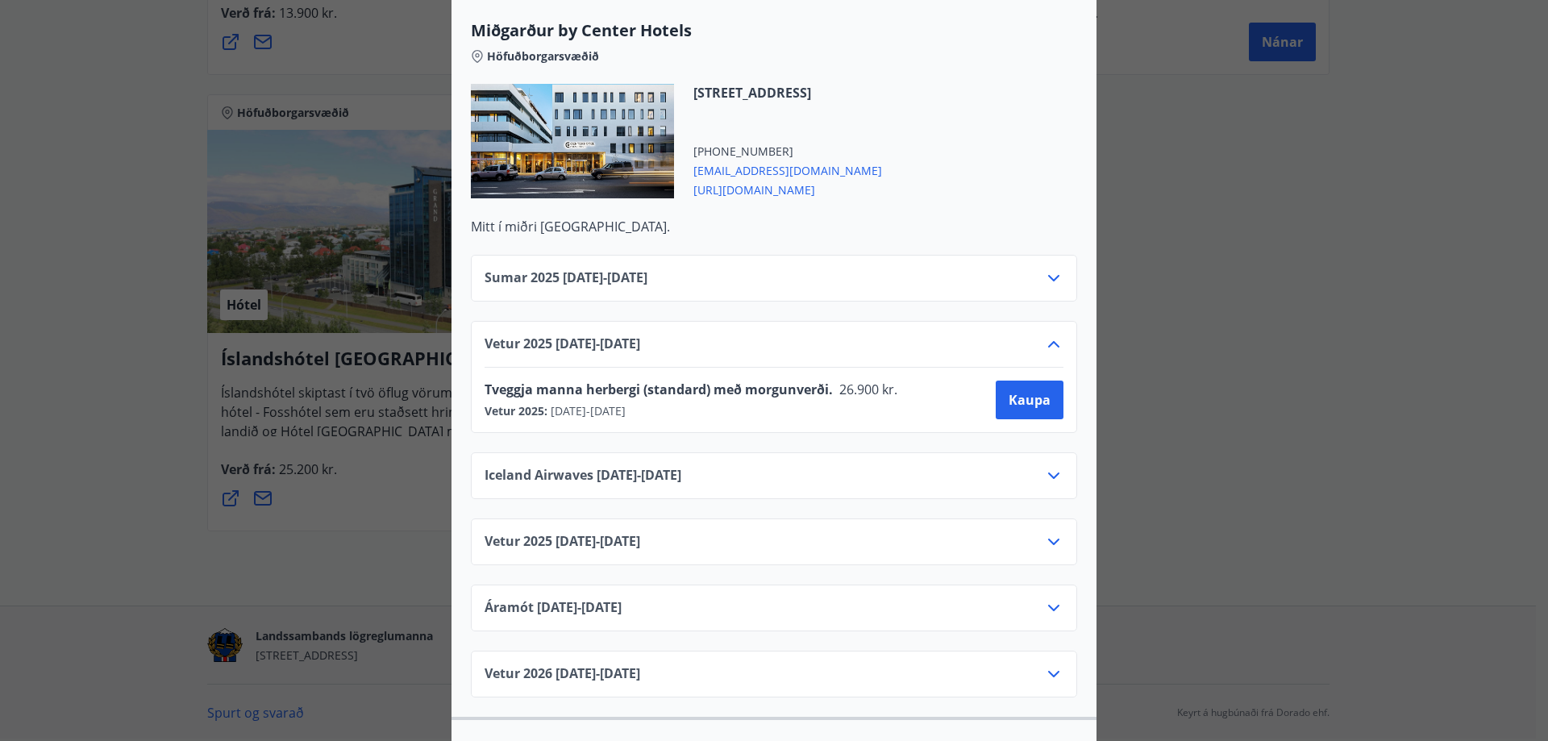
click at [1050, 335] on icon at bounding box center [1053, 344] width 19 height 19
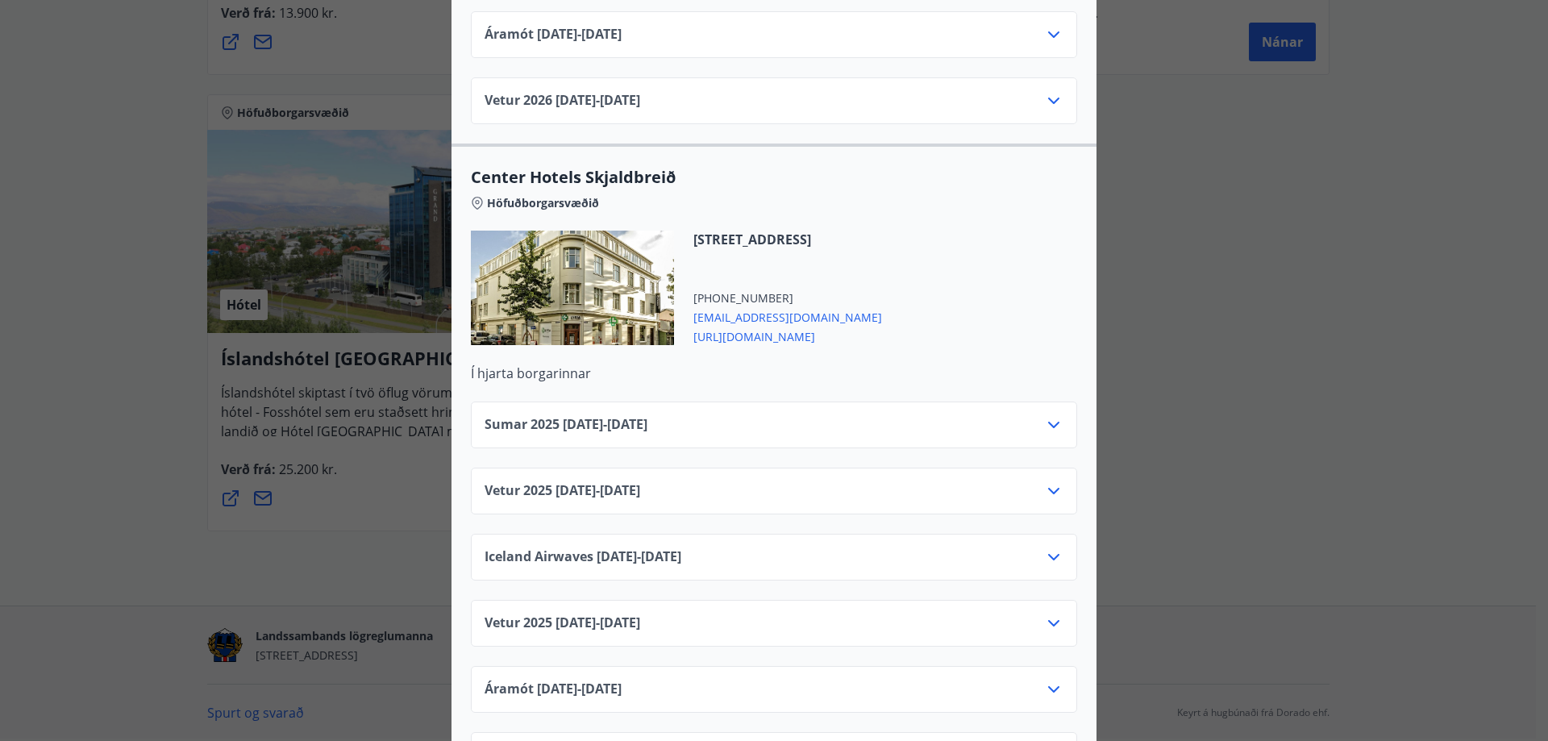
scroll to position [4704, 0]
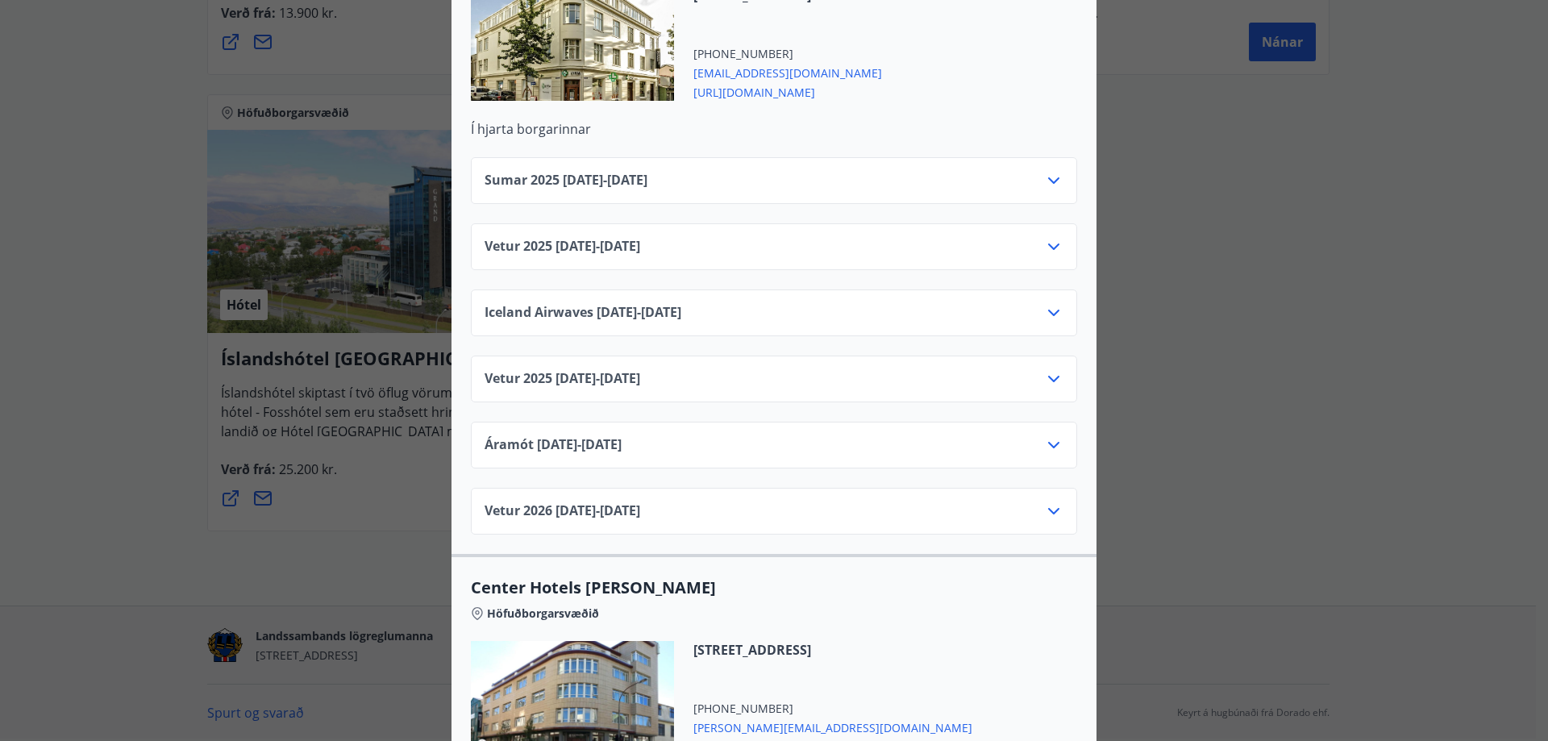
click at [1054, 237] on icon at bounding box center [1053, 246] width 19 height 19
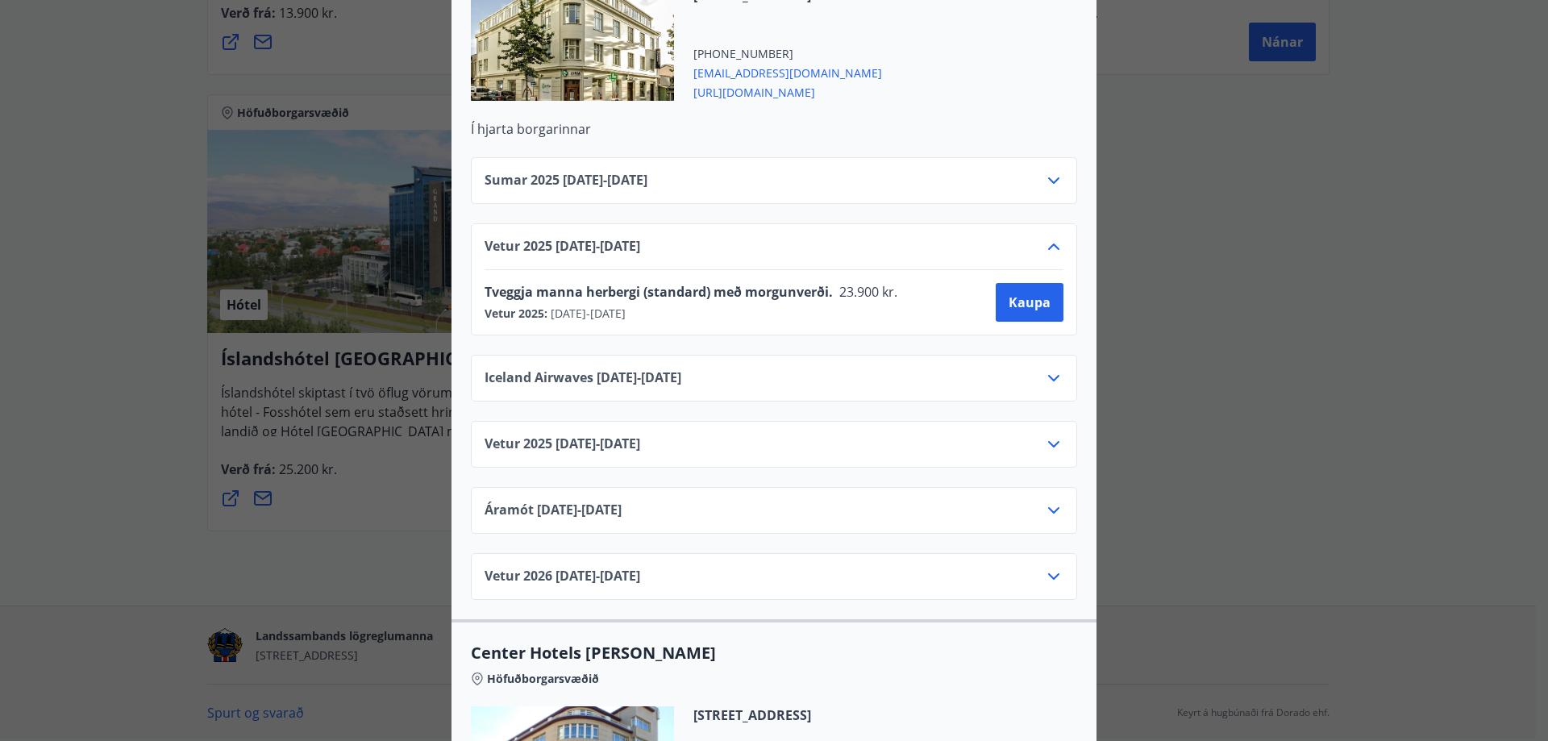
click at [1051, 244] on icon at bounding box center [1053, 247] width 11 height 6
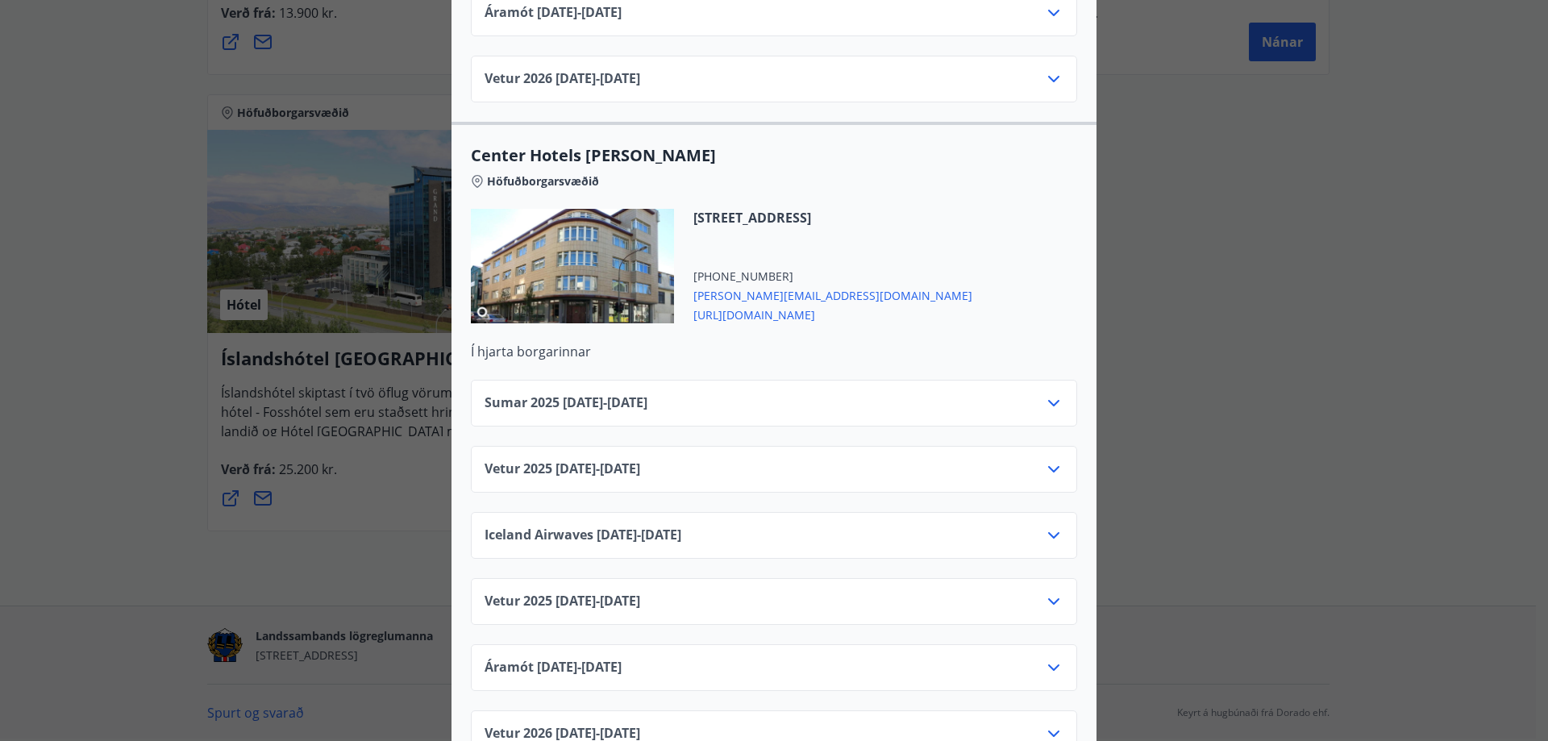
scroll to position [5166, 0]
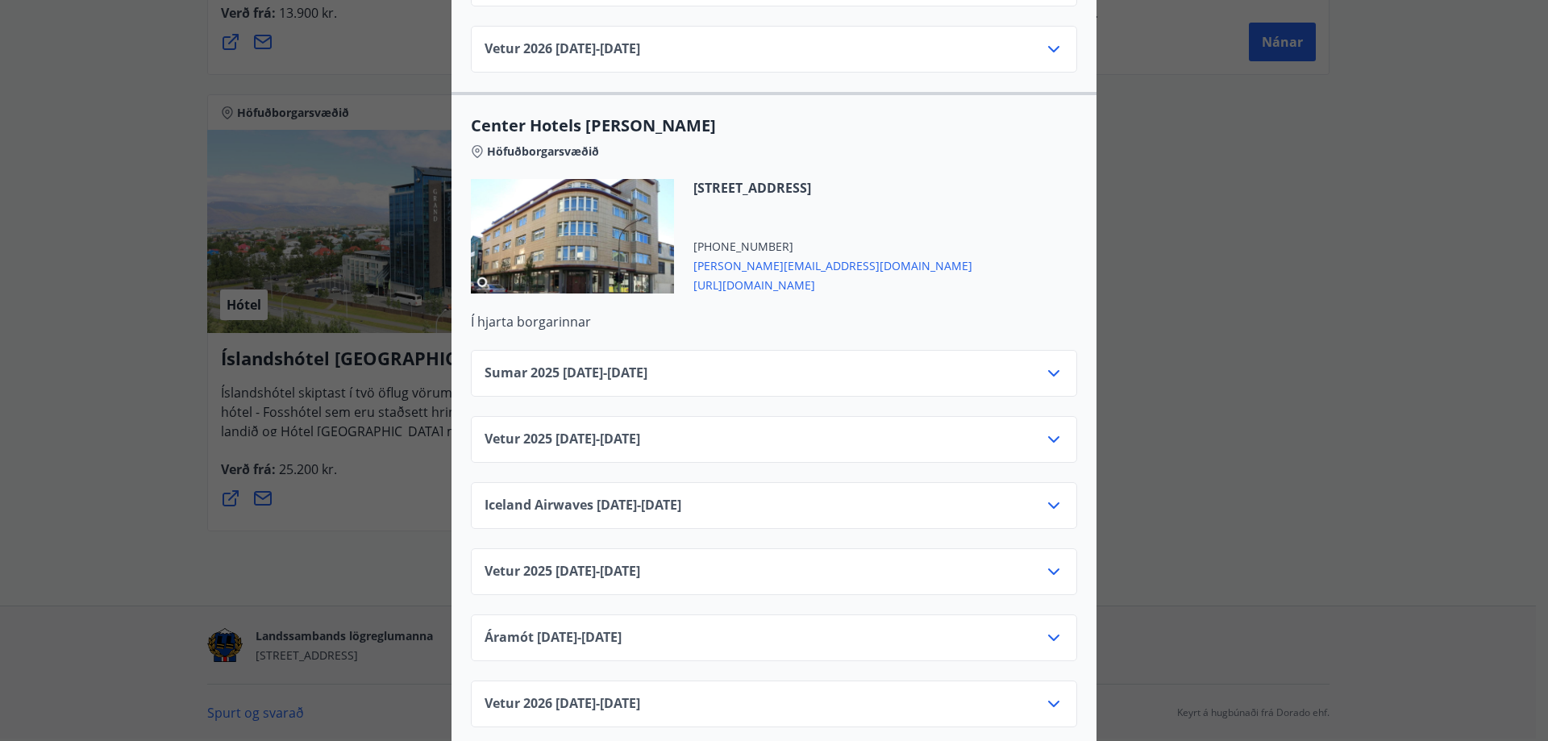
click at [1055, 430] on icon at bounding box center [1053, 439] width 19 height 19
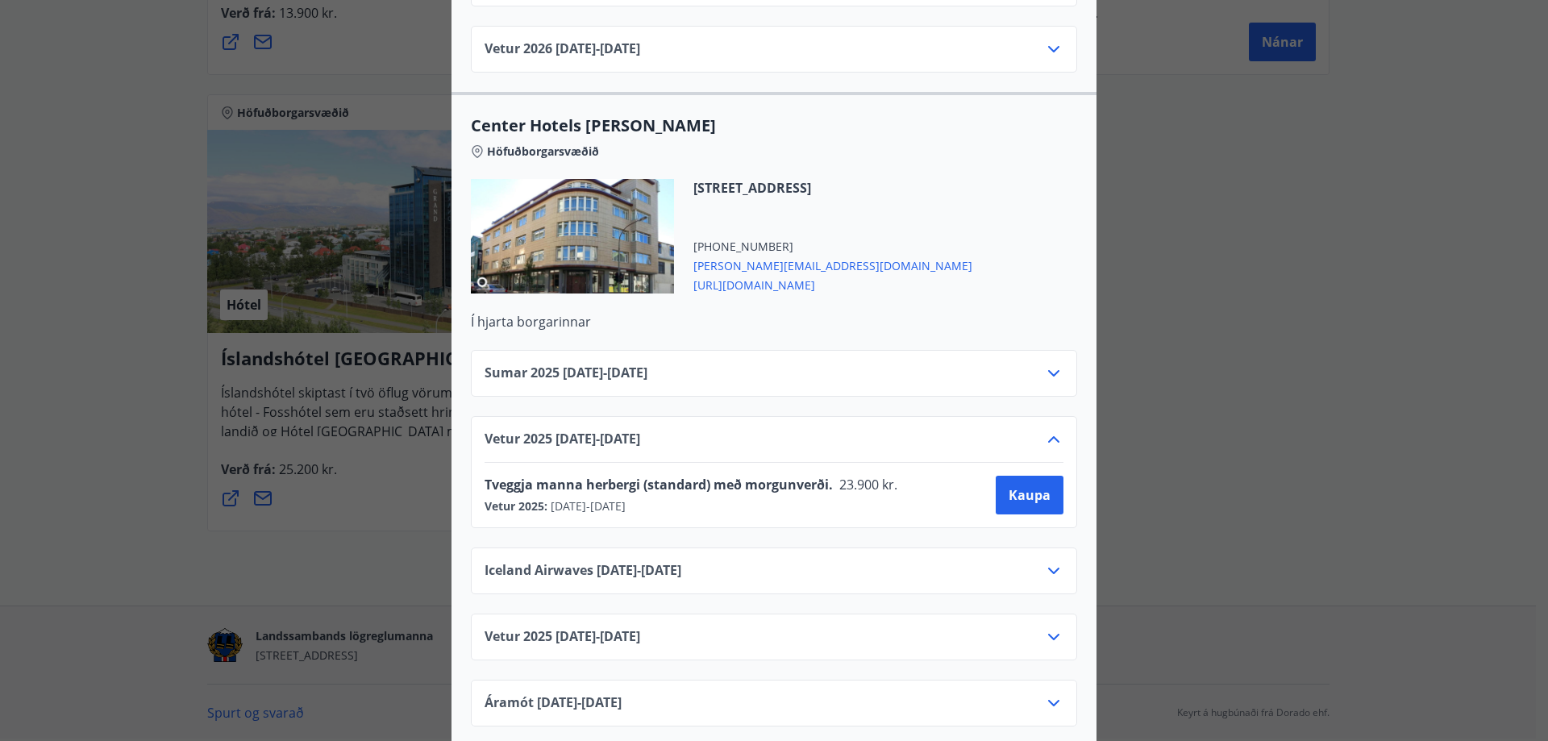
click at [1055, 430] on icon at bounding box center [1053, 439] width 19 height 19
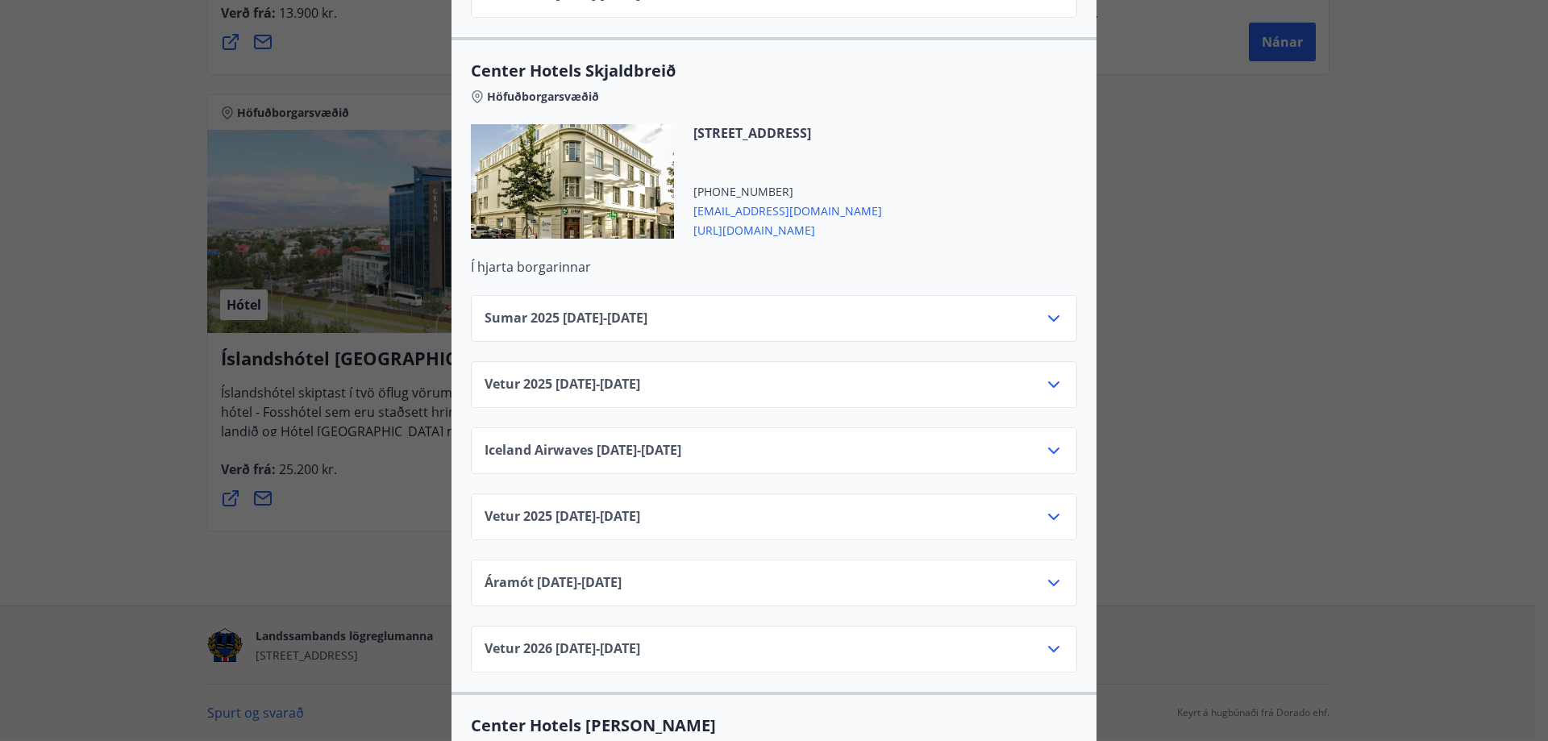
scroll to position [4225, 0]
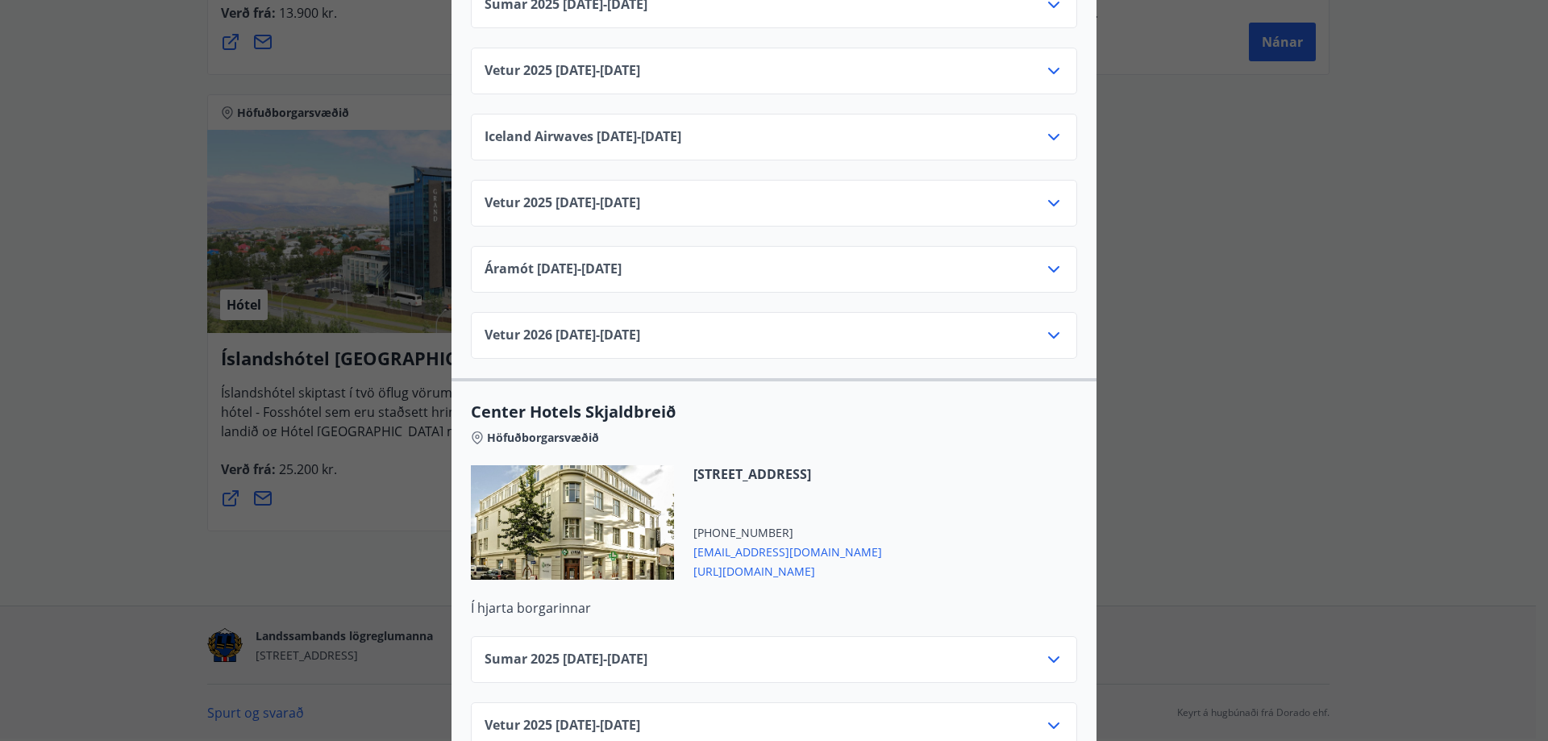
click at [1272, 298] on div "Center Hotels Verð er með morgunverði inniföldum og miðast við Standard Double/…" at bounding box center [774, 370] width 1548 height 741
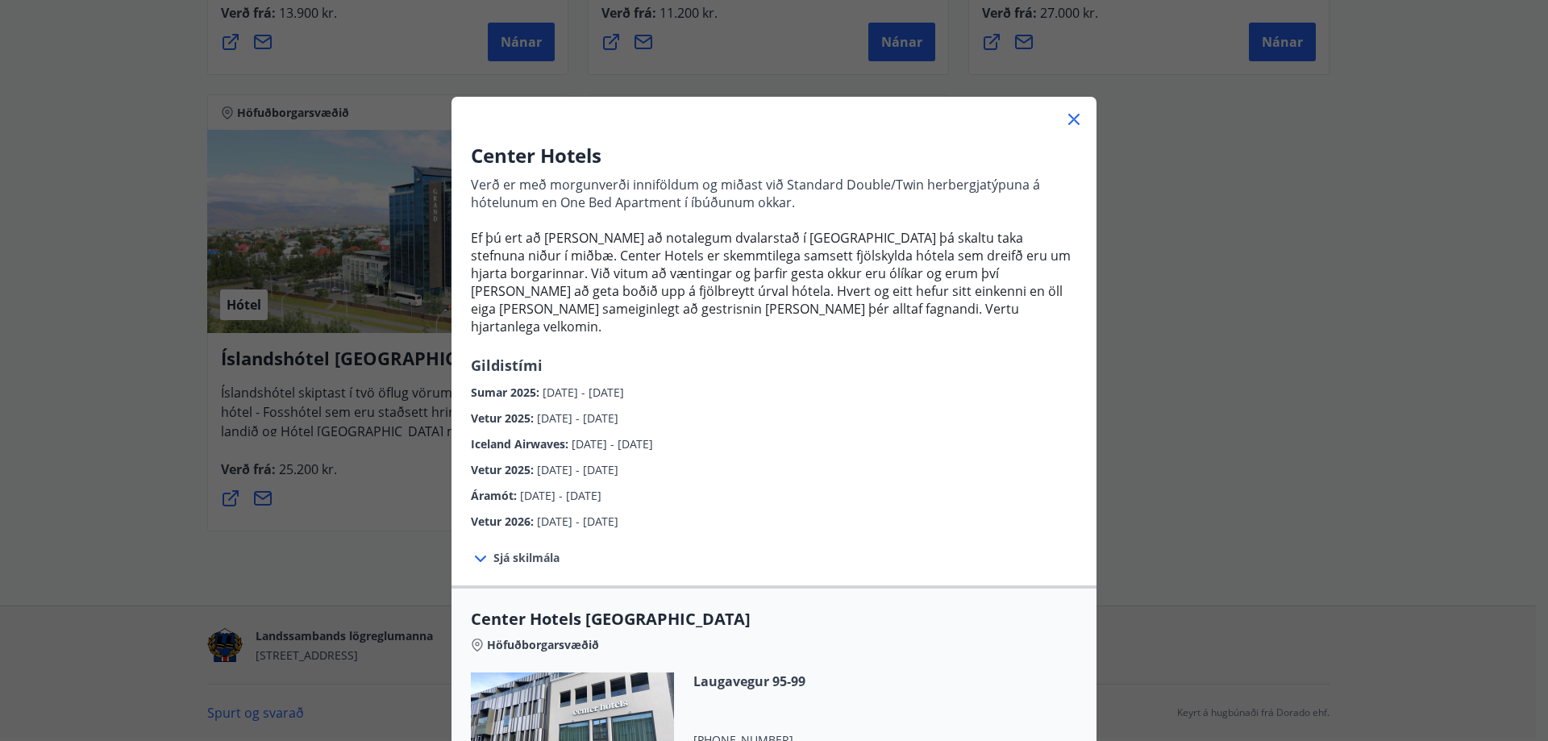
click at [1073, 119] on icon at bounding box center [1073, 119] width 19 height 19
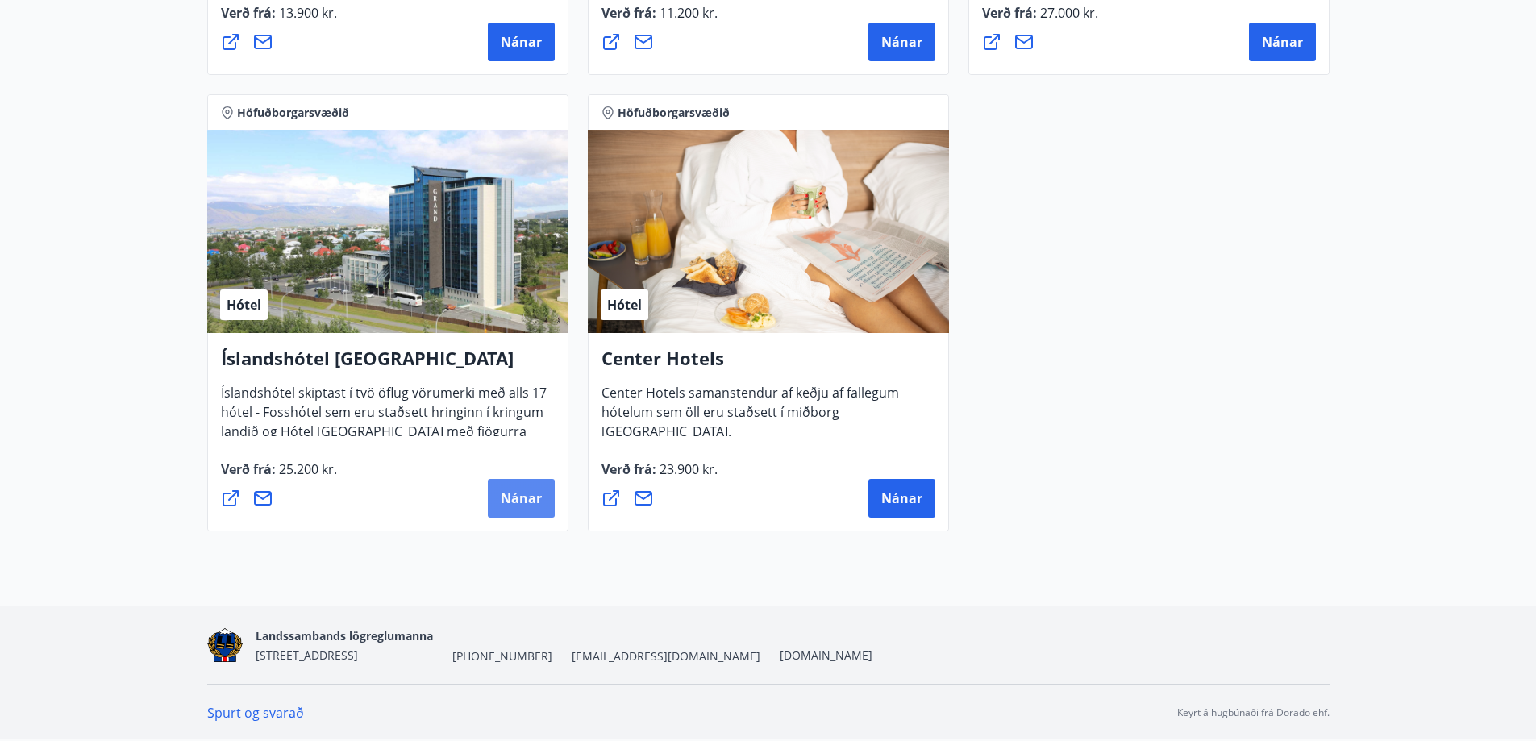
click at [509, 498] on span "Nánar" at bounding box center [521, 498] width 41 height 18
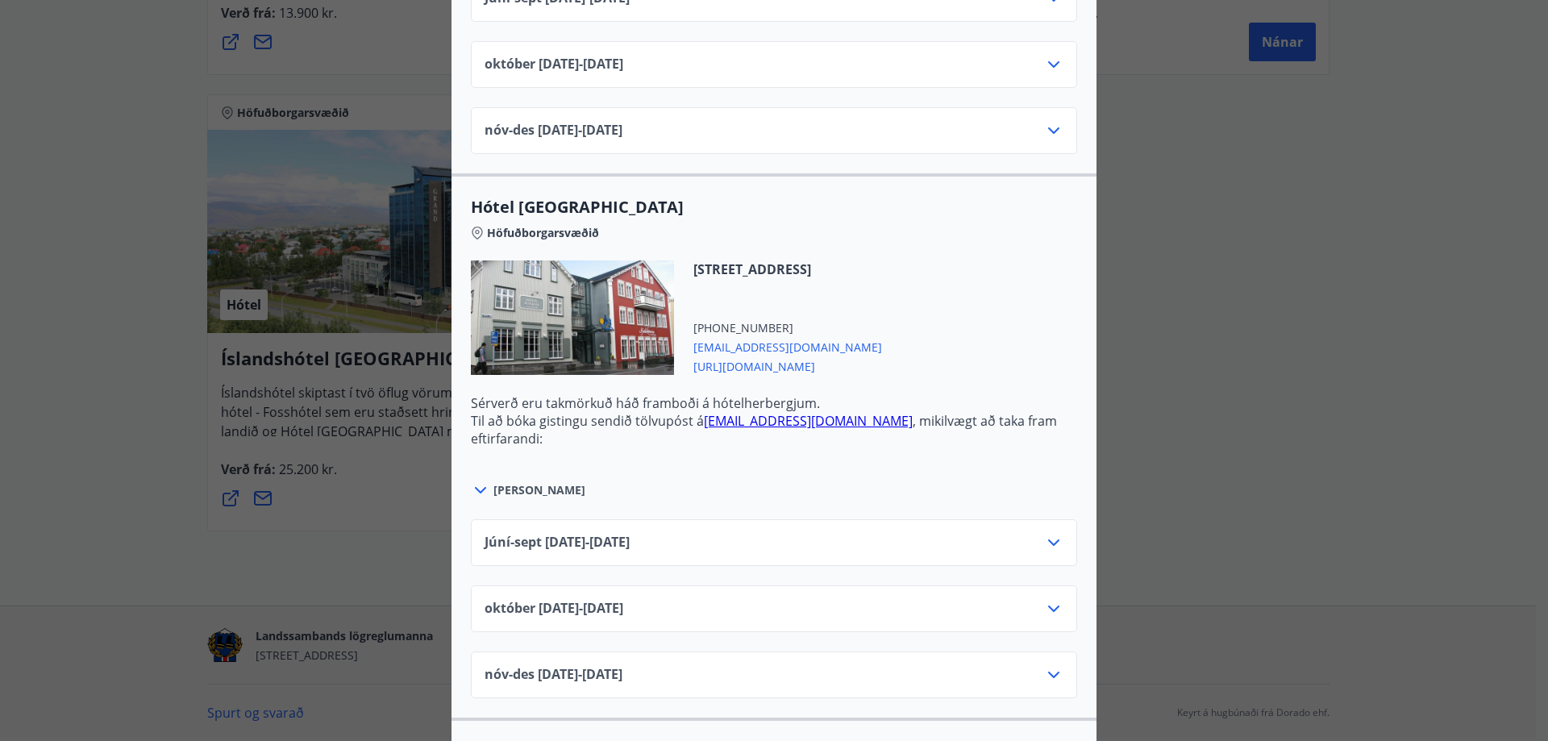
scroll to position [752, 0]
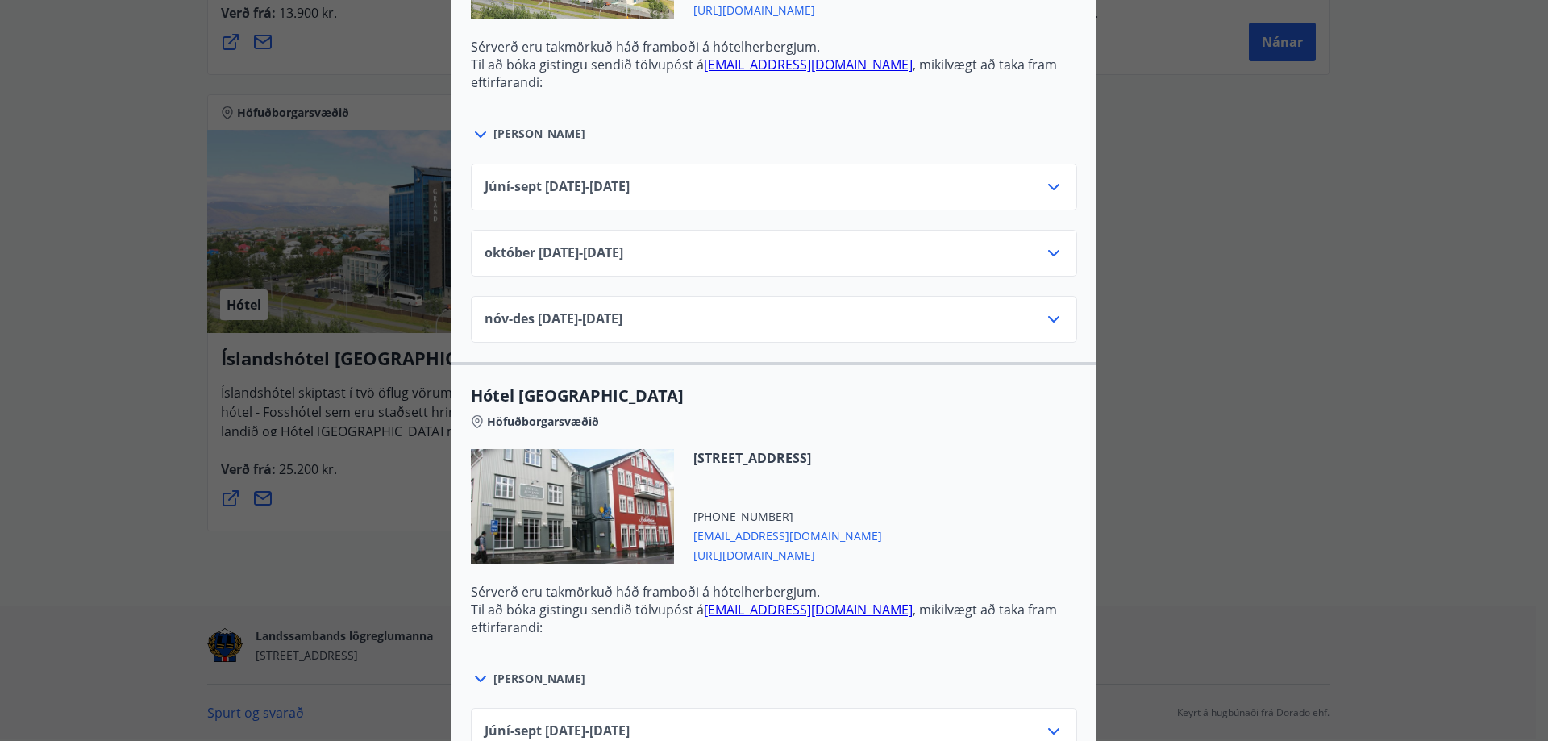
click at [1044, 250] on icon at bounding box center [1053, 253] width 19 height 19
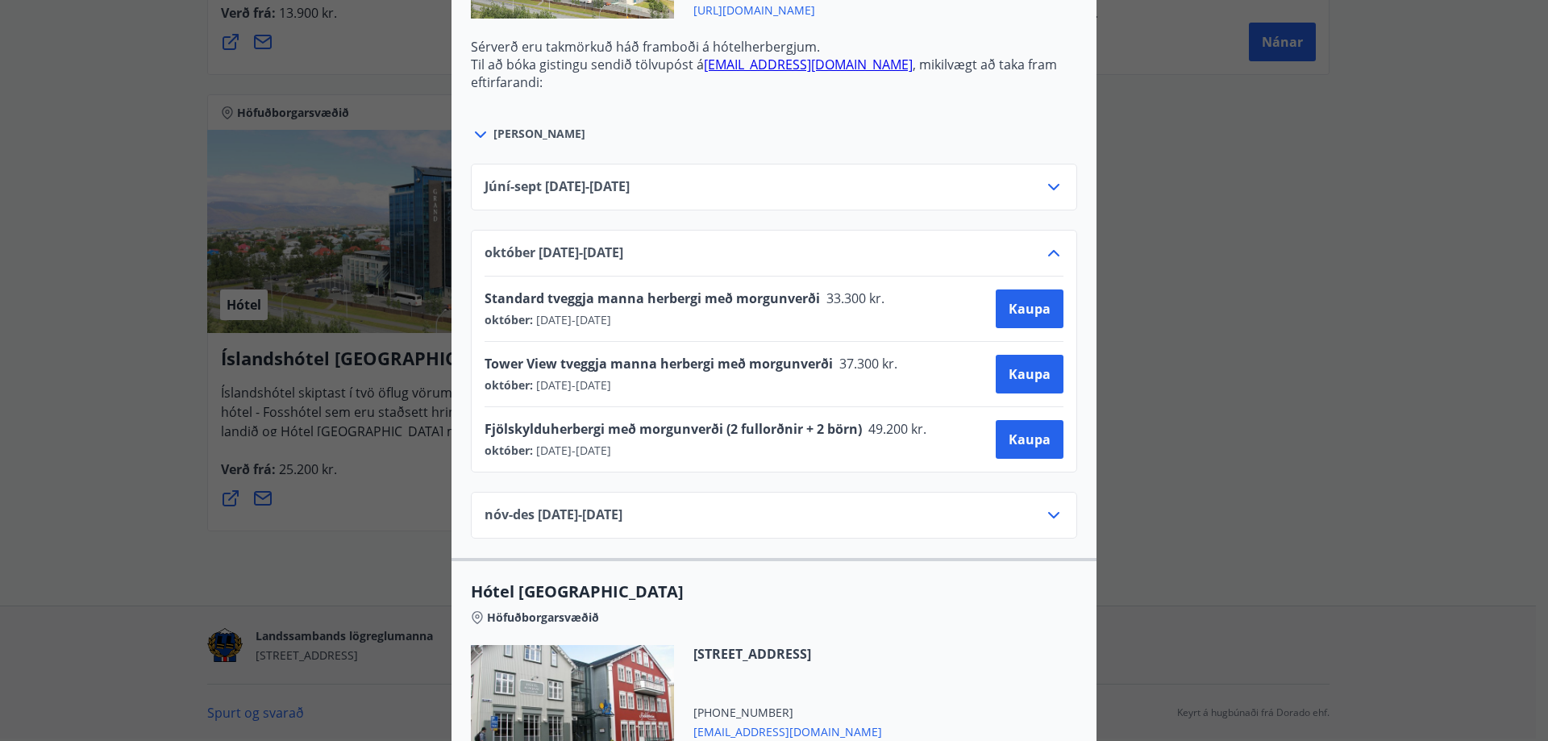
click at [1048, 253] on icon at bounding box center [1053, 253] width 19 height 19
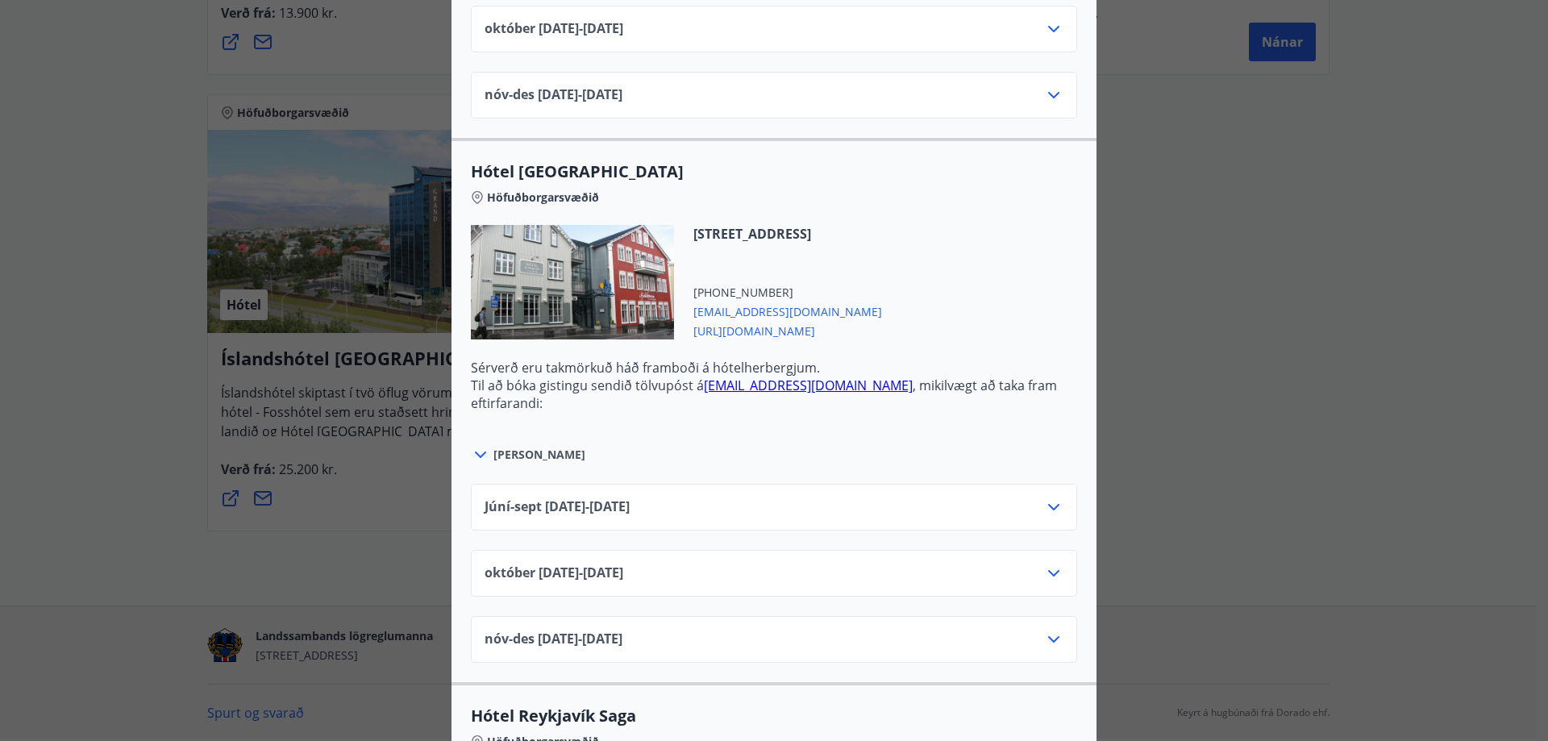
scroll to position [1129, 0]
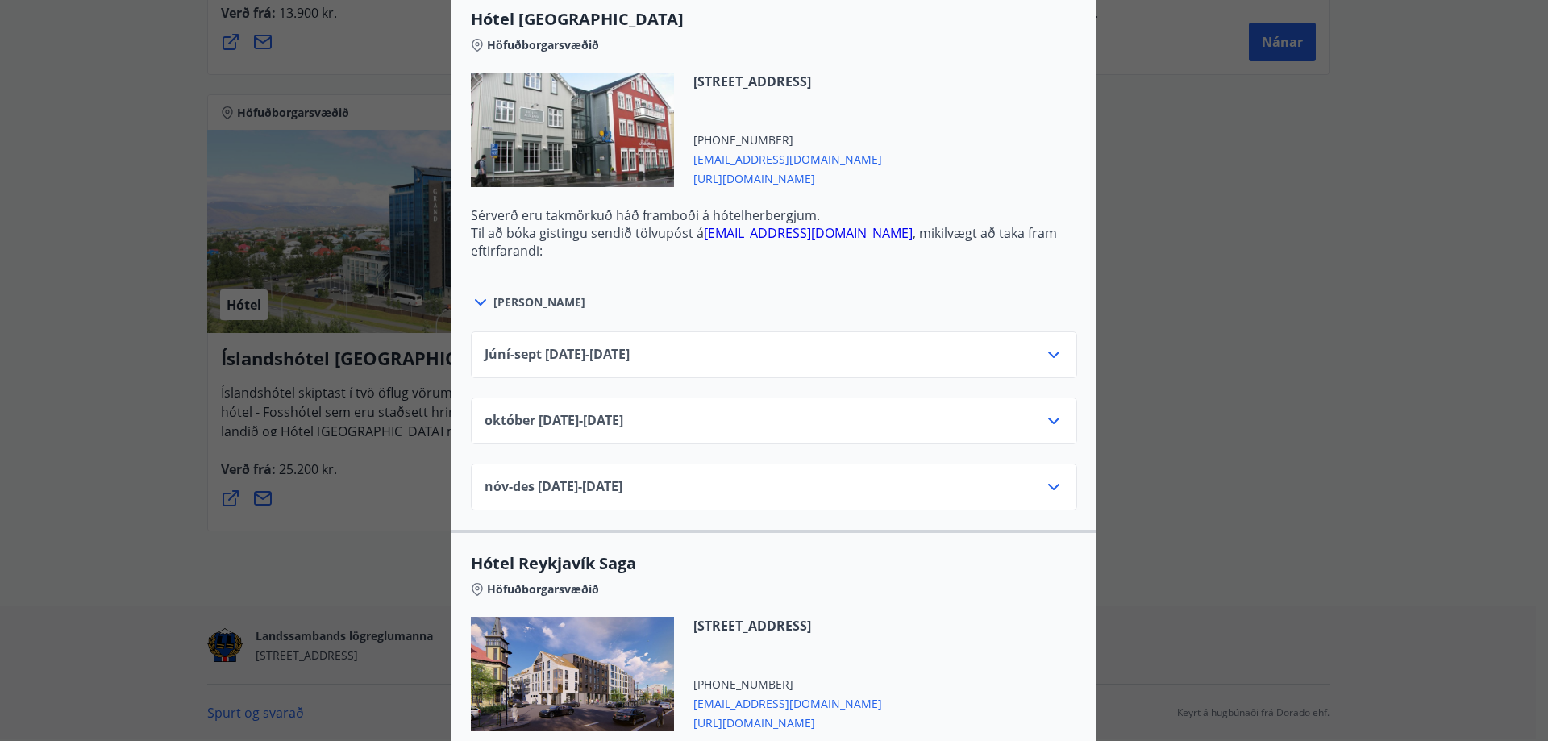
click at [1051, 424] on icon at bounding box center [1053, 420] width 19 height 19
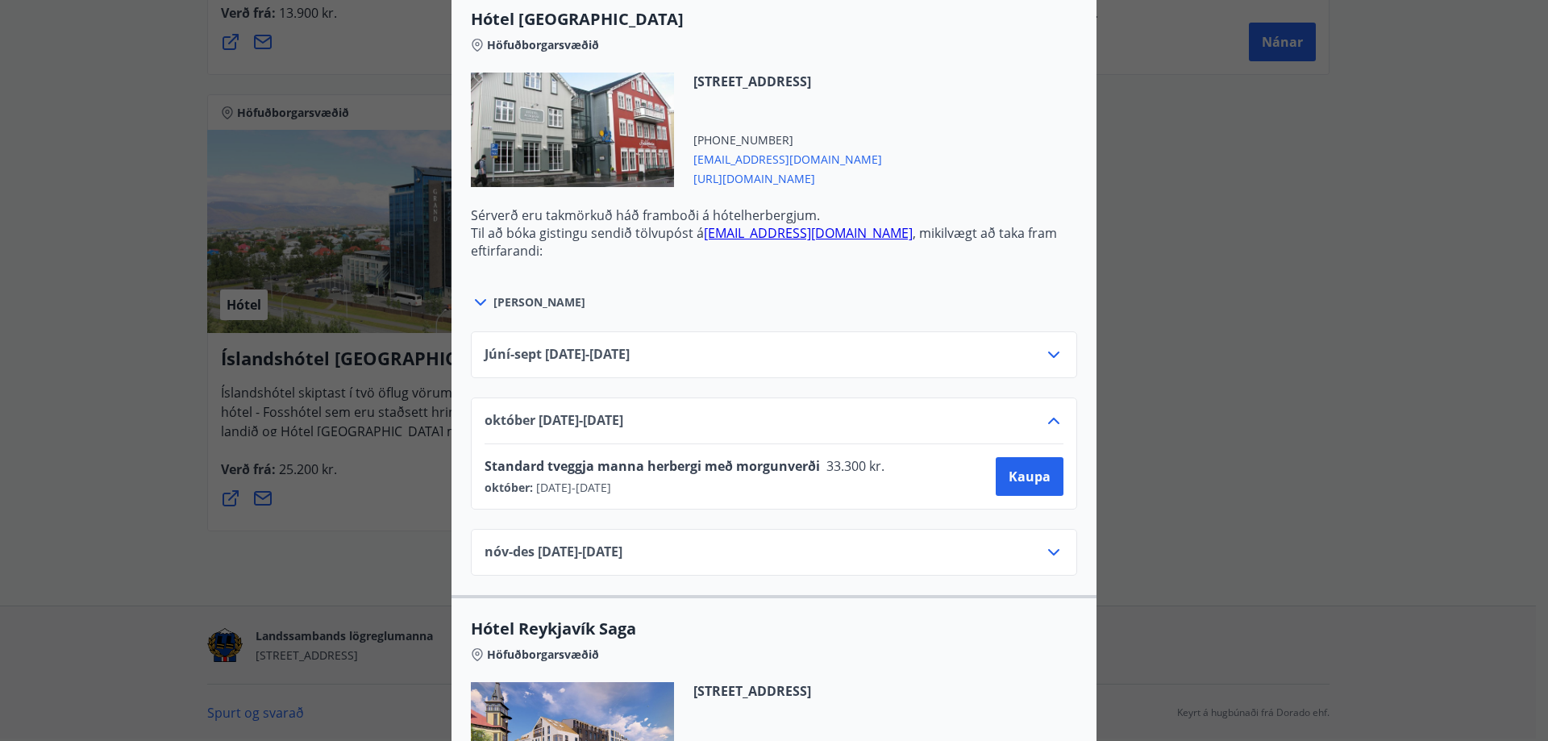
click at [1051, 424] on icon at bounding box center [1053, 420] width 19 height 19
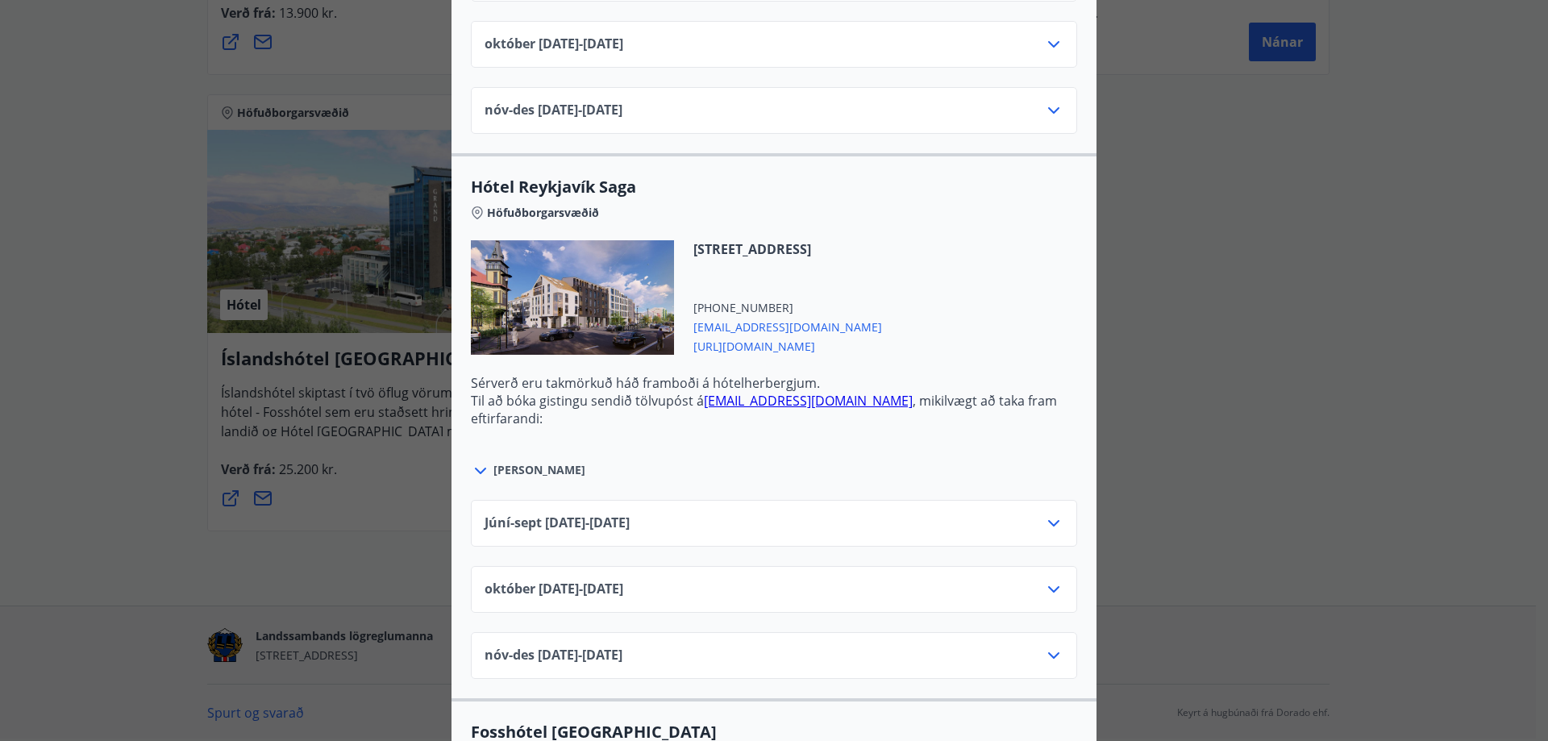
scroll to position [1693, 0]
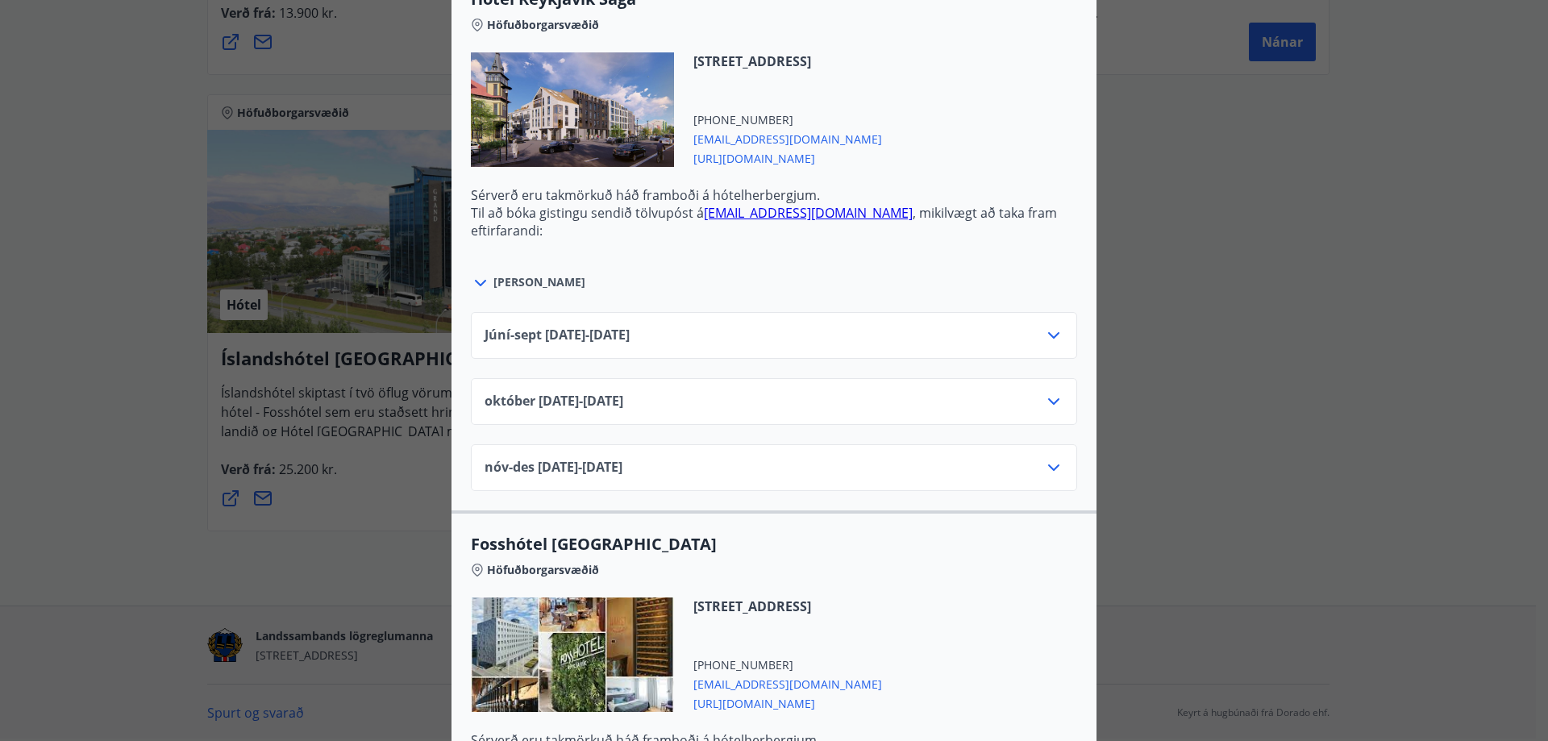
click at [1046, 405] on icon at bounding box center [1053, 401] width 19 height 19
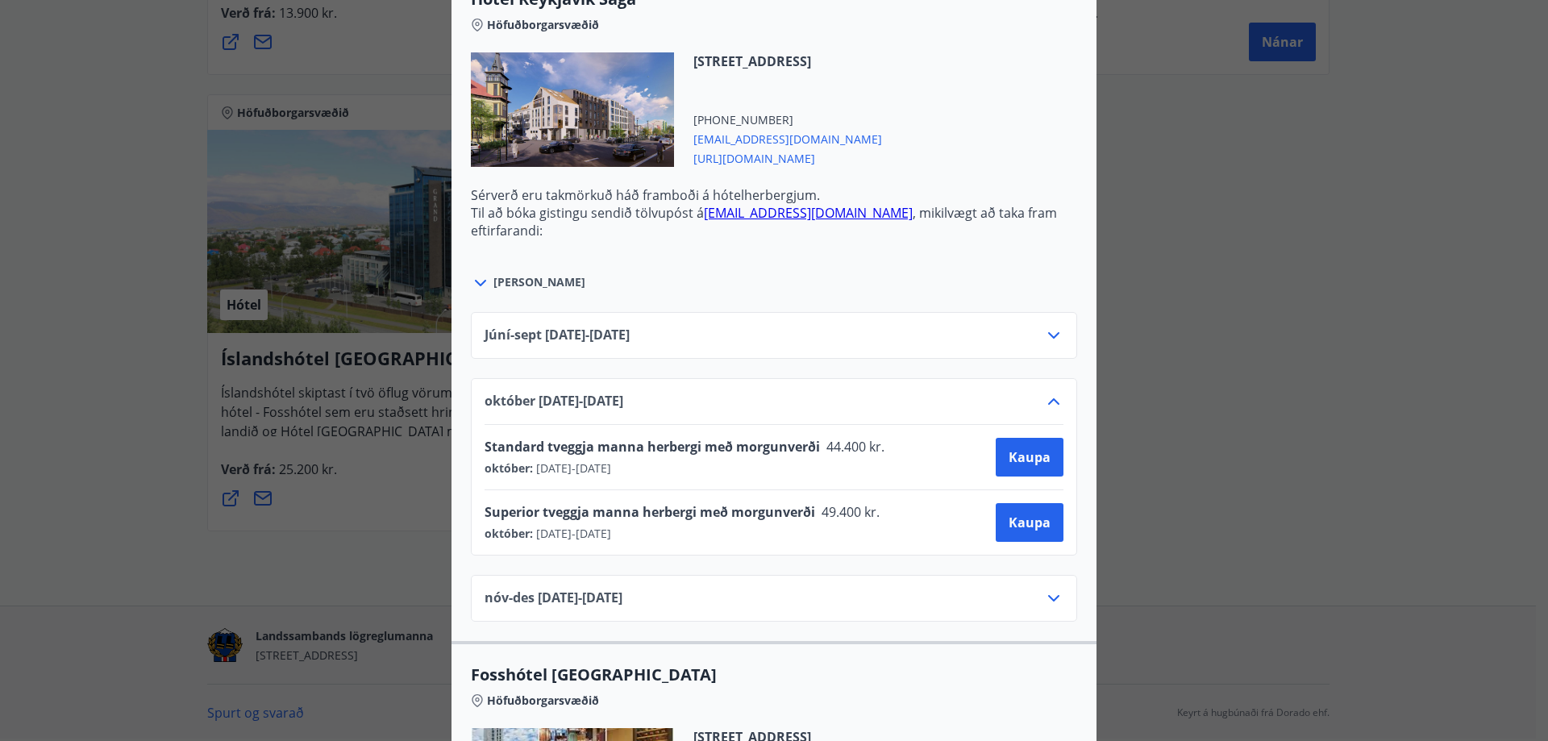
click at [1047, 404] on icon at bounding box center [1053, 401] width 19 height 19
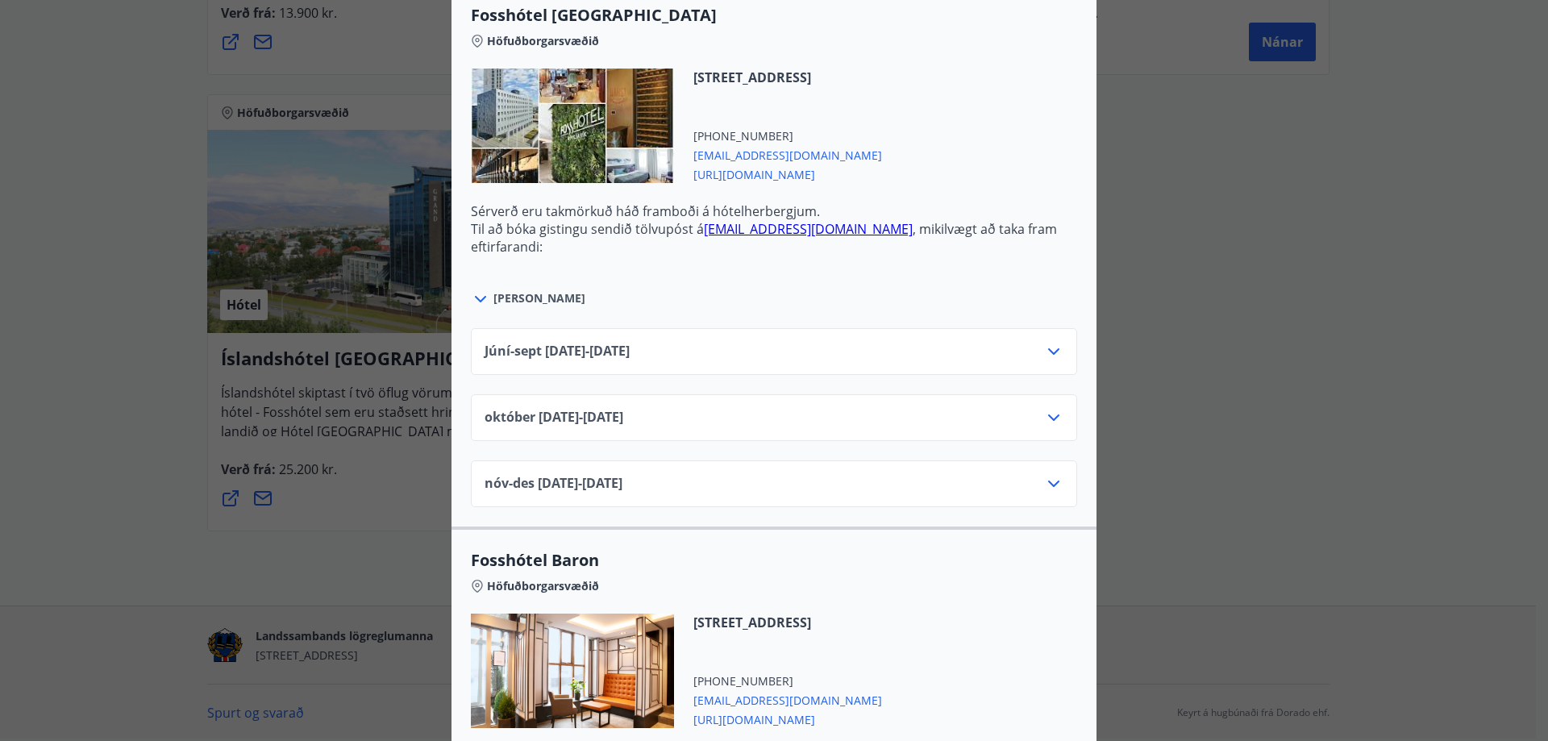
scroll to position [2258, 0]
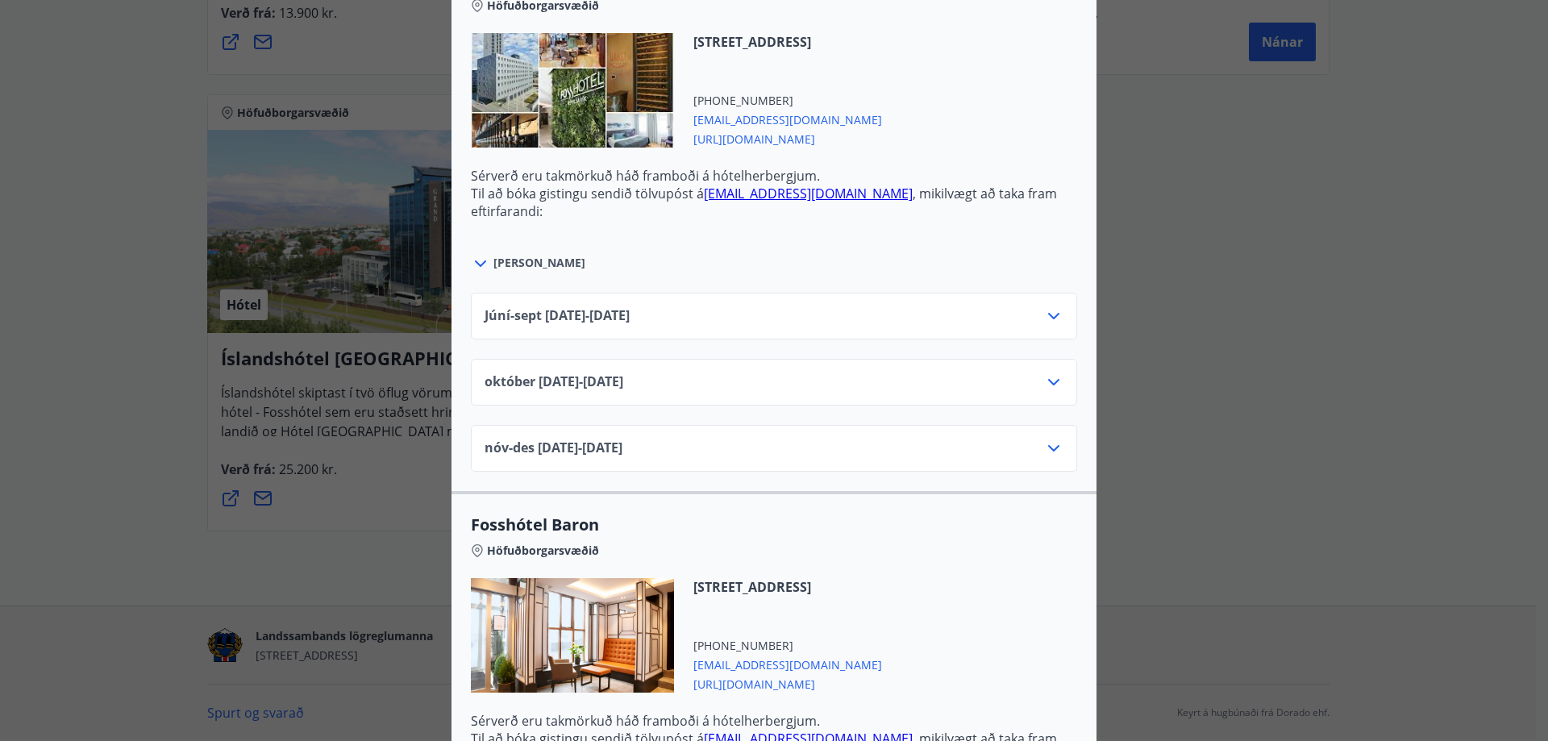
click at [1047, 388] on icon at bounding box center [1053, 382] width 19 height 19
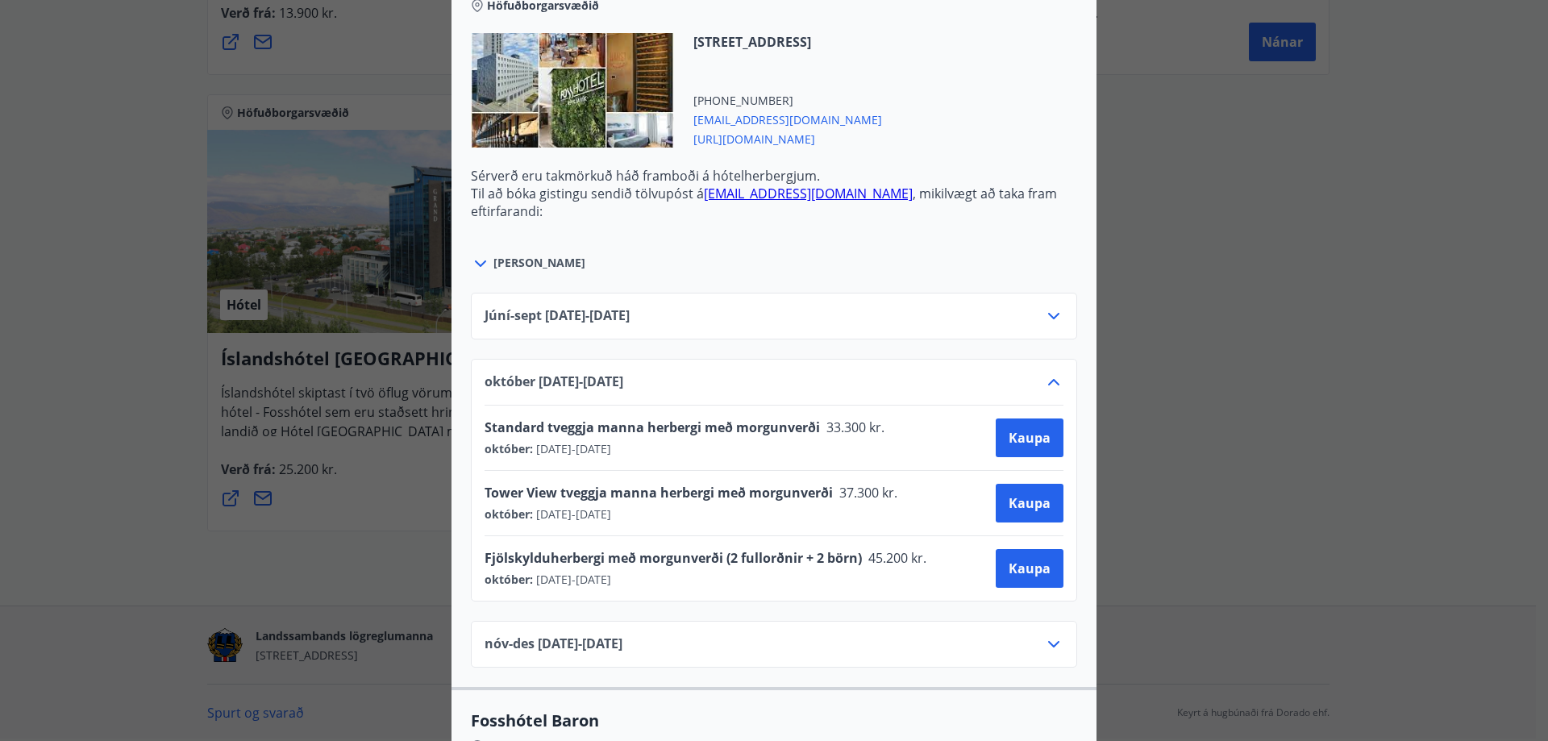
click at [1047, 385] on icon at bounding box center [1053, 382] width 19 height 19
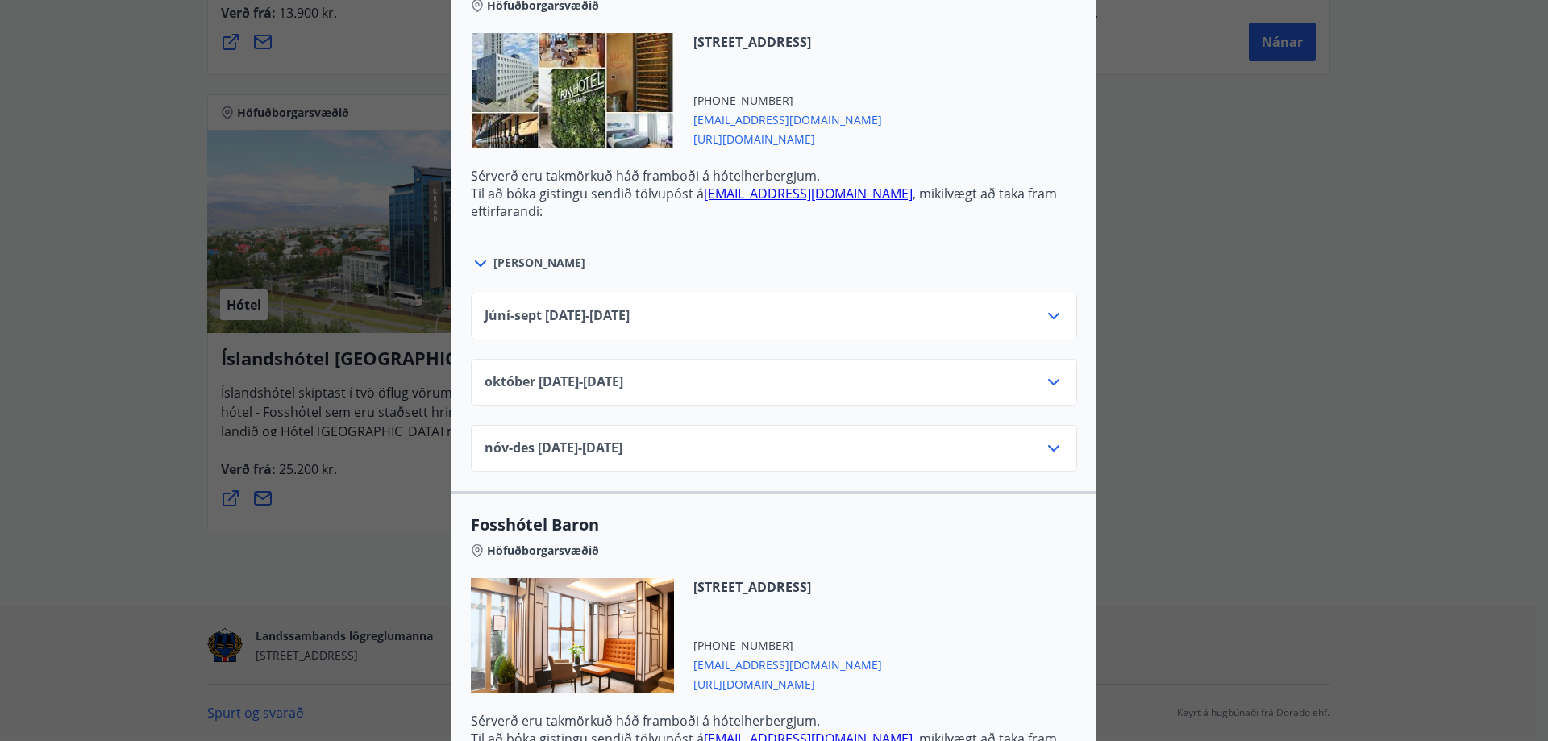
click at [1047, 385] on icon at bounding box center [1053, 382] width 19 height 19
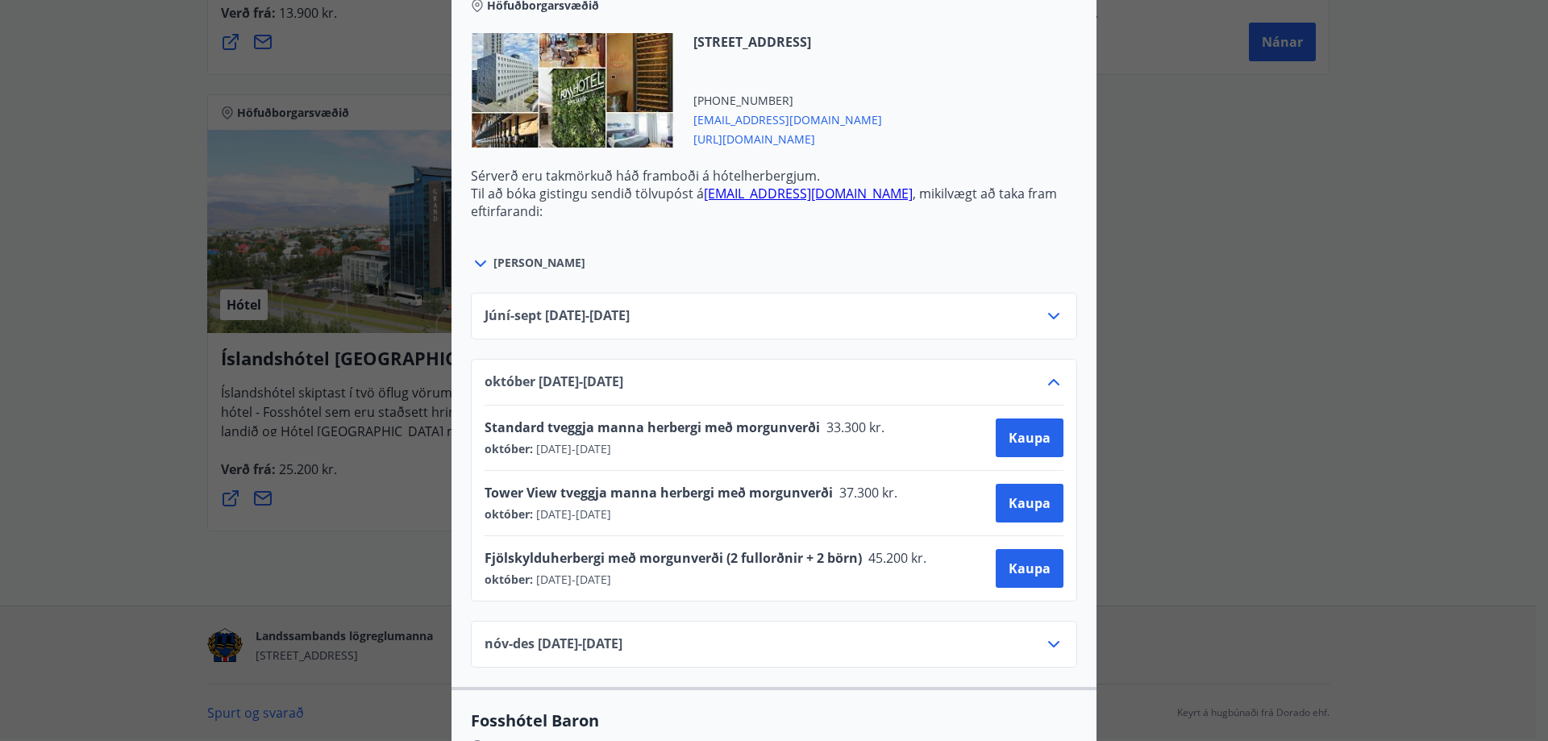
click at [1047, 385] on icon at bounding box center [1053, 382] width 19 height 19
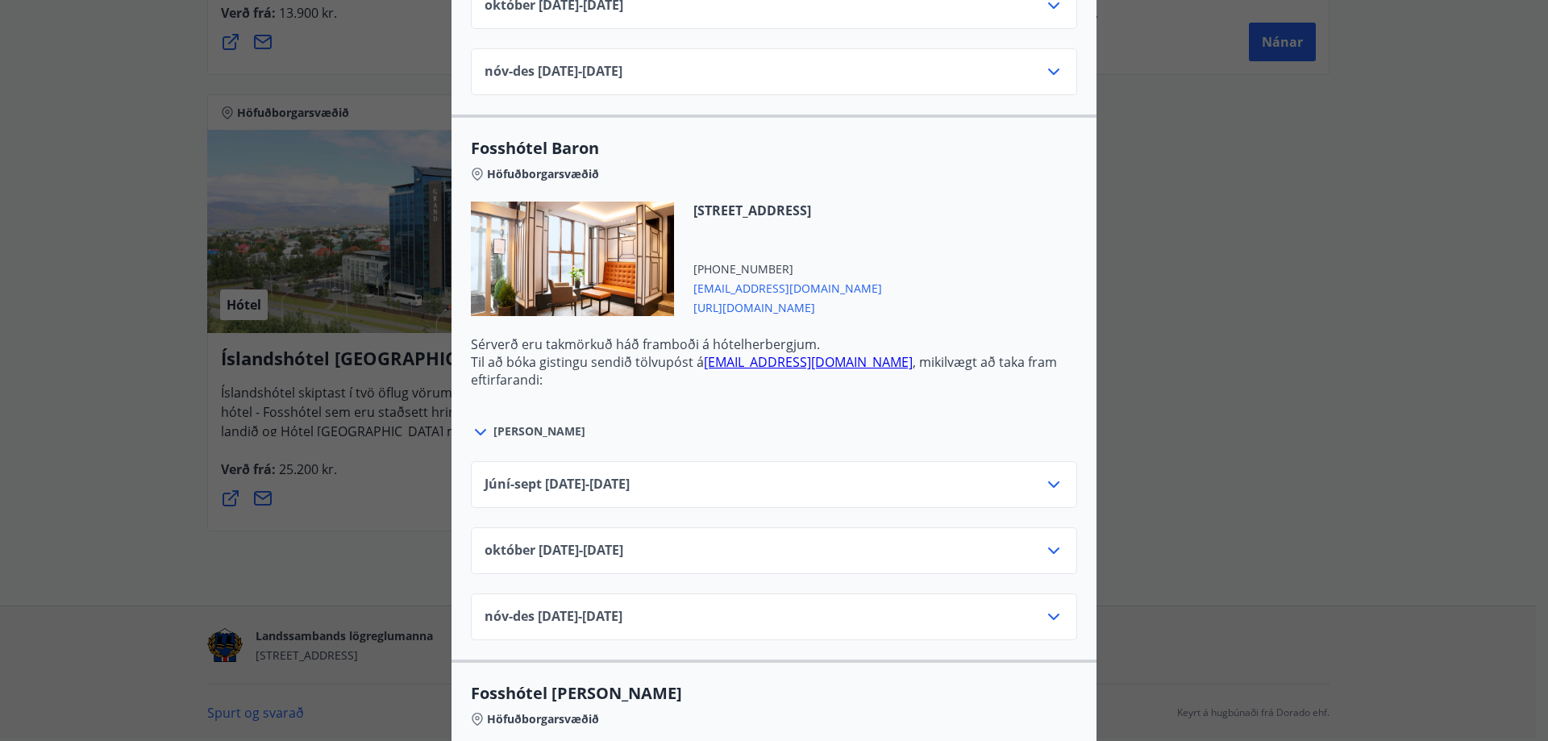
scroll to position [3010, 0]
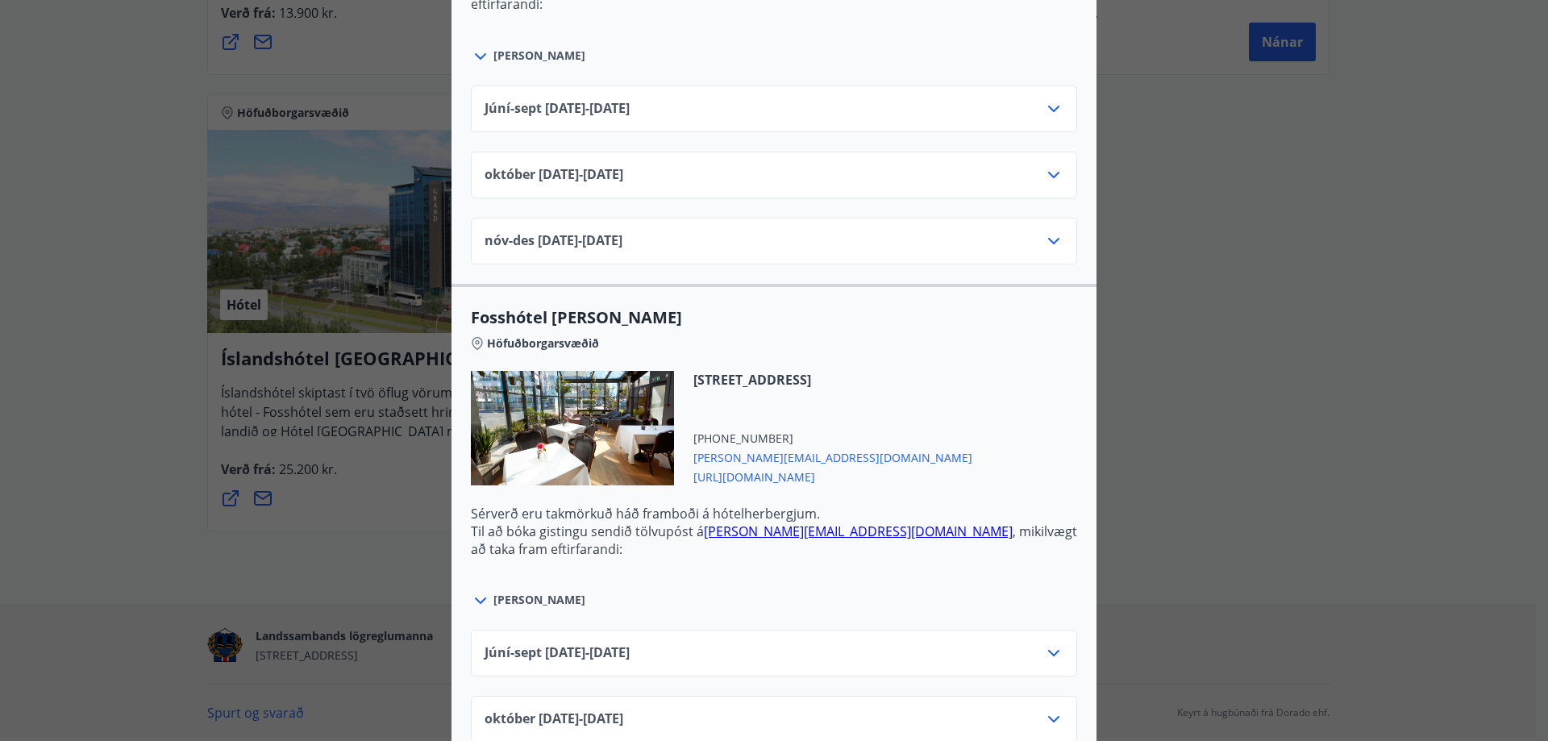
click at [1050, 175] on icon at bounding box center [1053, 175] width 11 height 6
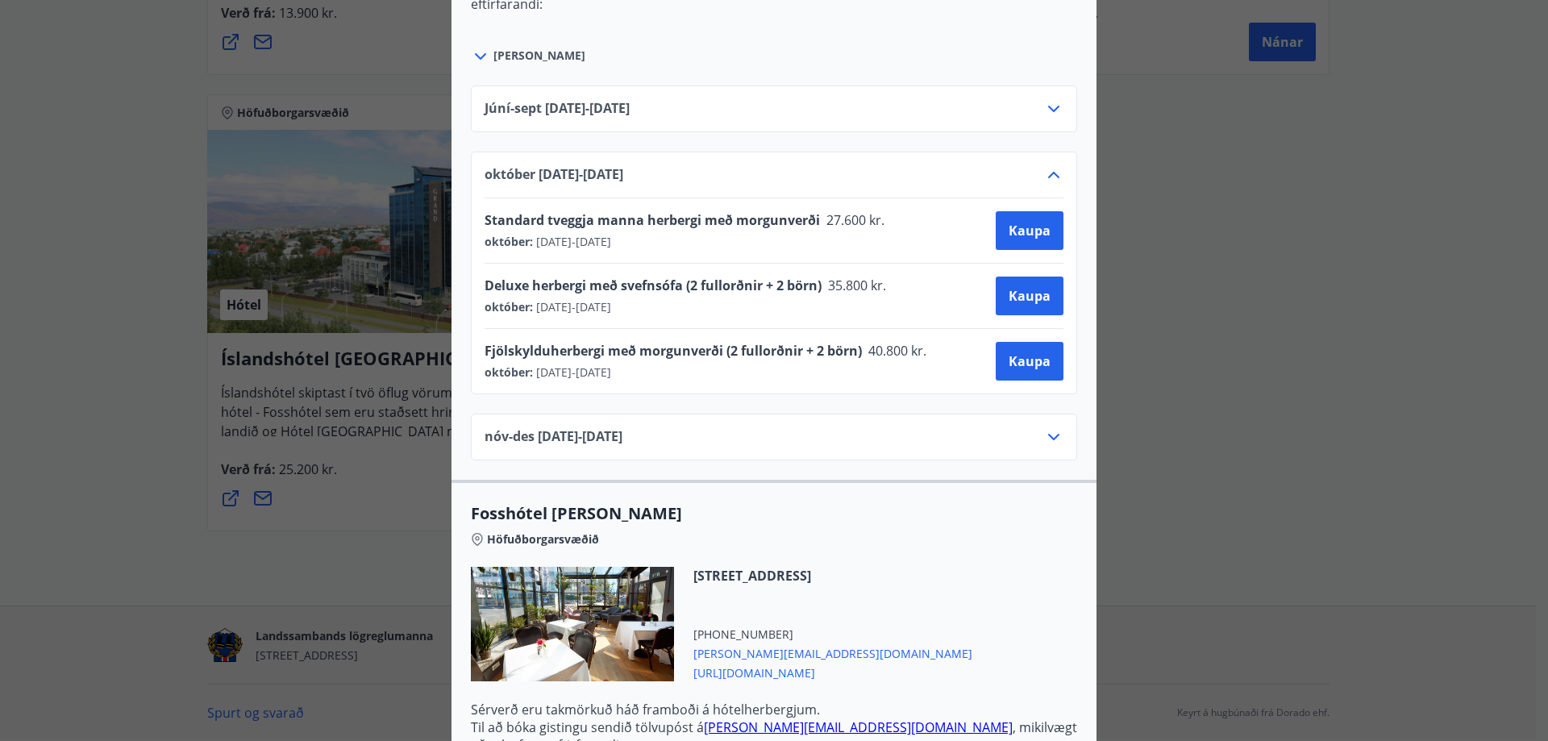
click at [1050, 175] on icon at bounding box center [1053, 175] width 11 height 6
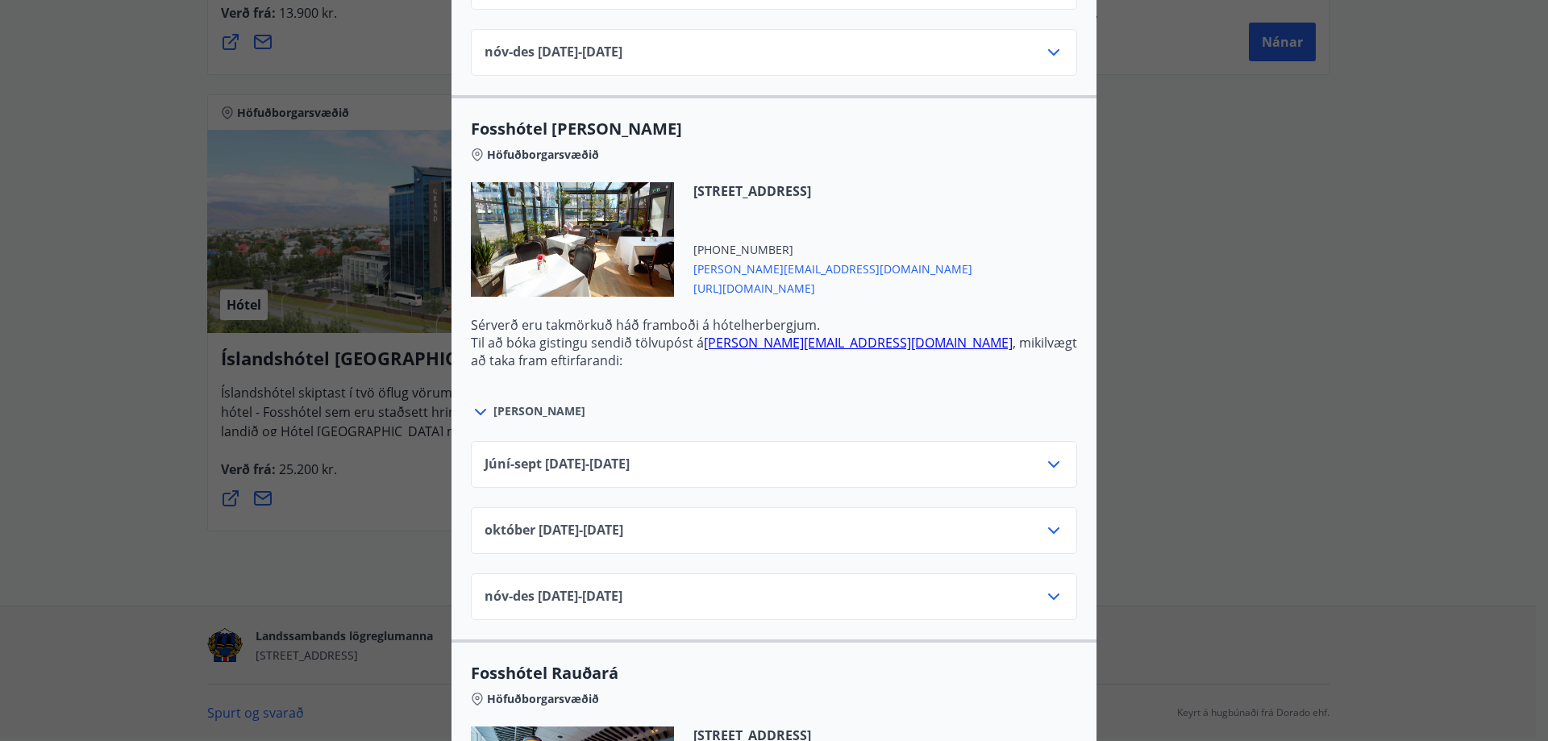
scroll to position [3387, 0]
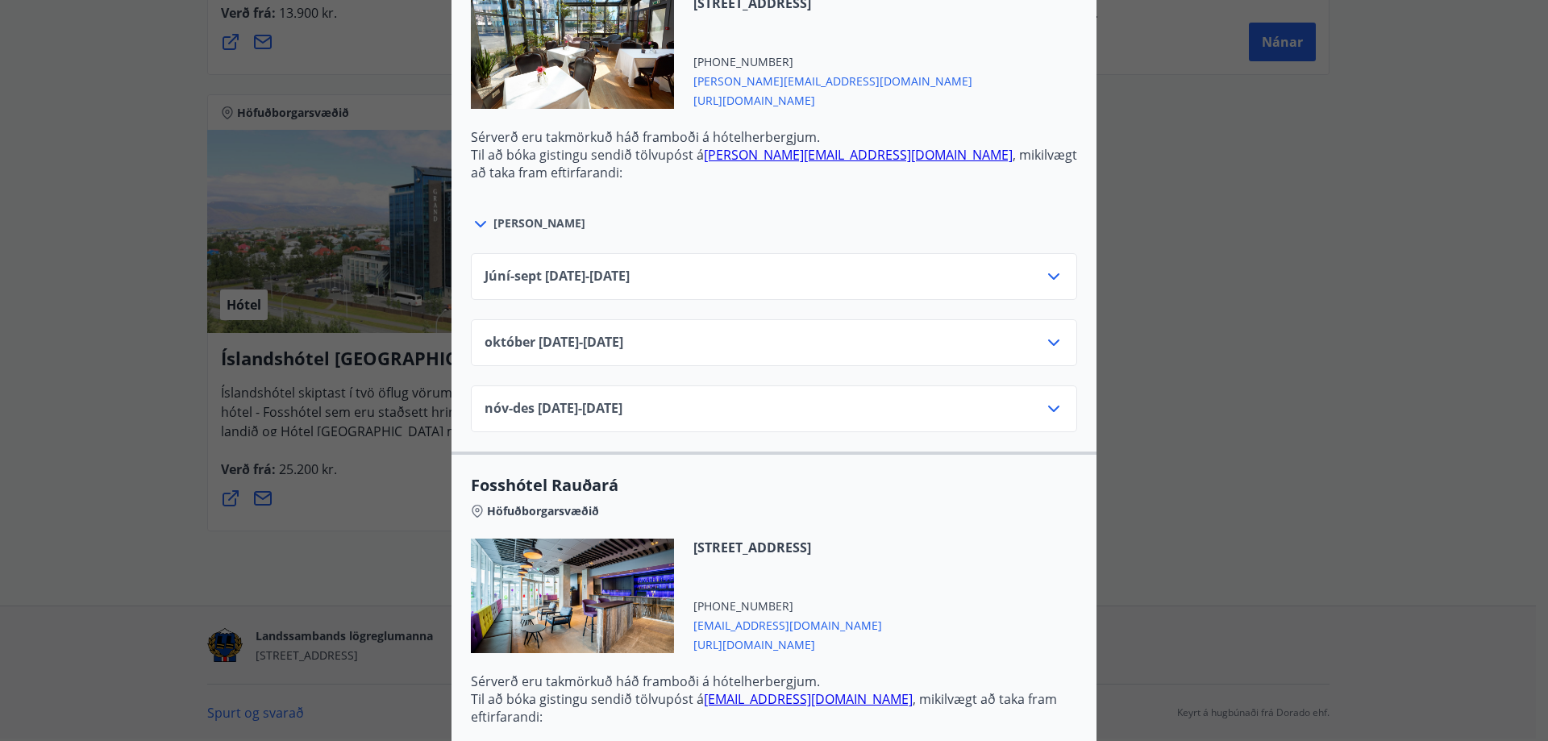
click at [1047, 344] on icon at bounding box center [1053, 342] width 19 height 19
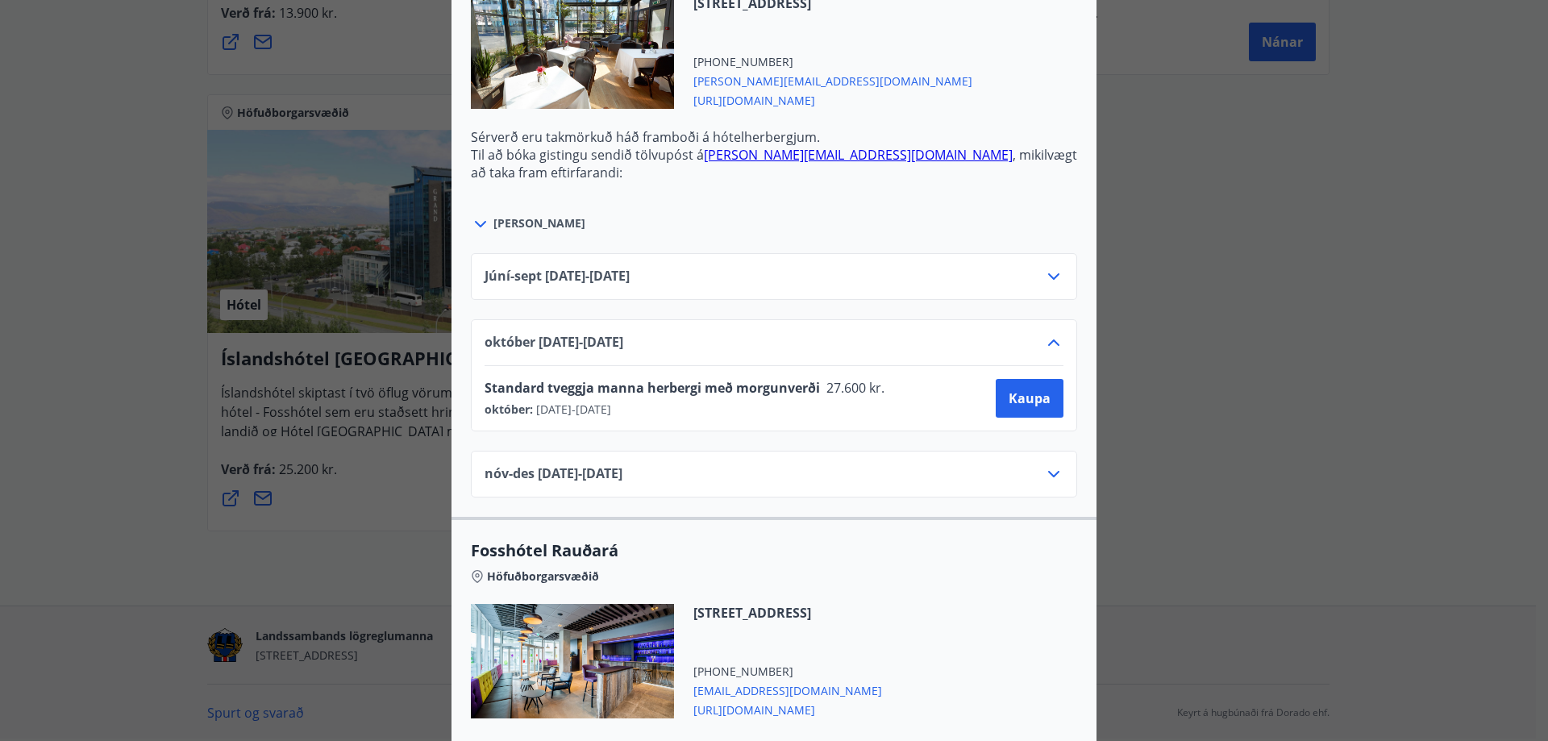
click at [1047, 344] on icon at bounding box center [1053, 342] width 19 height 19
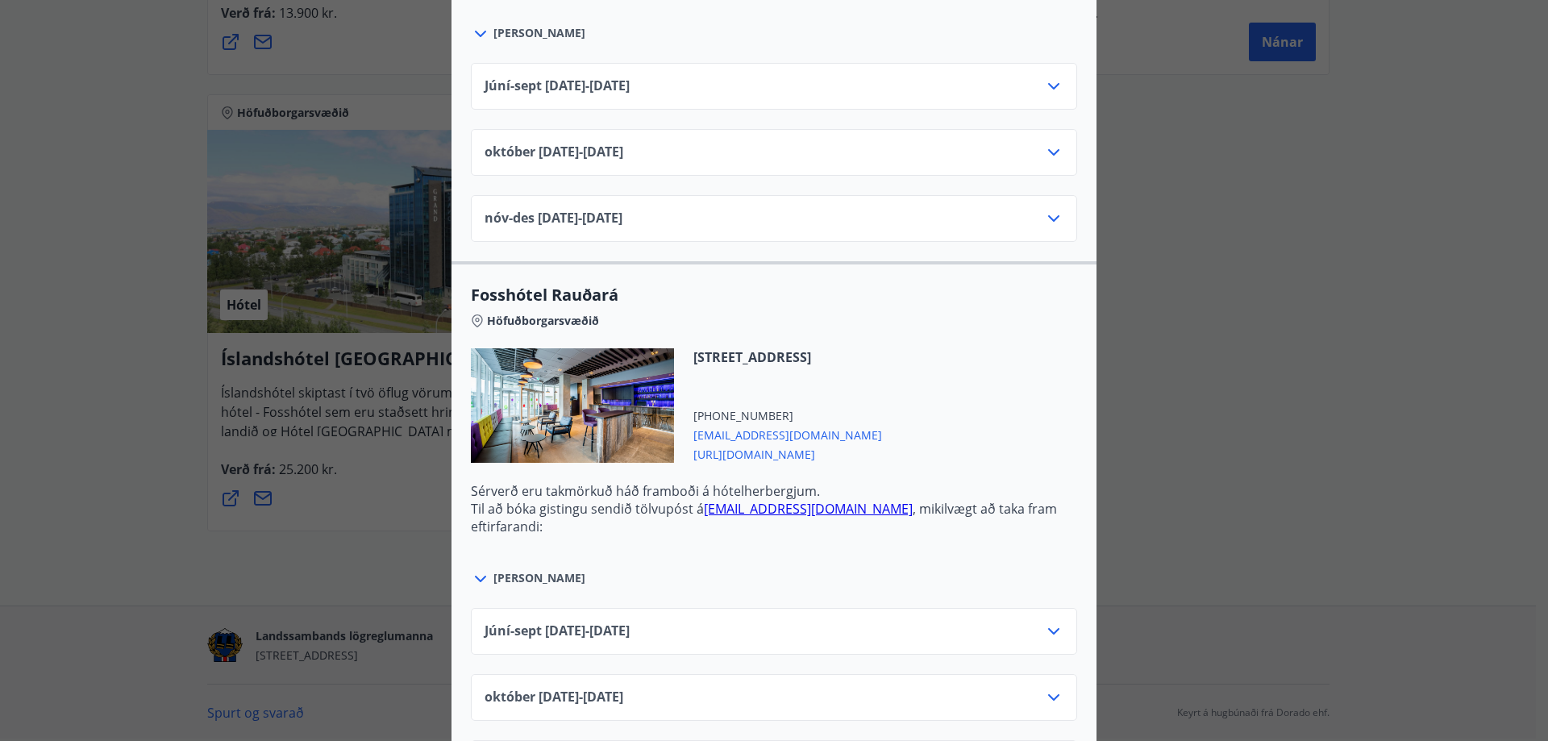
scroll to position [3655, 0]
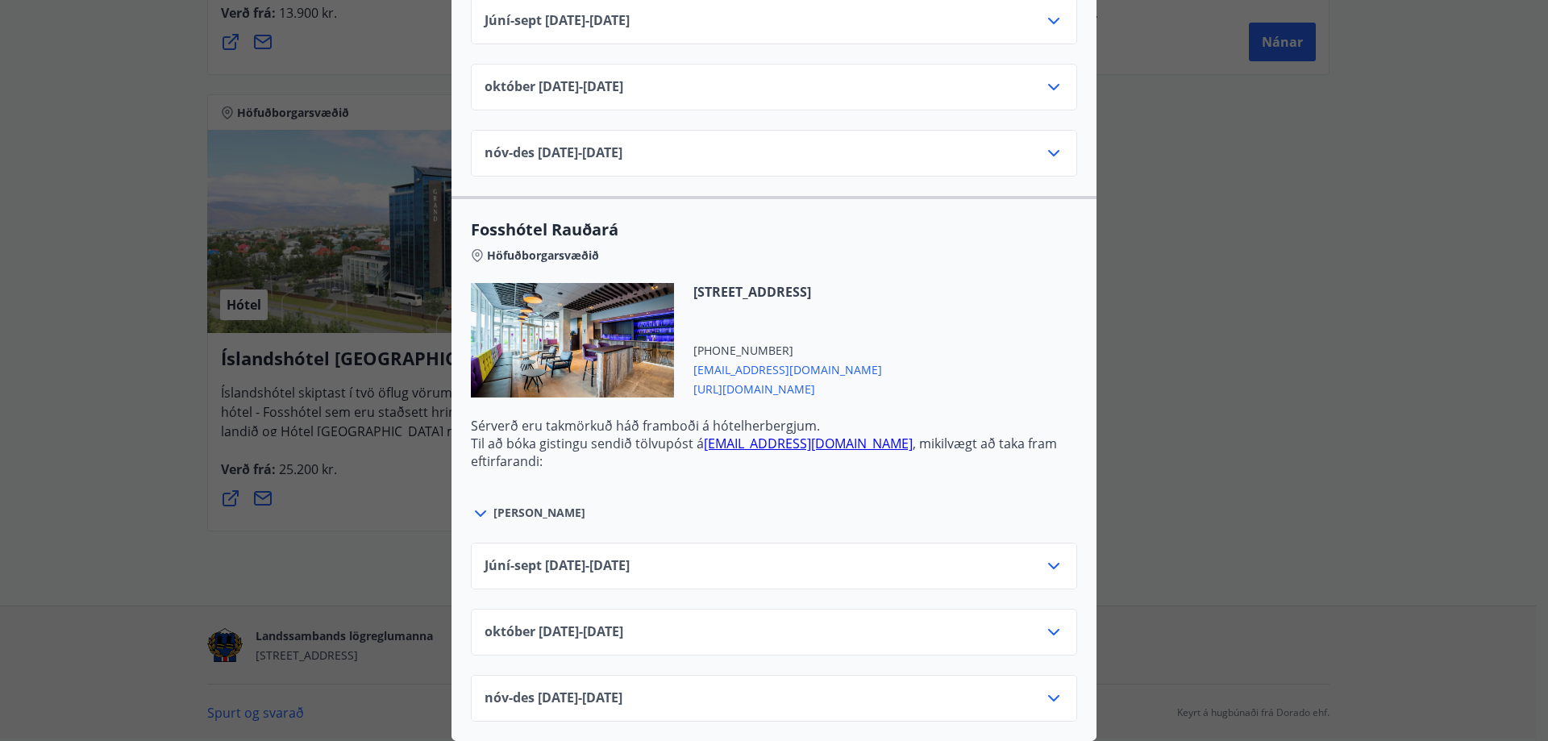
click at [1047, 623] on icon at bounding box center [1053, 632] width 19 height 19
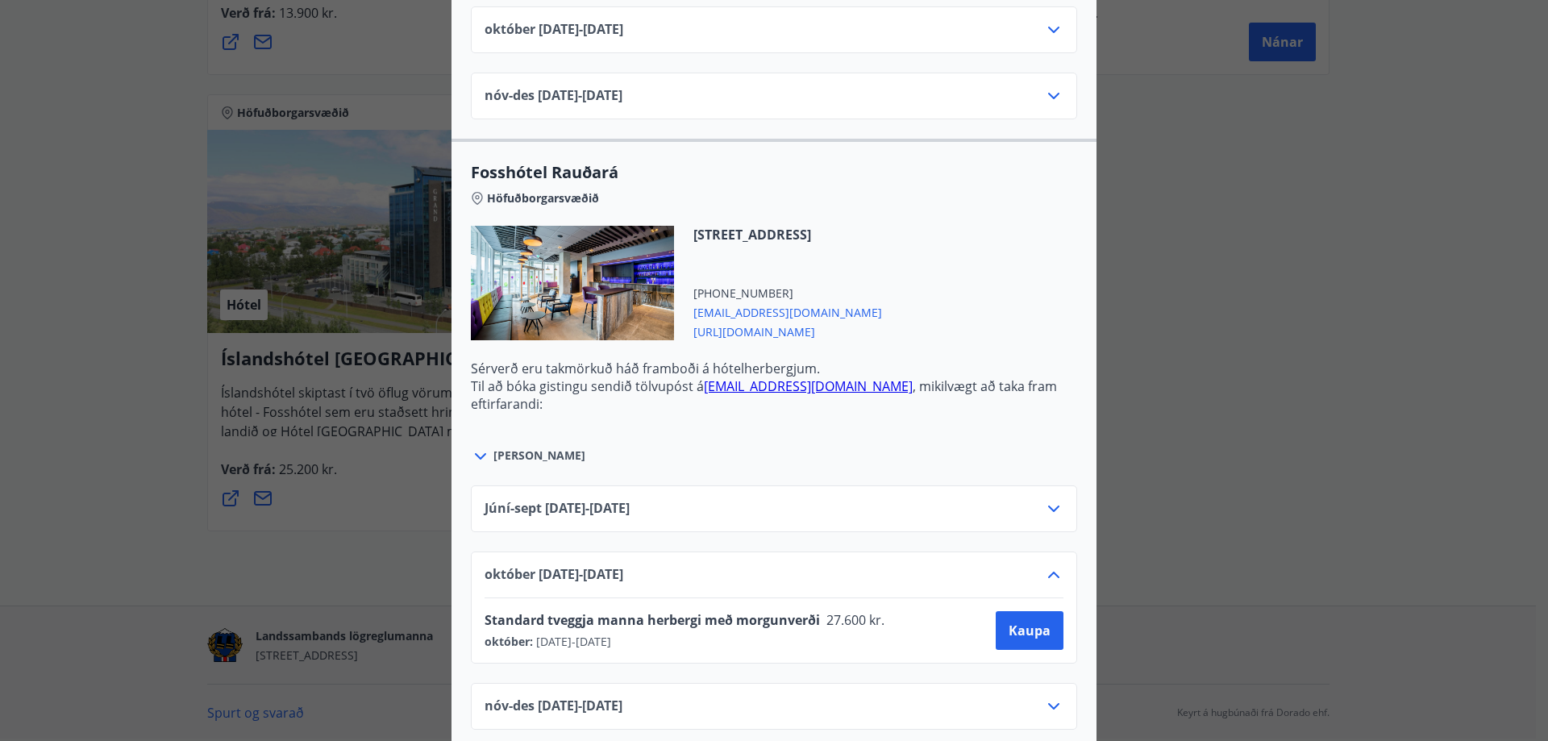
scroll to position [3720, 0]
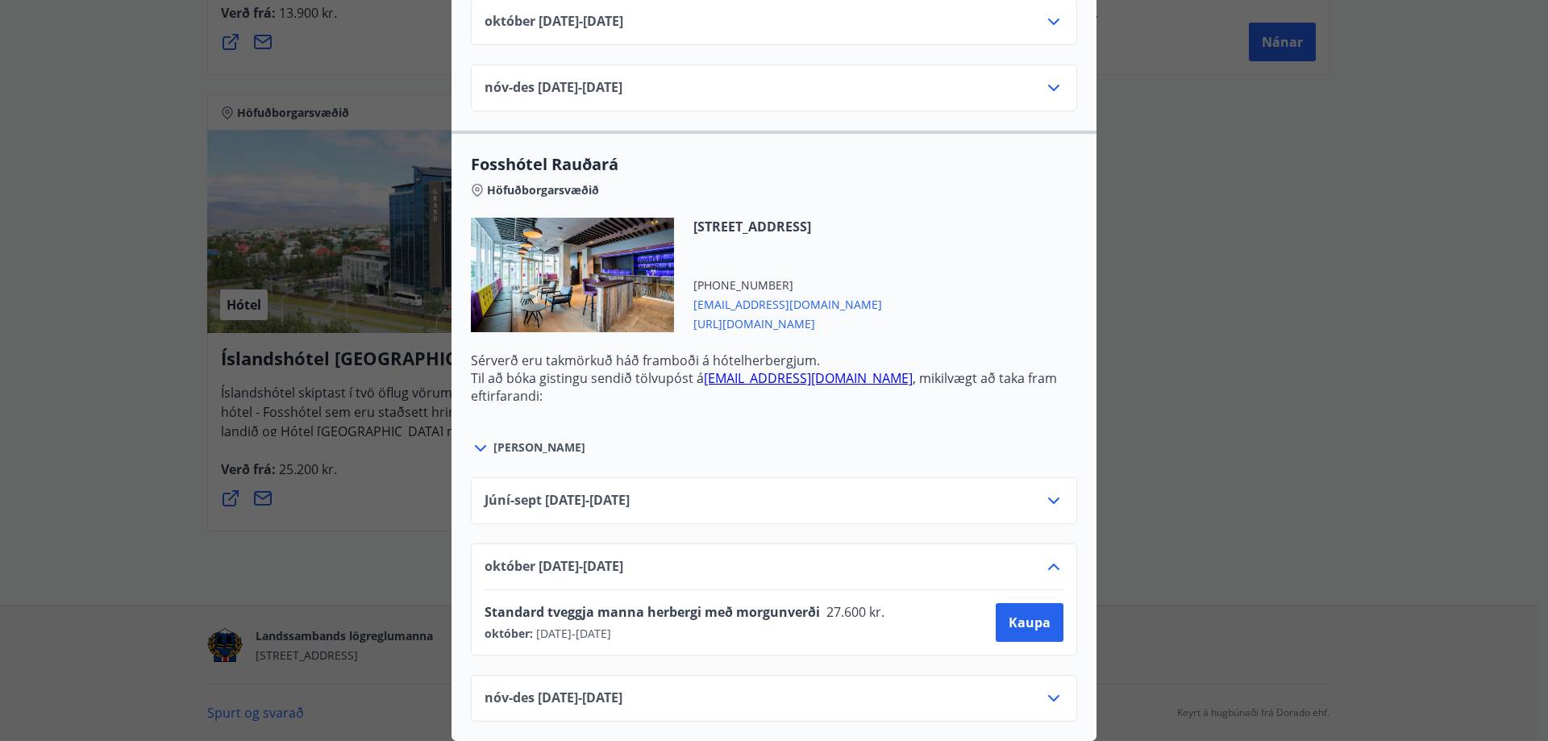
click at [1048, 557] on icon at bounding box center [1053, 566] width 19 height 19
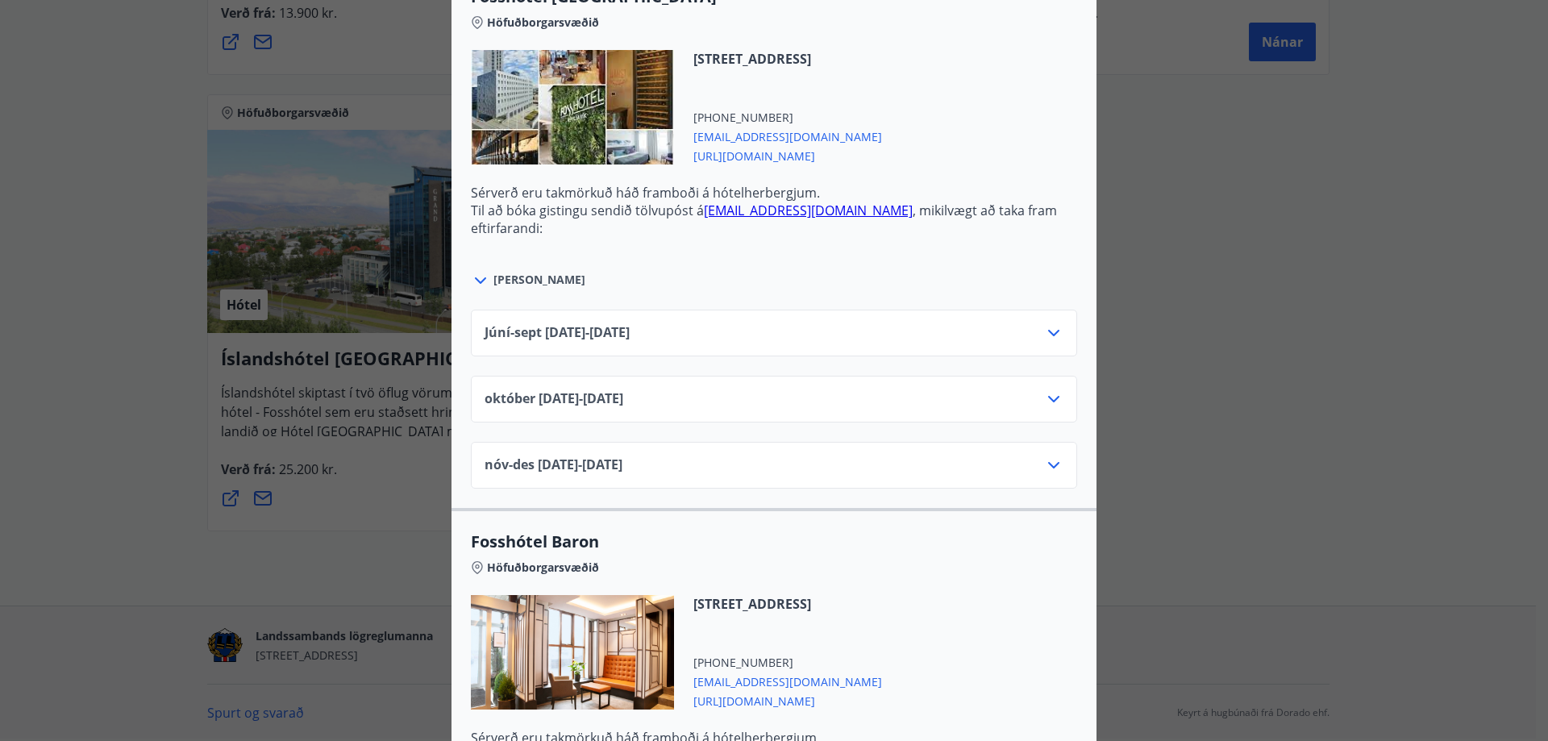
scroll to position [2149, 0]
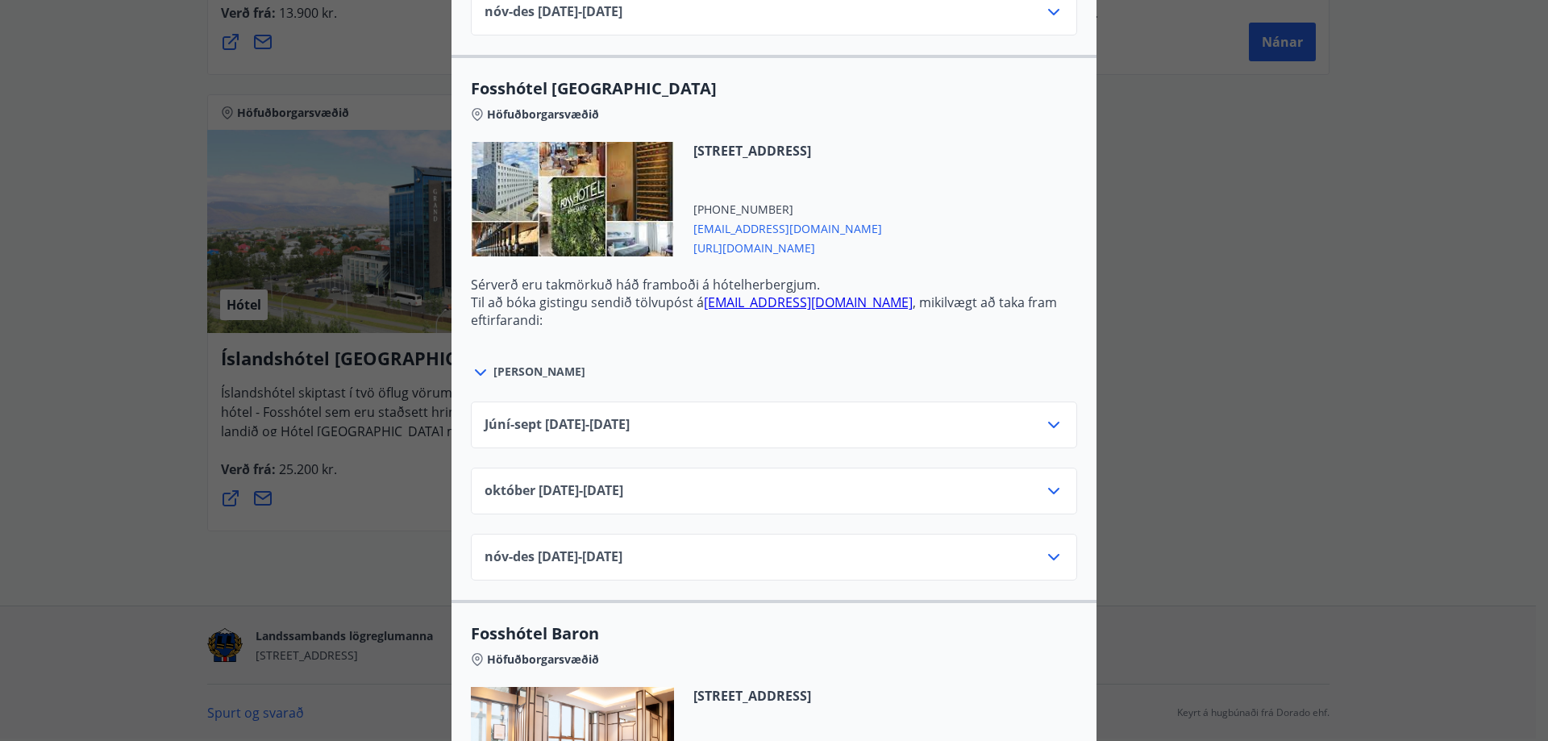
click at [1044, 493] on icon at bounding box center [1053, 490] width 19 height 19
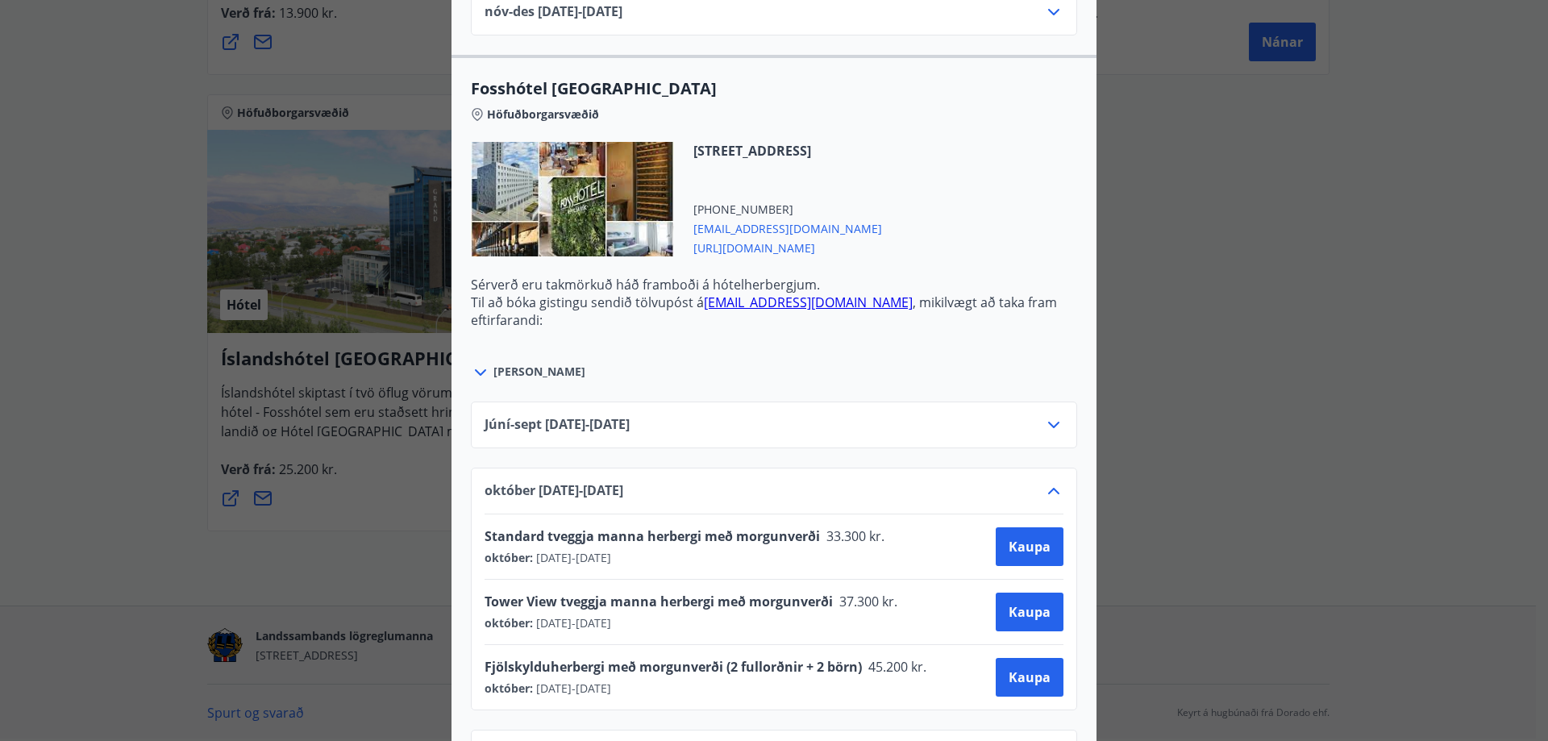
click at [1048, 490] on icon at bounding box center [1053, 491] width 11 height 6
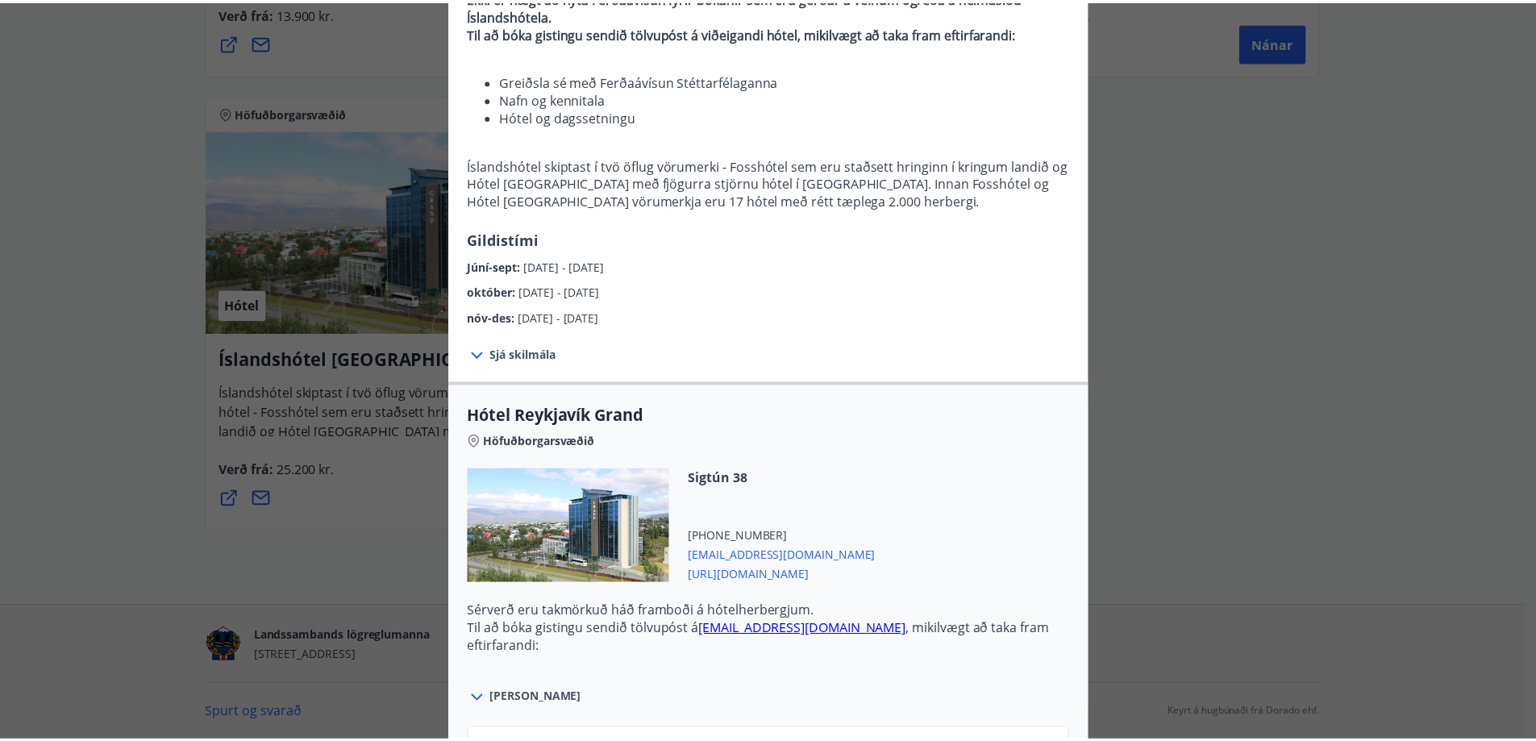
scroll to position [0, 0]
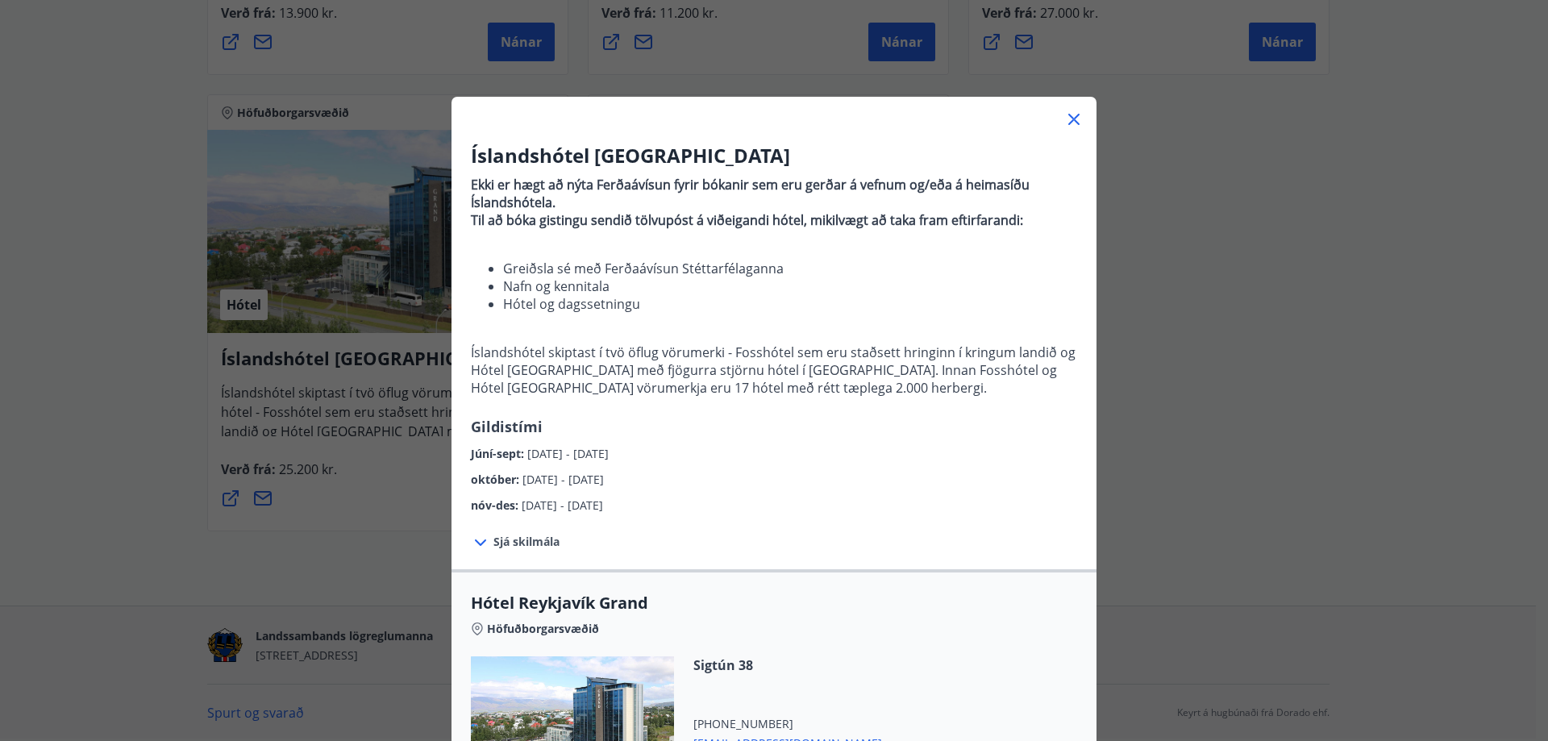
click at [1076, 119] on icon at bounding box center [1073, 119] width 19 height 19
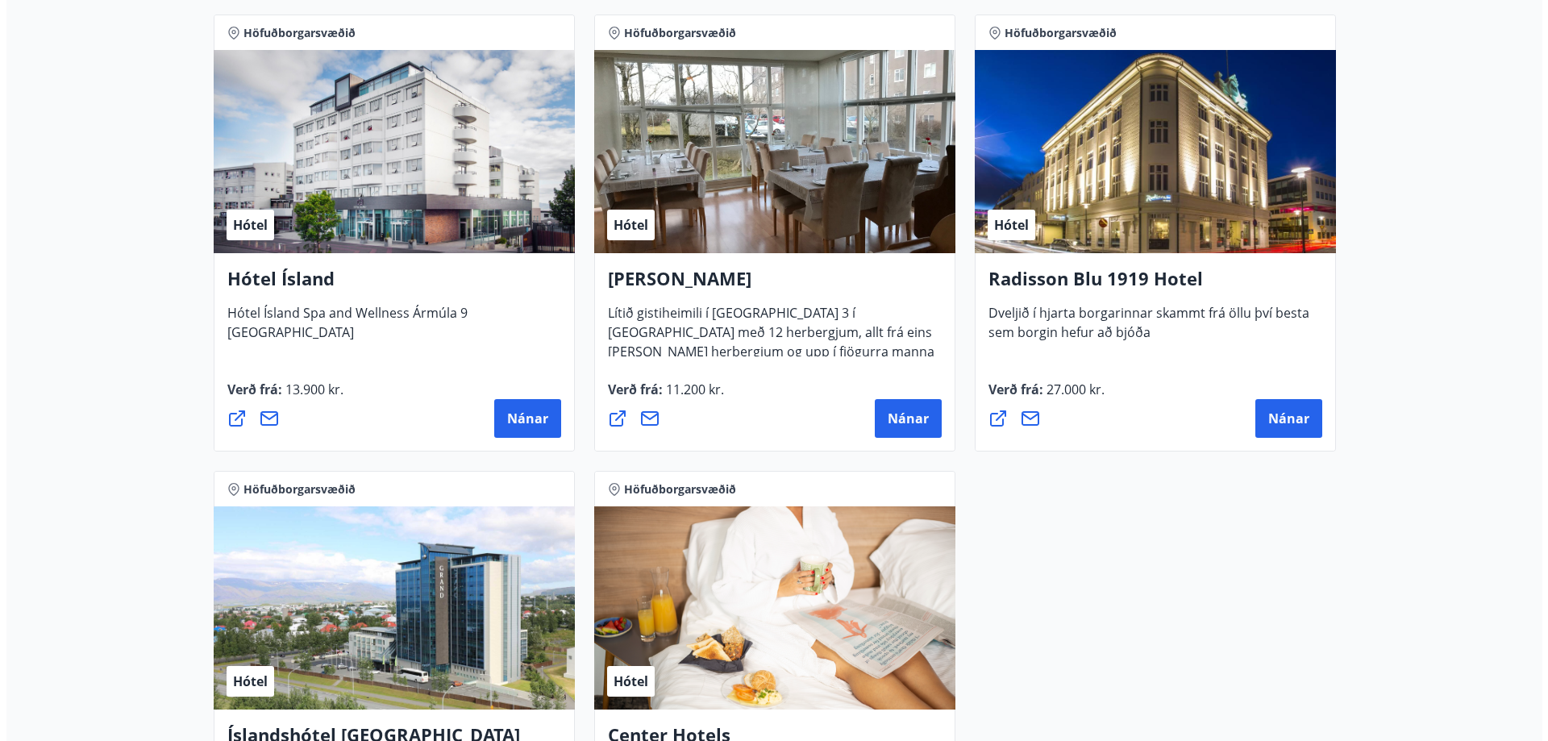
scroll to position [1067, 0]
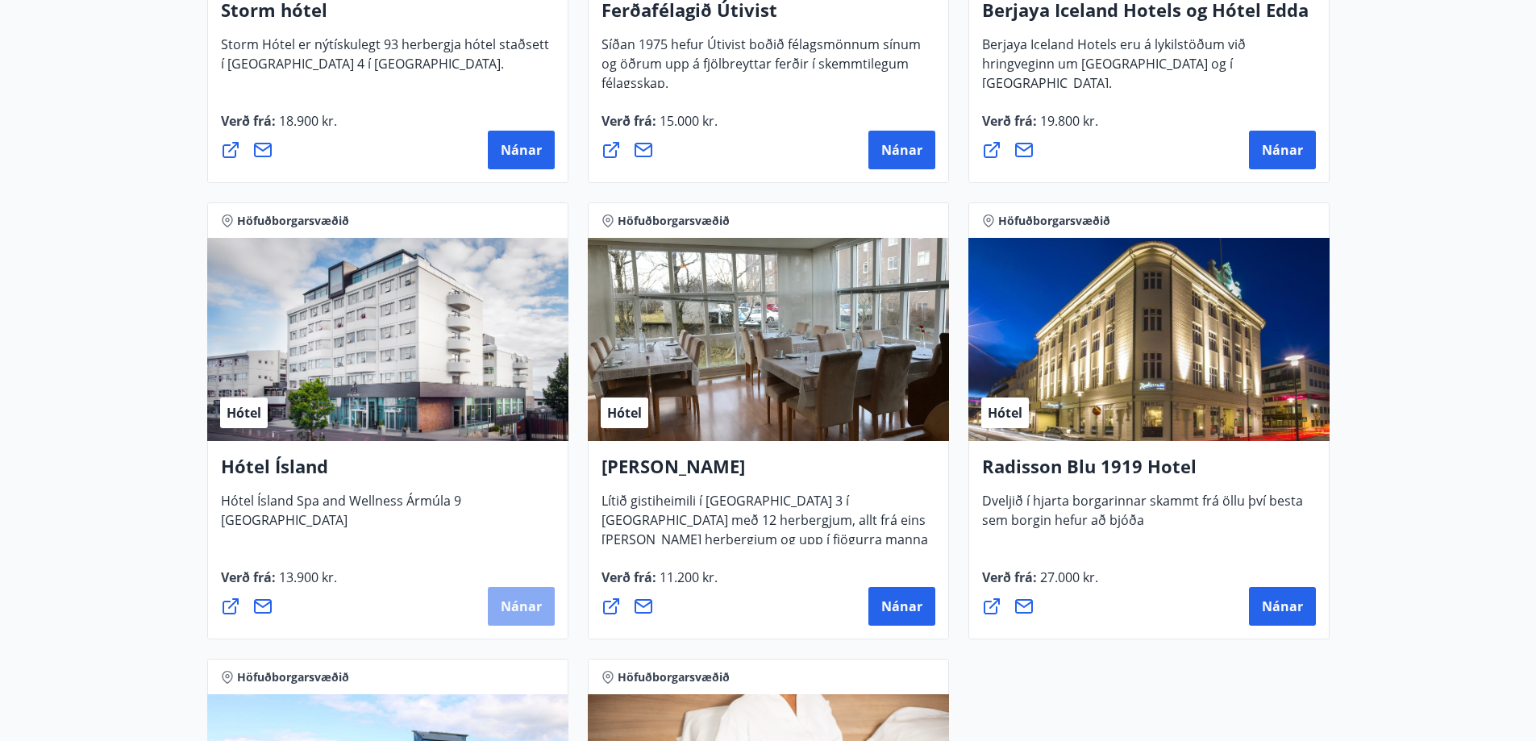
click at [526, 602] on span "Nánar" at bounding box center [521, 607] width 41 height 18
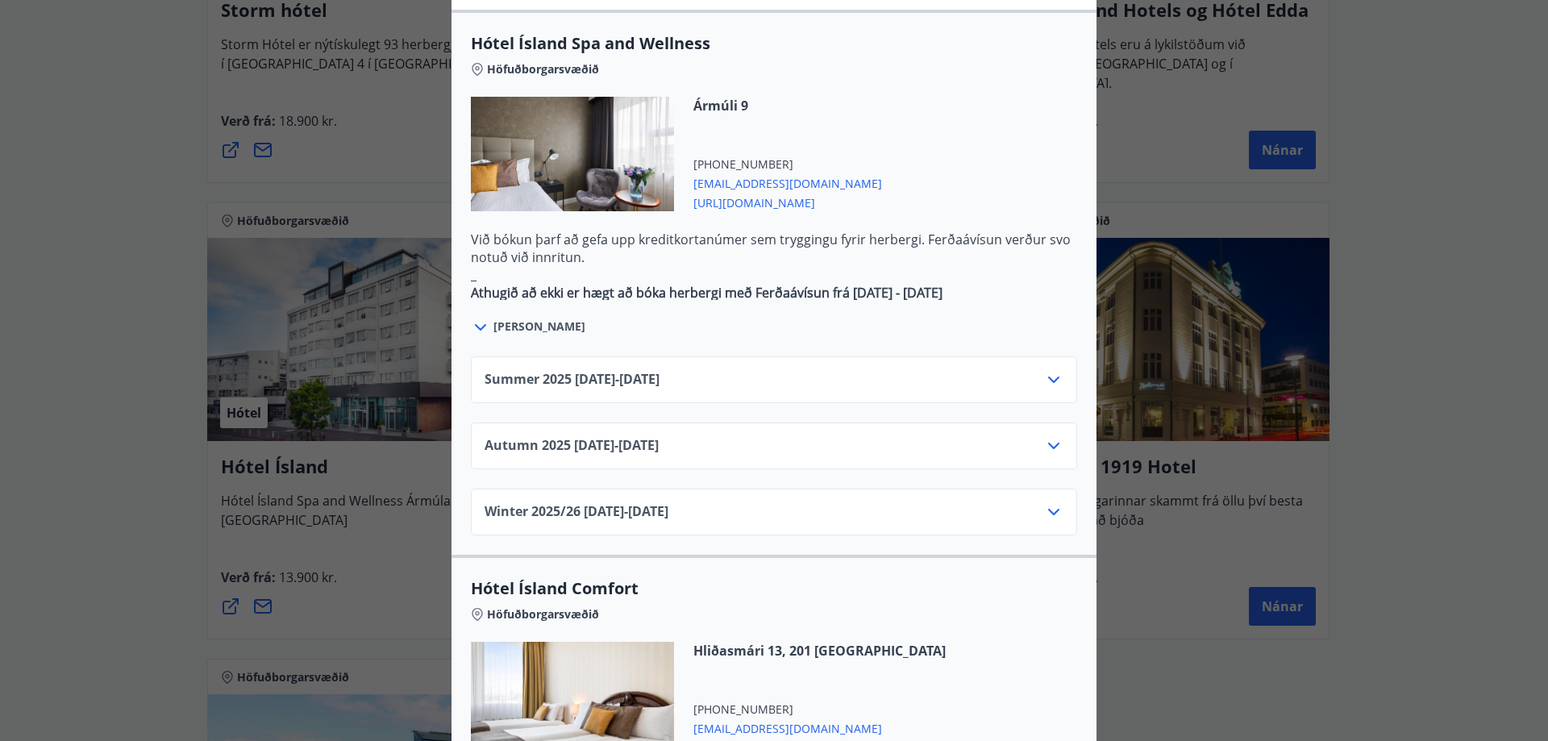
scroll to position [847, 0]
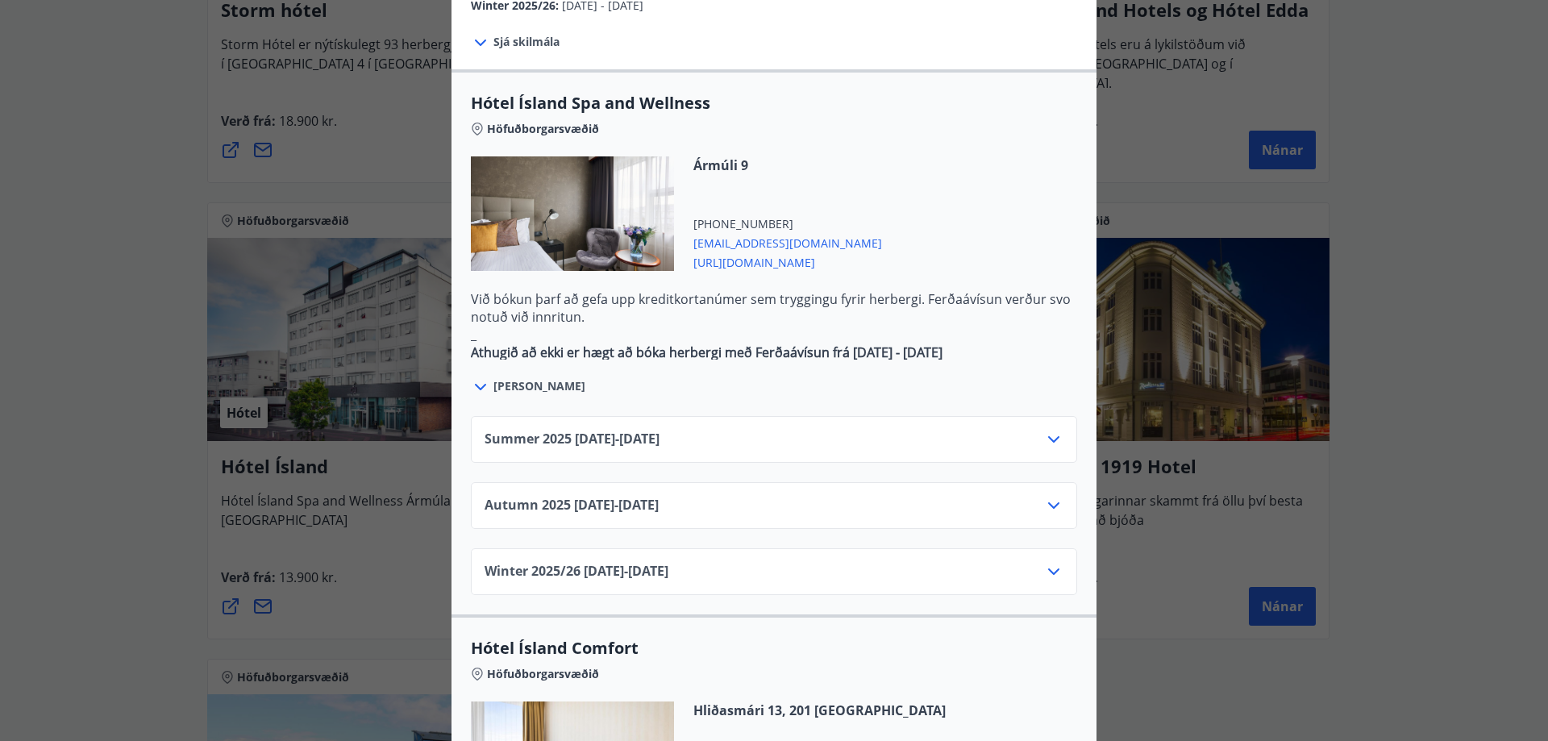
click at [1047, 496] on icon at bounding box center [1053, 505] width 19 height 19
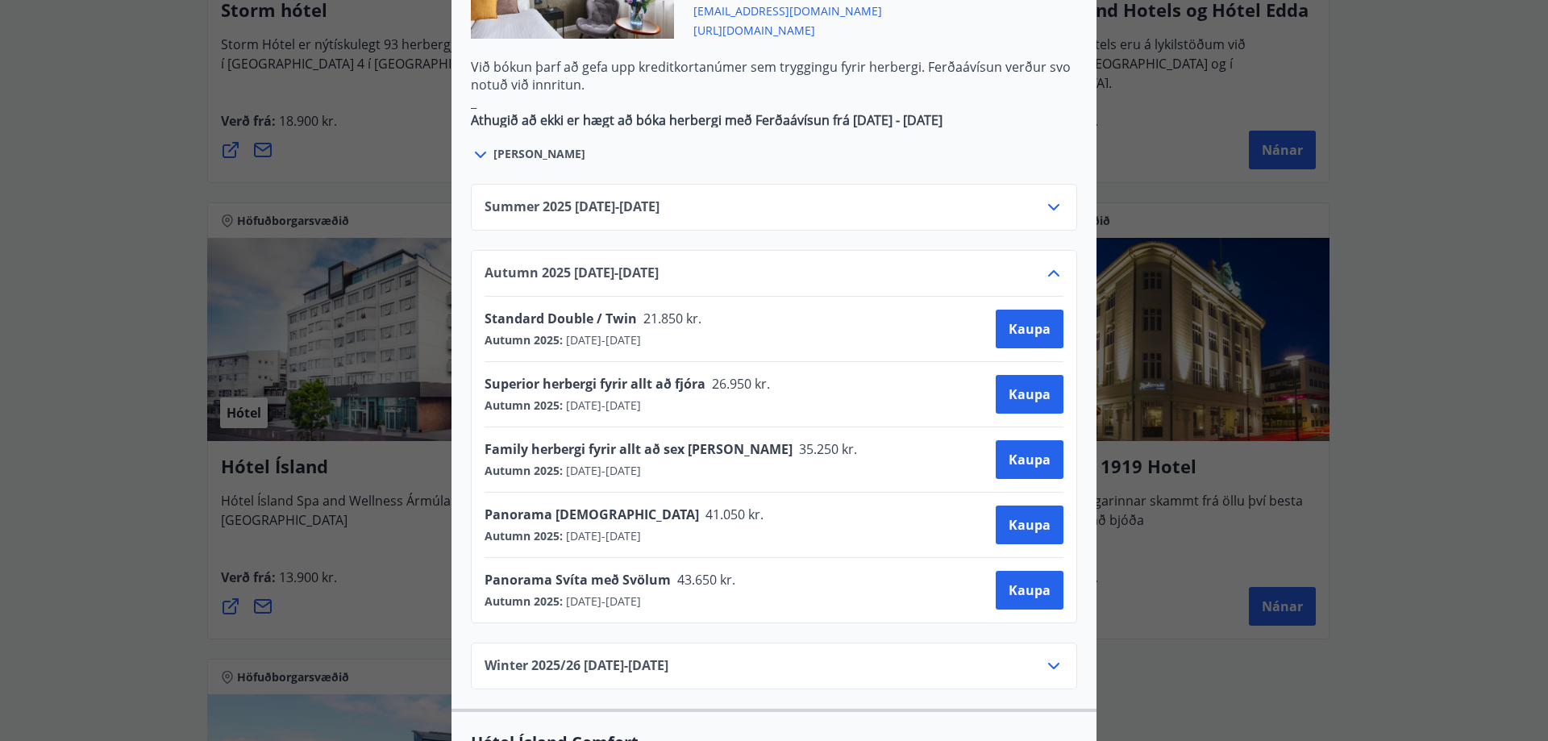
scroll to position [1129, 0]
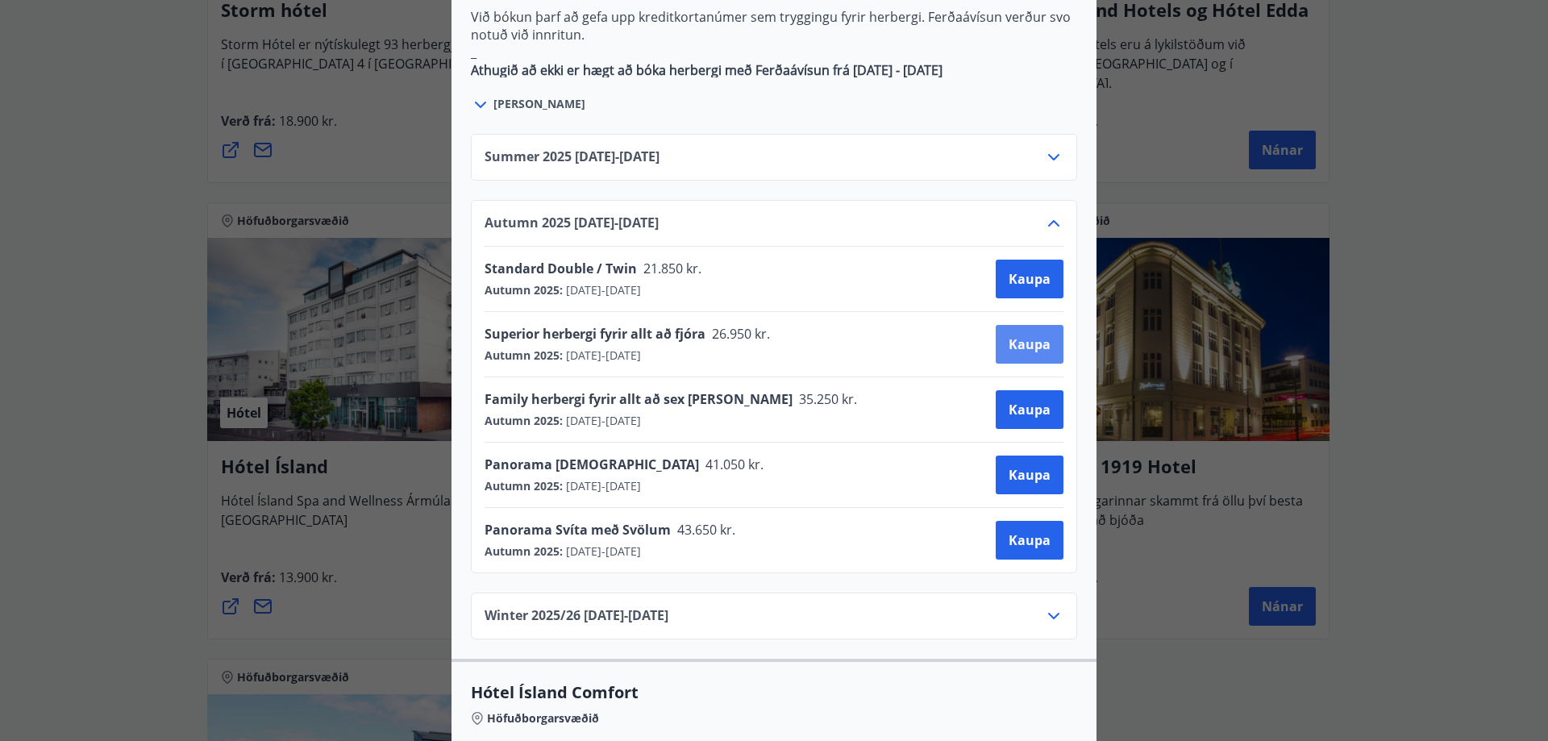
click at [1009, 335] on span "Kaupa" at bounding box center [1030, 344] width 42 height 18
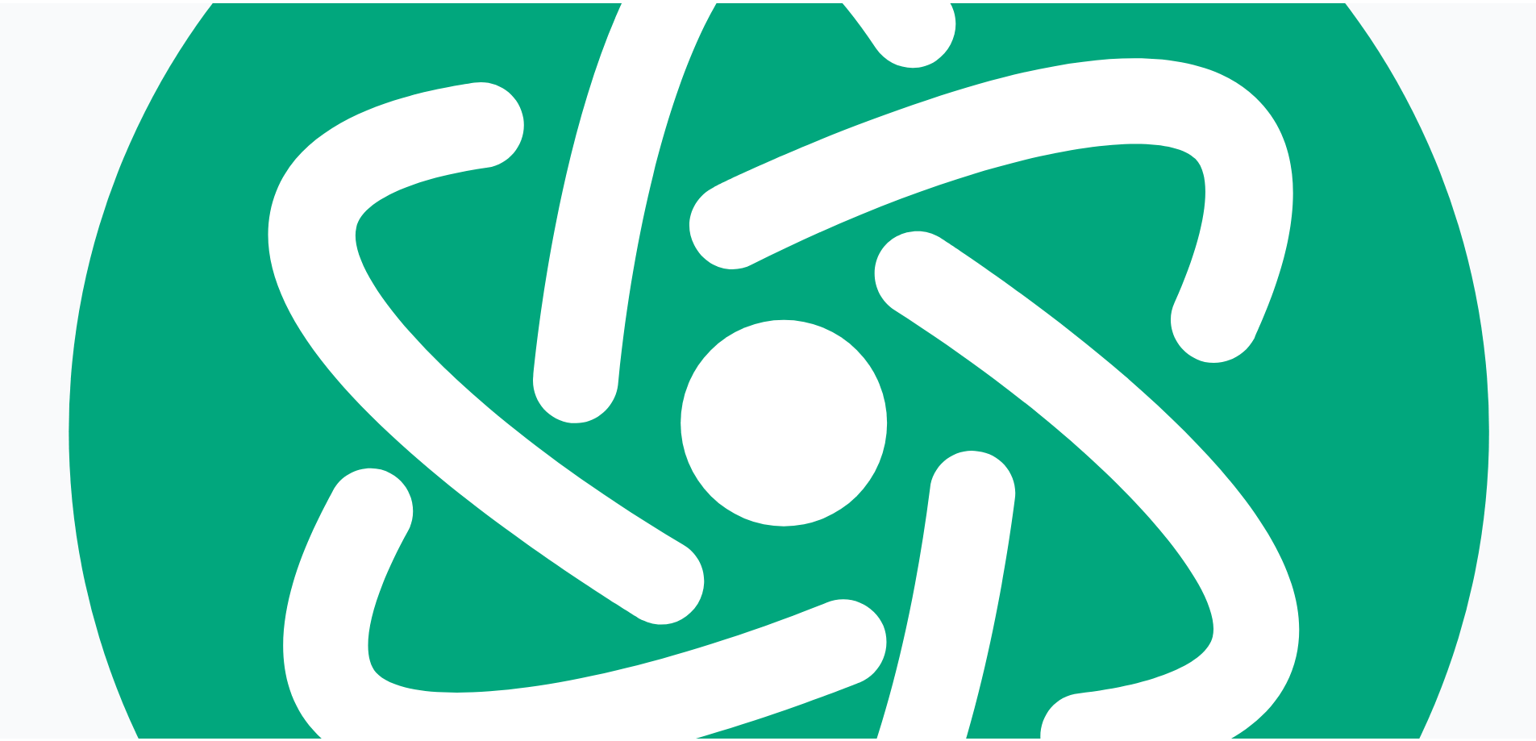
scroll to position [2, 0]
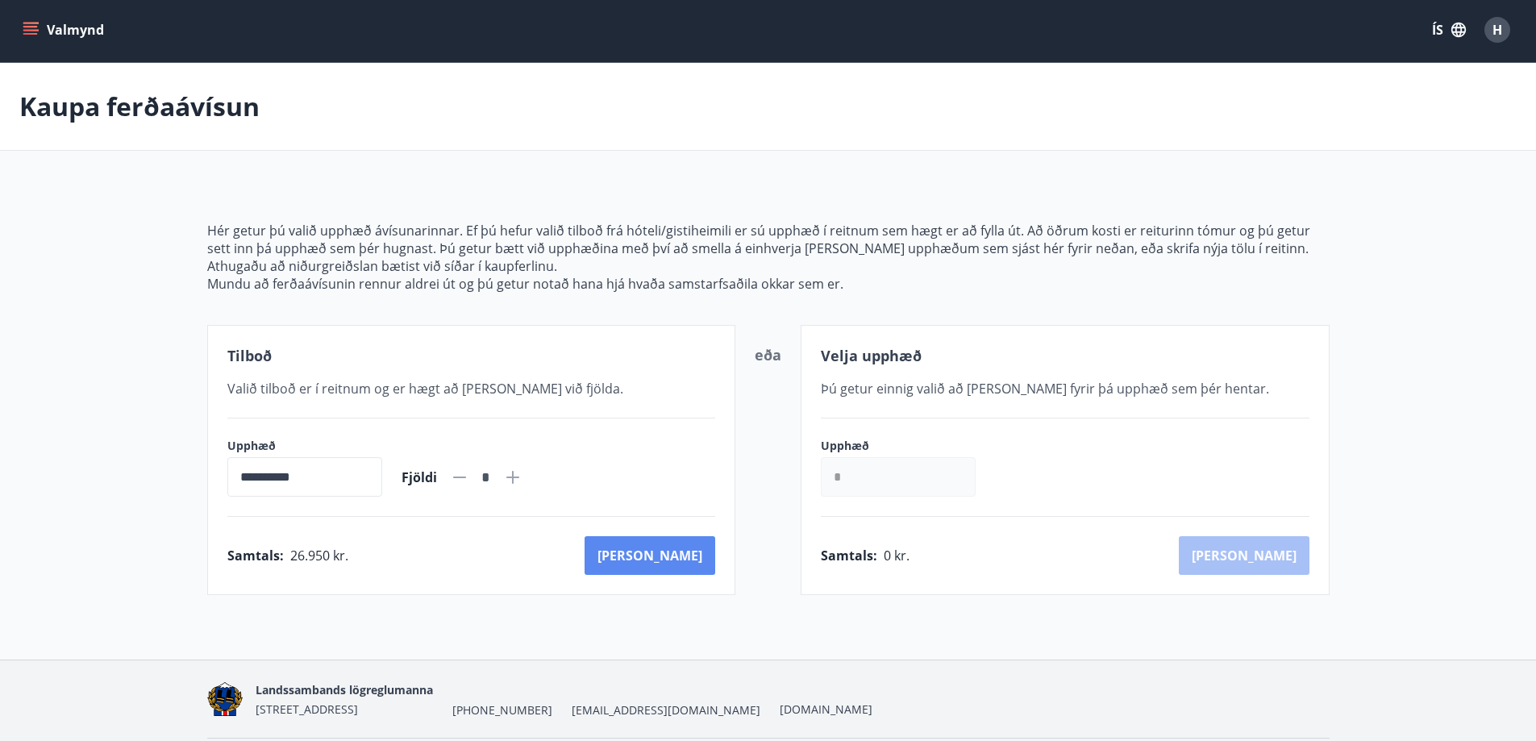
click at [680, 559] on button "[PERSON_NAME]" at bounding box center [650, 555] width 131 height 39
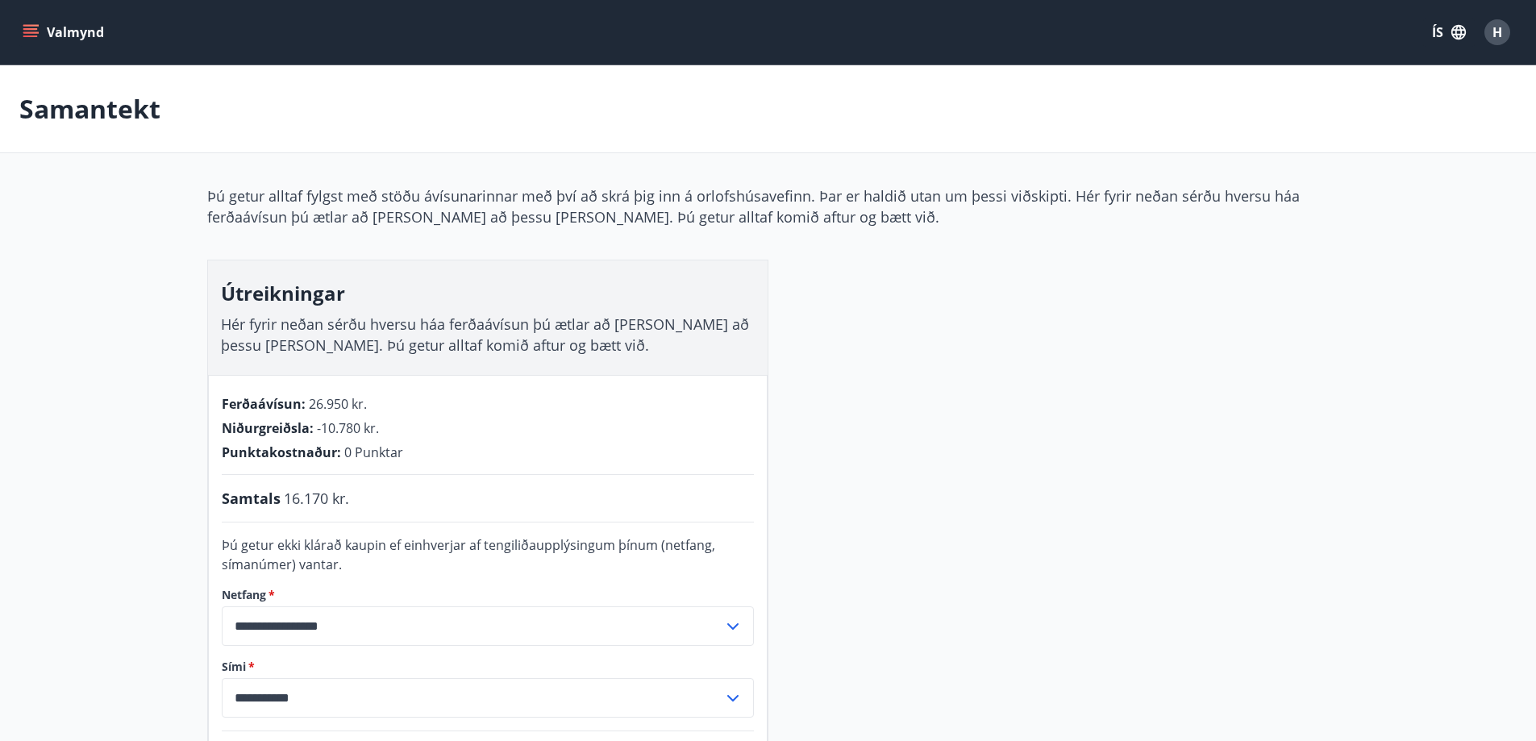
scroll to position [188, 0]
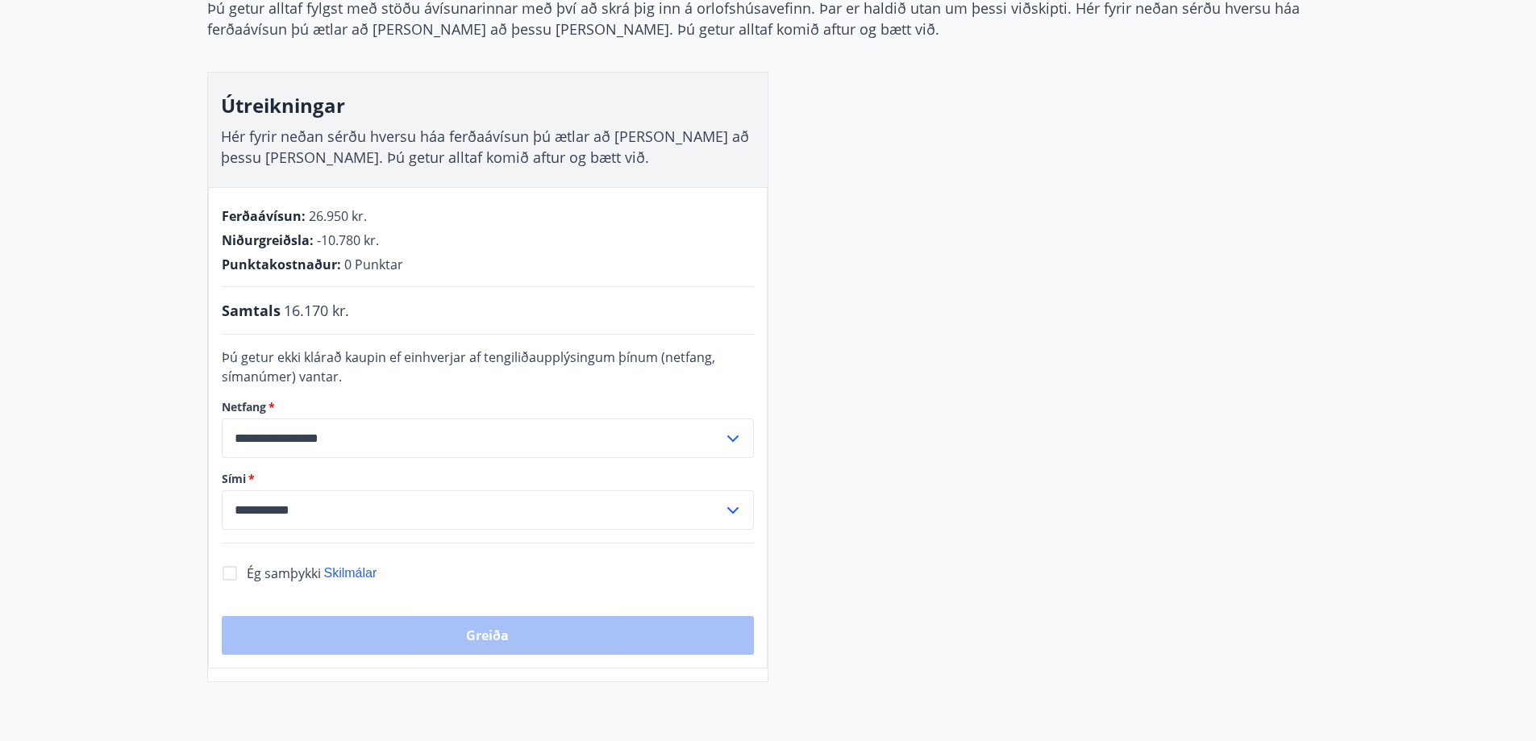
click at [726, 435] on icon at bounding box center [732, 438] width 19 height 19
click at [301, 498] on li "[EMAIL_ADDRESS][DOMAIN_NAME]" at bounding box center [488, 501] width 531 height 29
type input "**********"
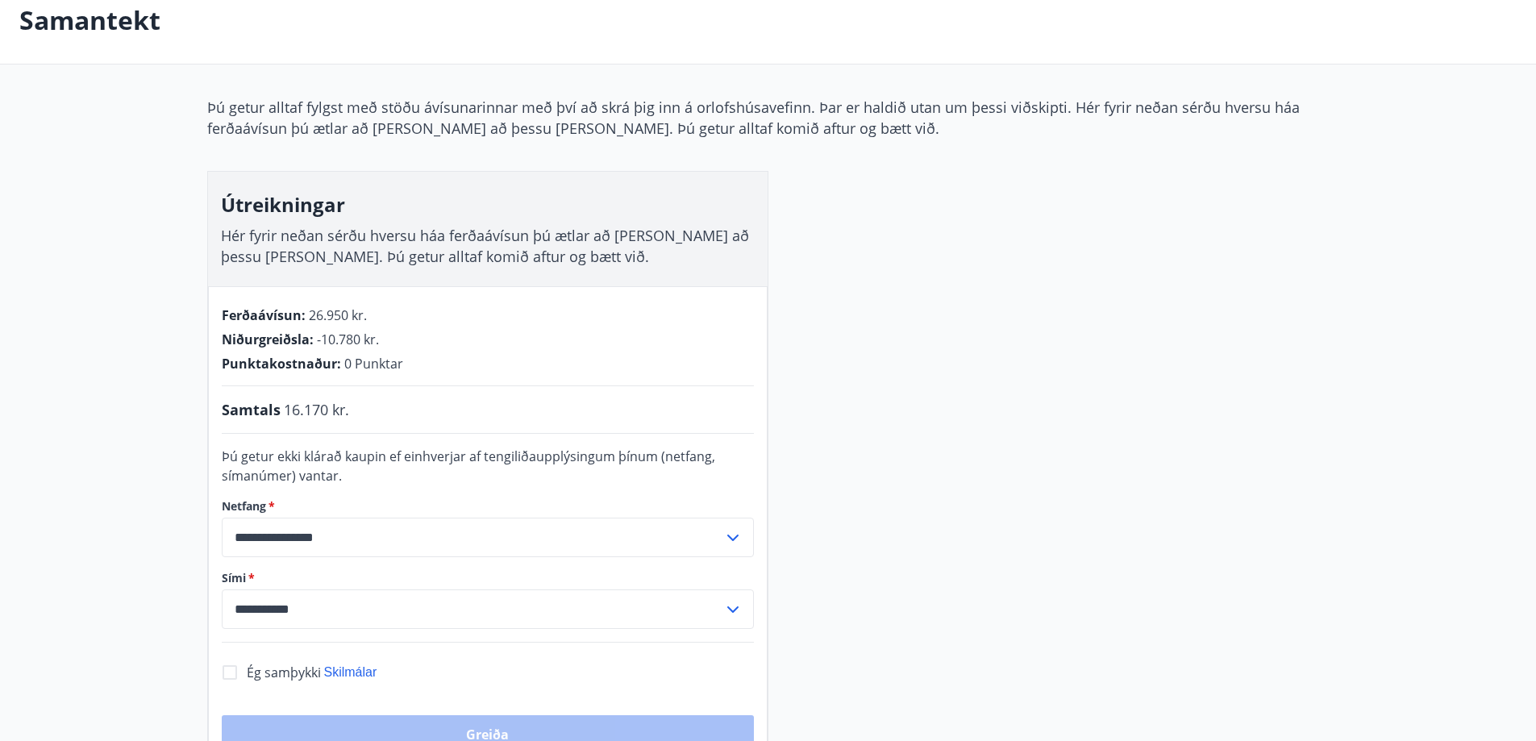
scroll to position [0, 0]
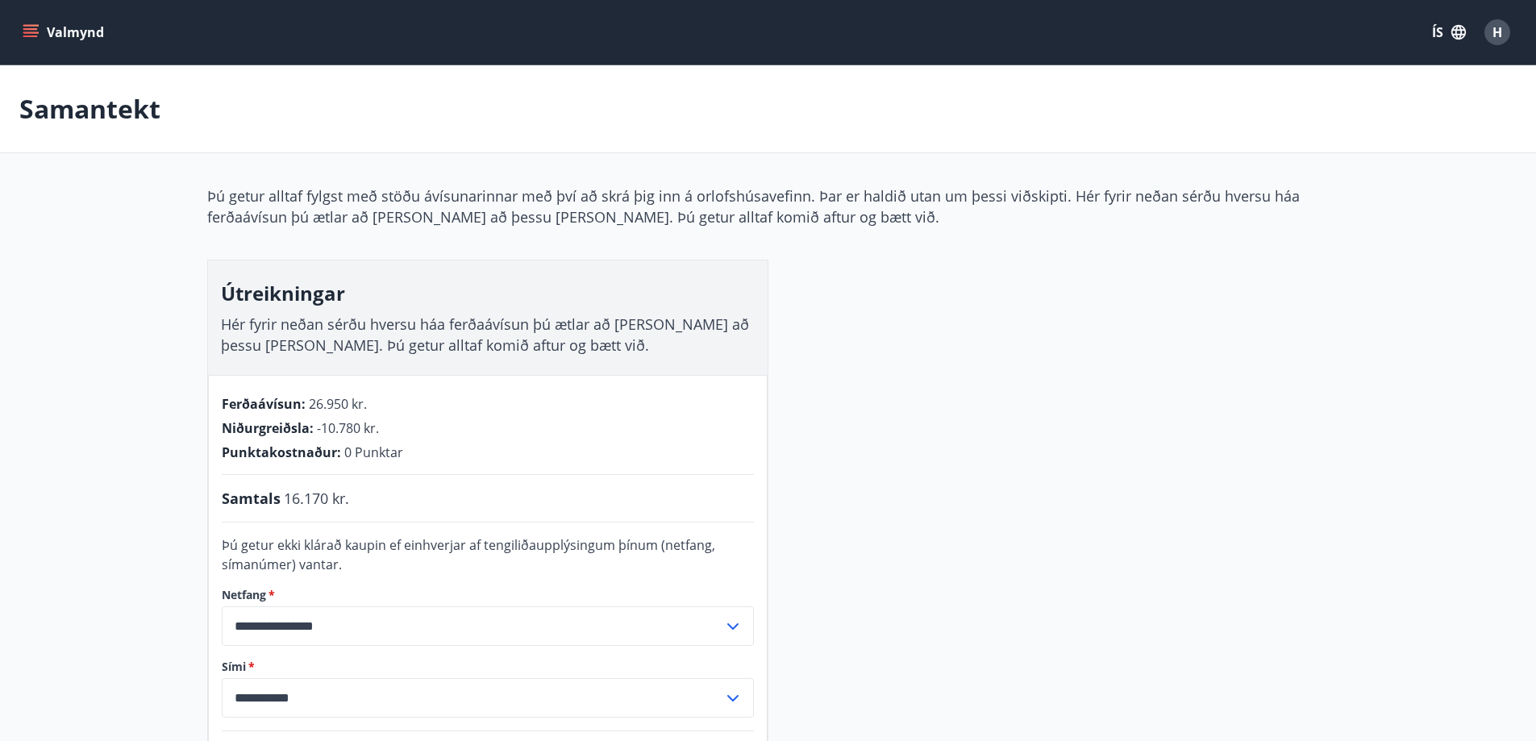
click at [33, 27] on icon "menu" at bounding box center [31, 32] width 16 height 16
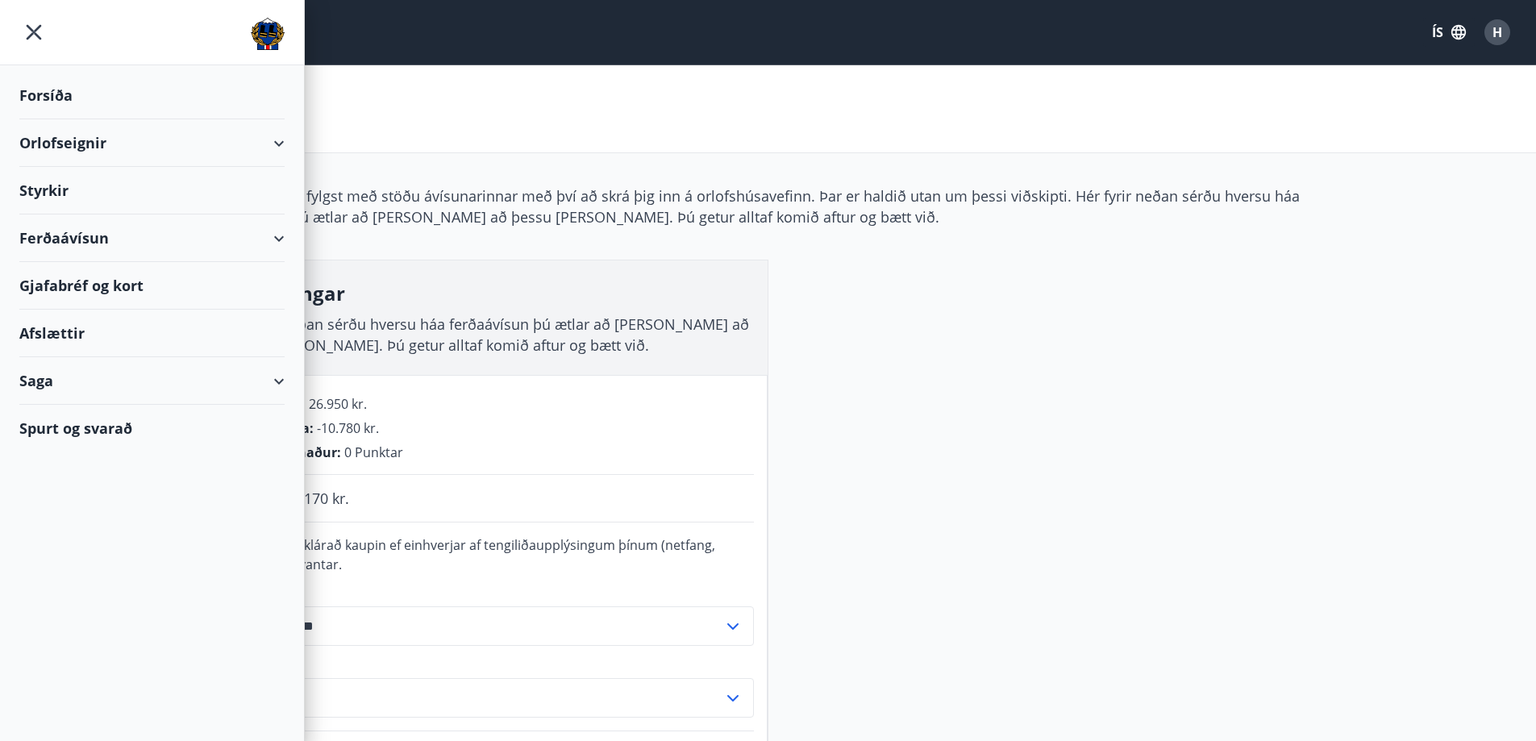
click at [111, 241] on div "Ferðaávísun" at bounding box center [151, 238] width 265 height 48
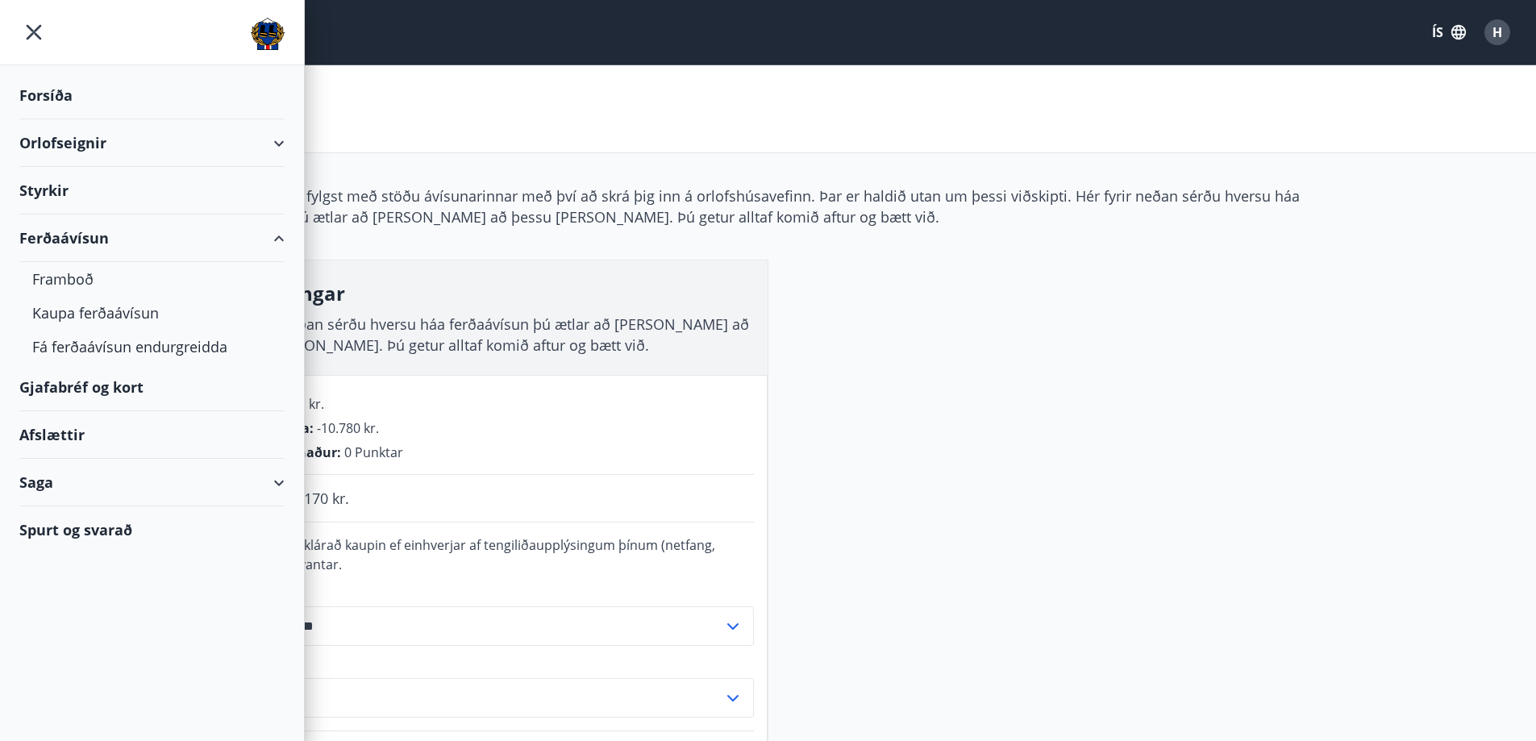
click at [70, 482] on div "Saga" at bounding box center [151, 483] width 265 height 48
click at [72, 521] on div "Ferðaávísun" at bounding box center [151, 523] width 239 height 34
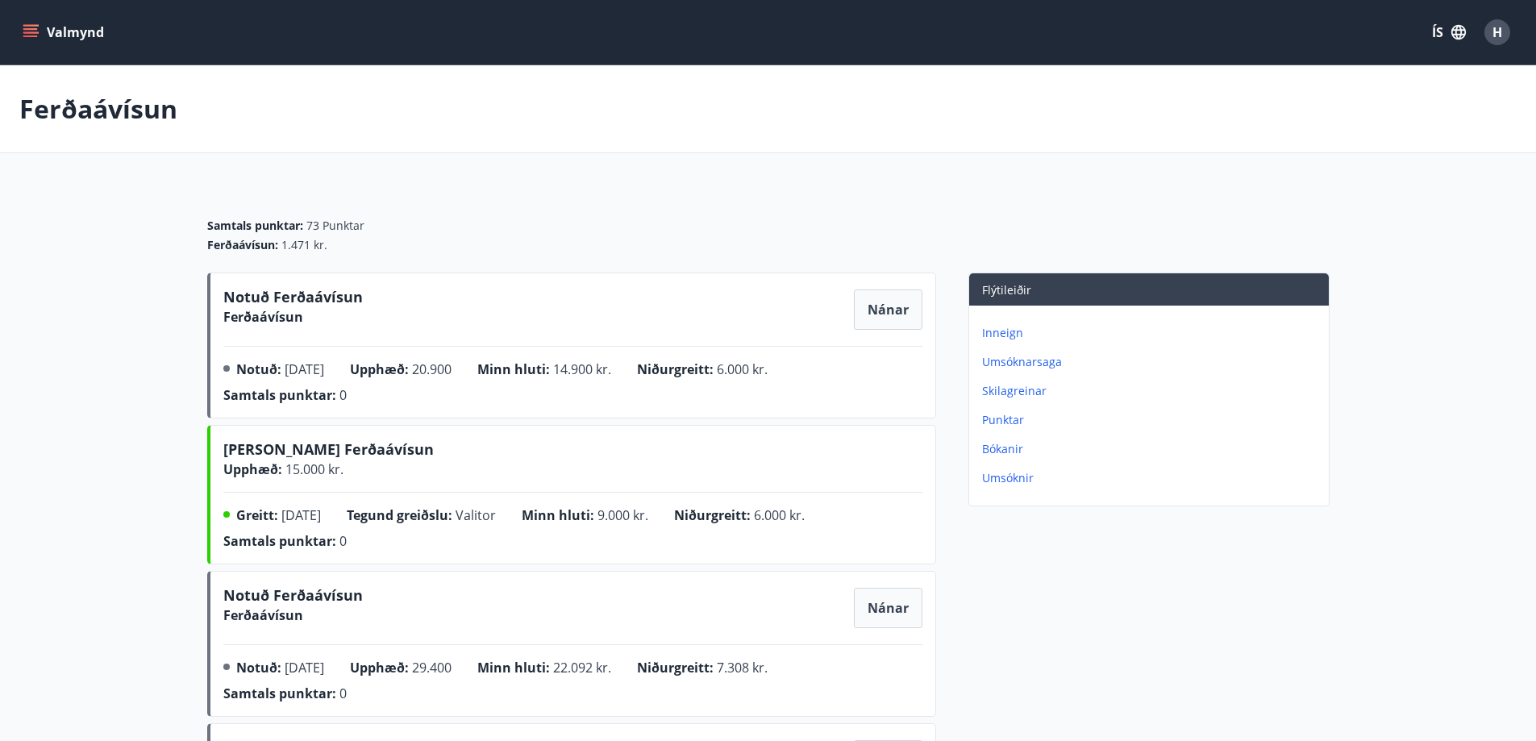
click at [35, 37] on icon "menu" at bounding box center [31, 32] width 16 height 16
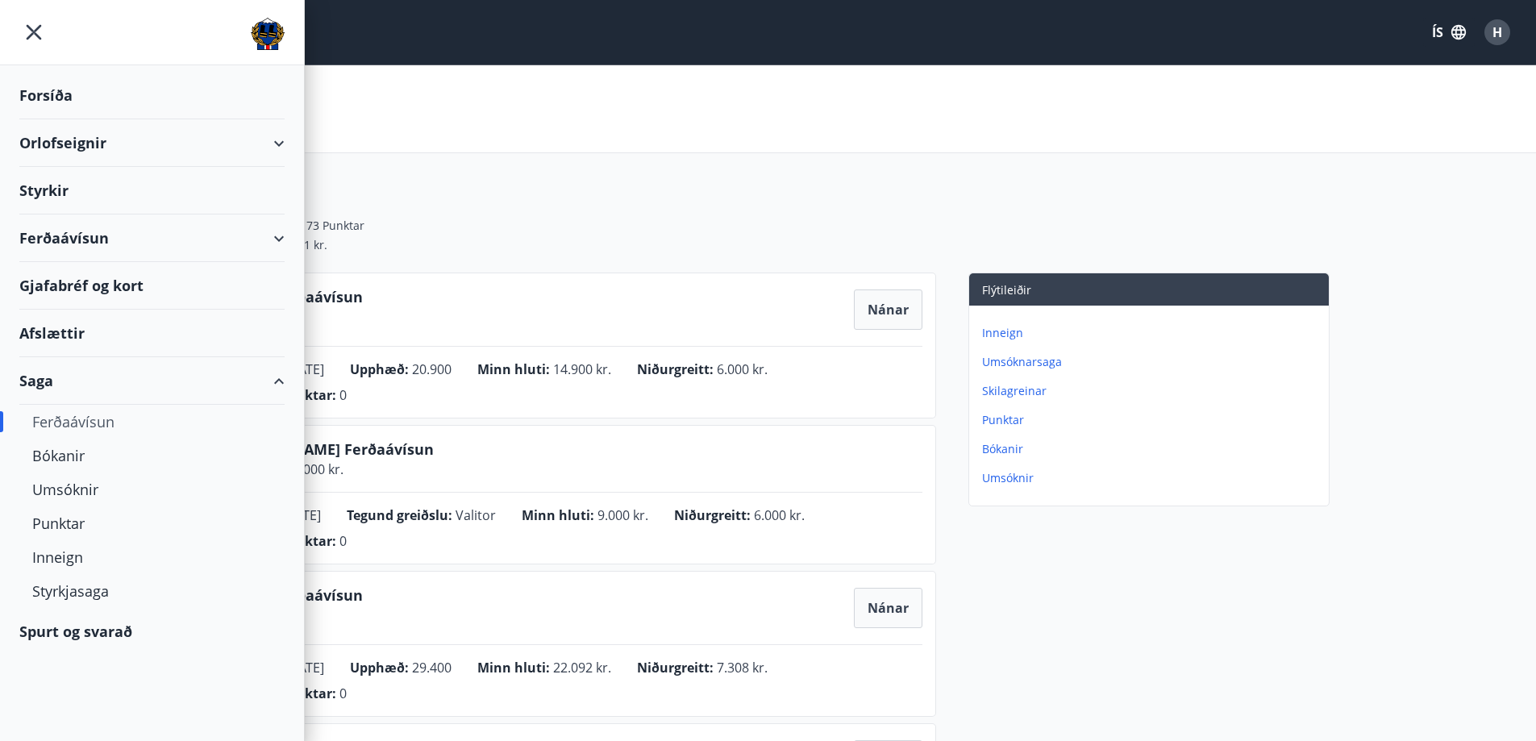
click at [278, 384] on div "Saga" at bounding box center [151, 381] width 265 height 48
click at [114, 434] on div "Spurt og svarað" at bounding box center [151, 428] width 265 height 47
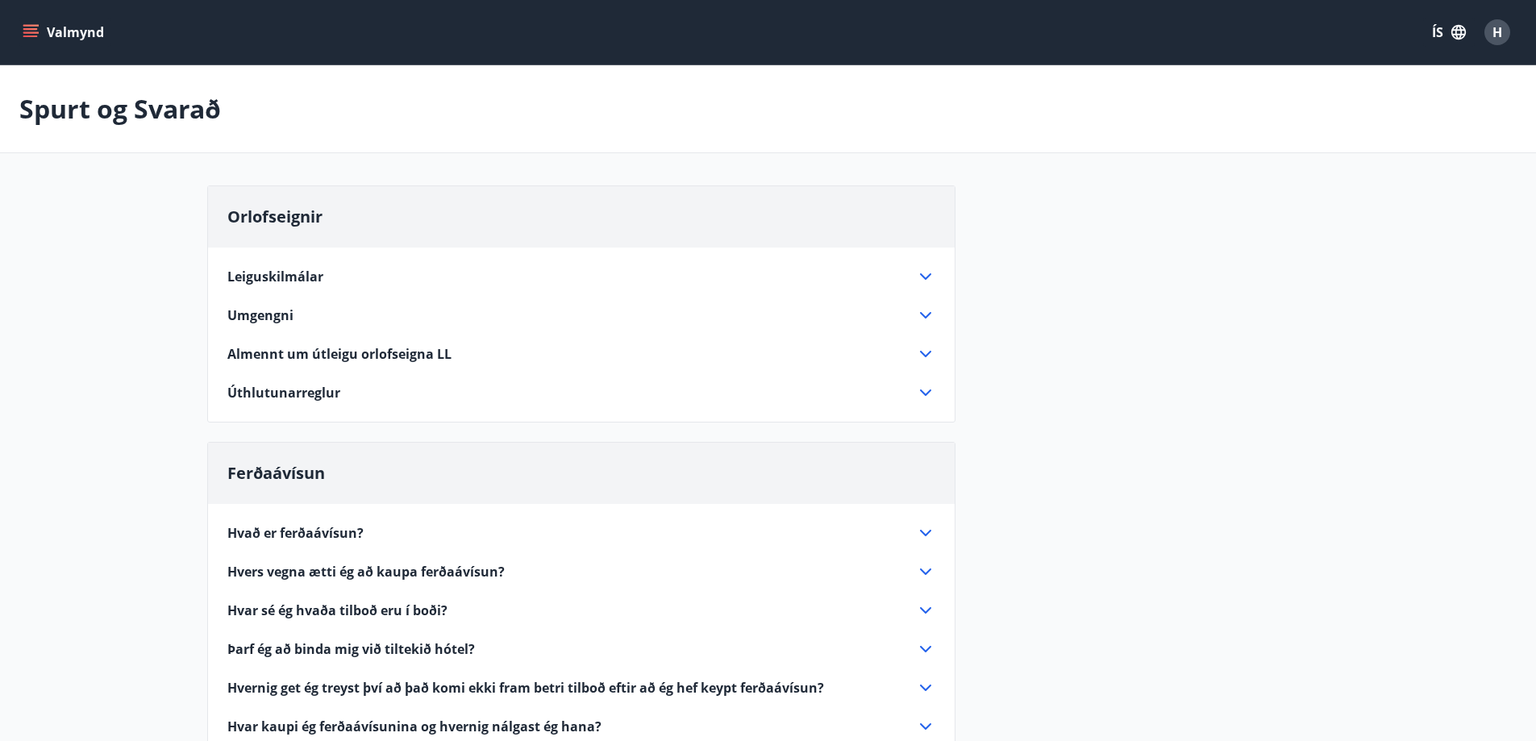
click at [928, 353] on icon at bounding box center [925, 354] width 11 height 6
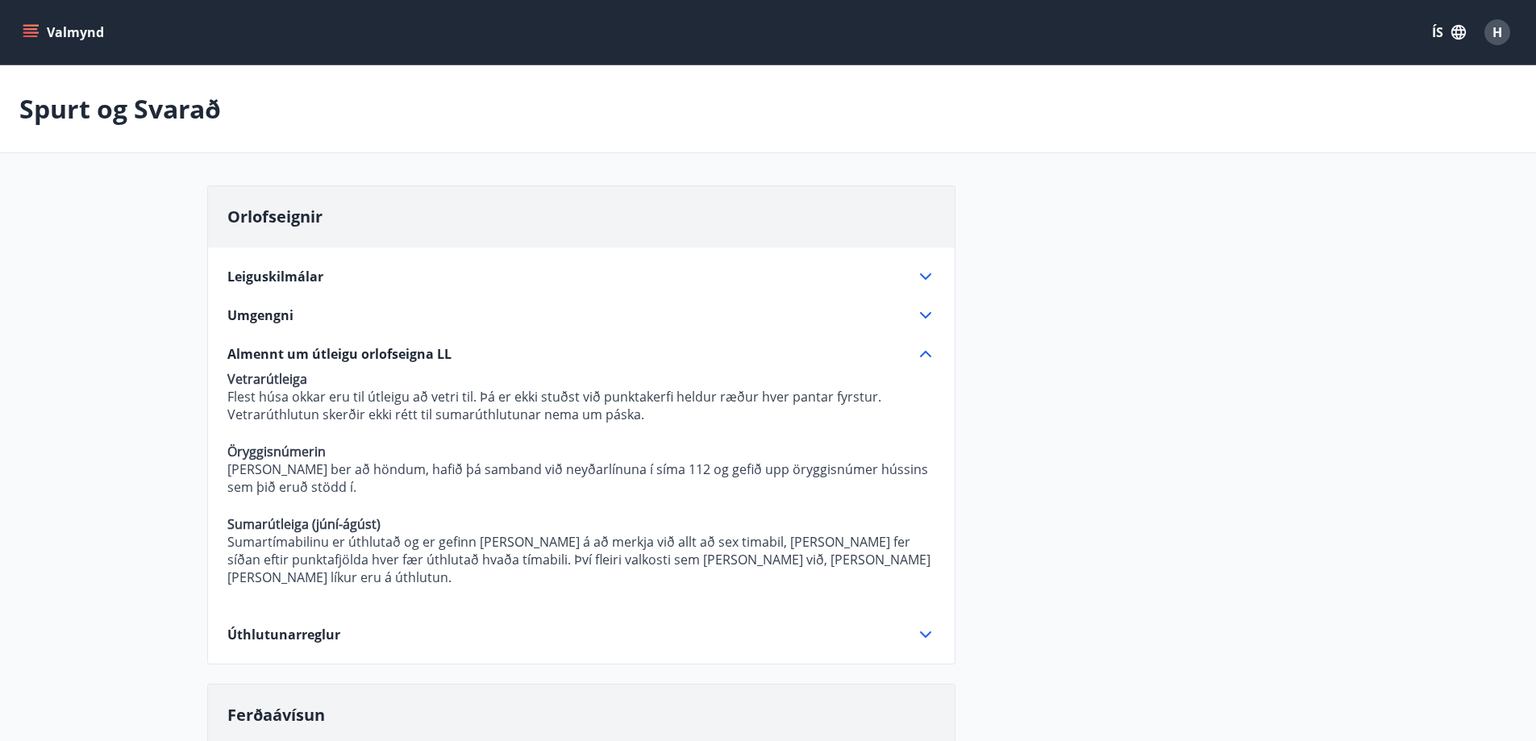
click at [928, 353] on icon at bounding box center [925, 354] width 11 height 6
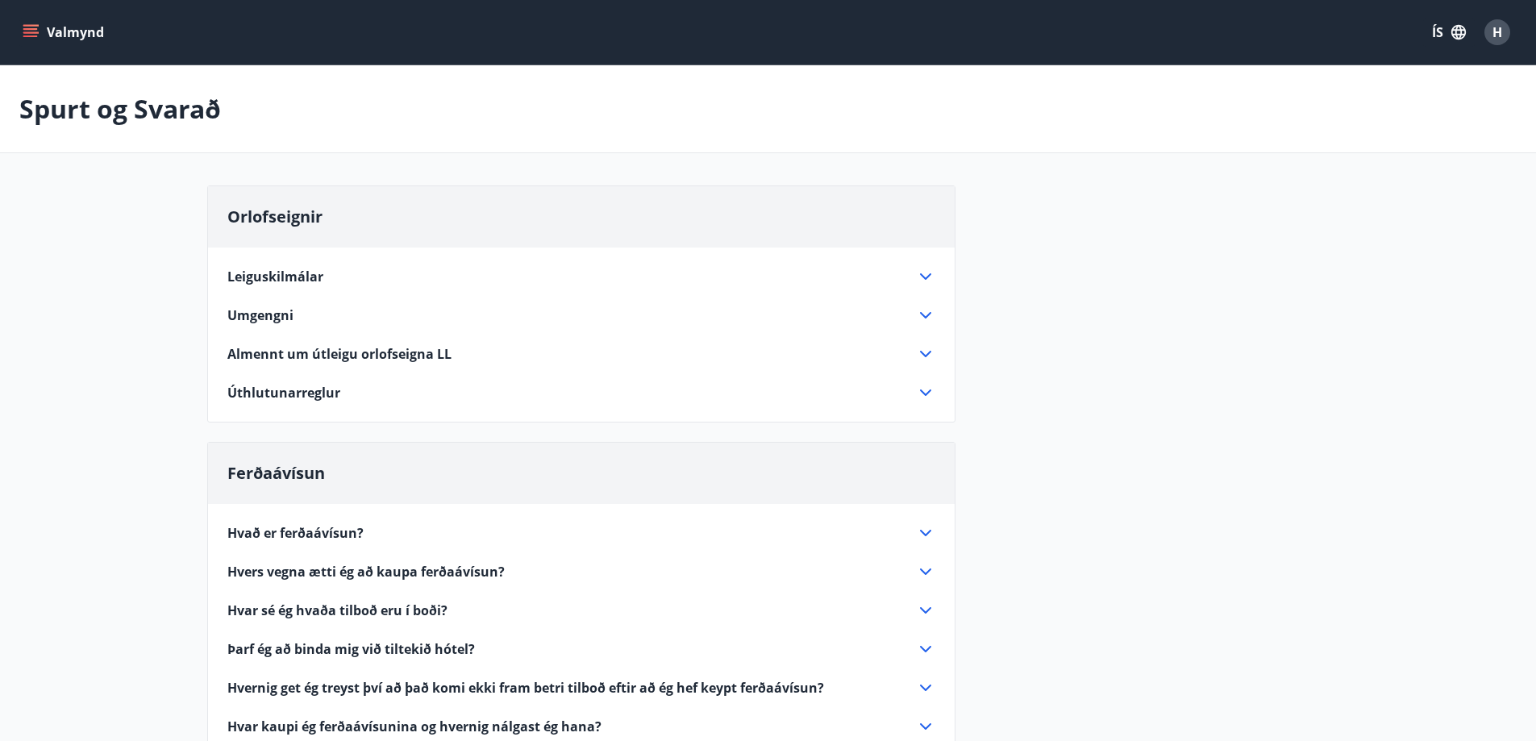
click at [929, 391] on icon at bounding box center [925, 392] width 11 height 6
